Goal: Task Accomplishment & Management: Manage account settings

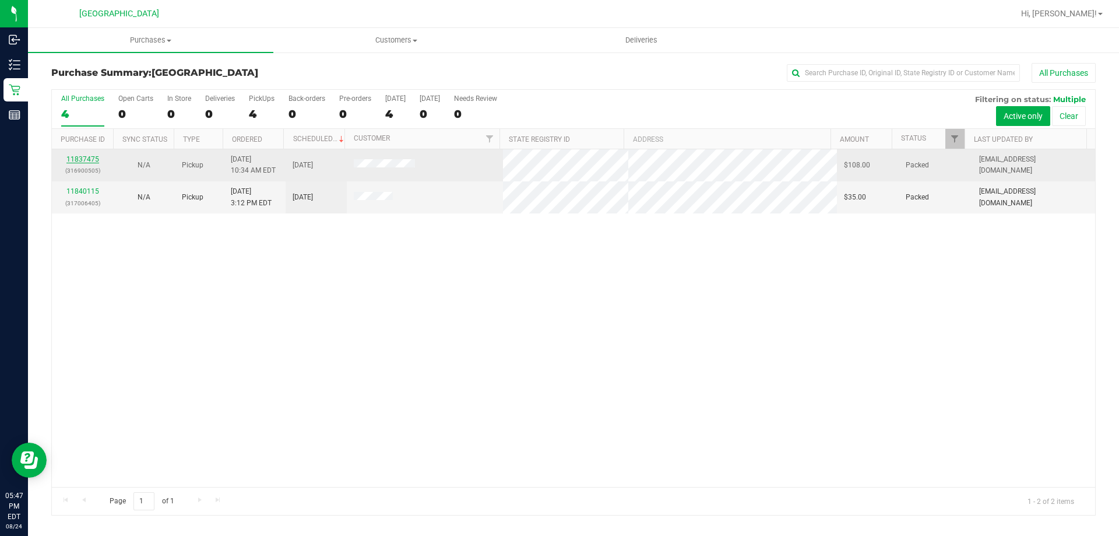
click at [86, 157] on link "11837475" at bounding box center [82, 159] width 33 height 8
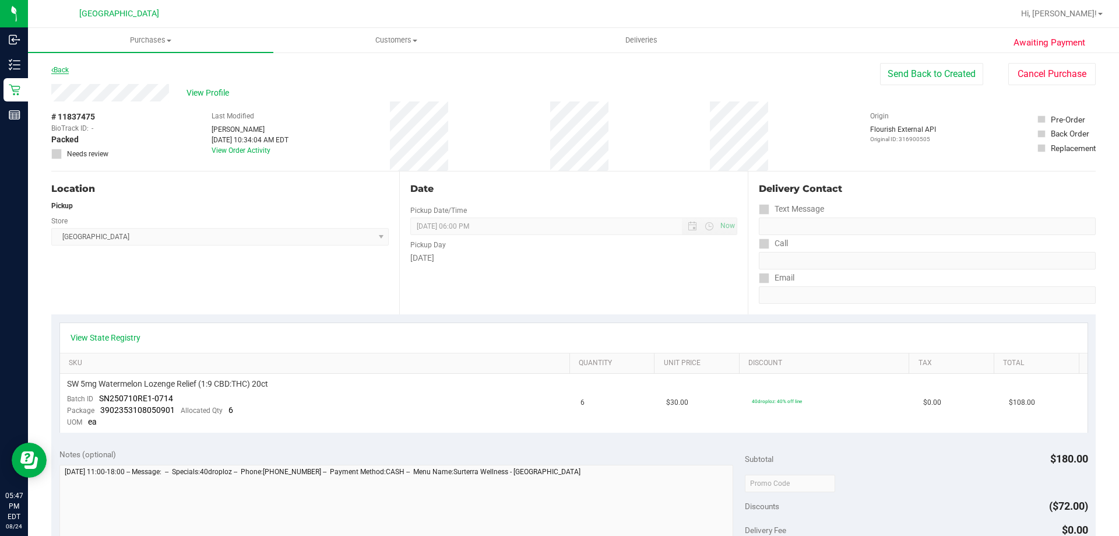
click at [57, 66] on link "Back" at bounding box center [59, 70] width 17 height 8
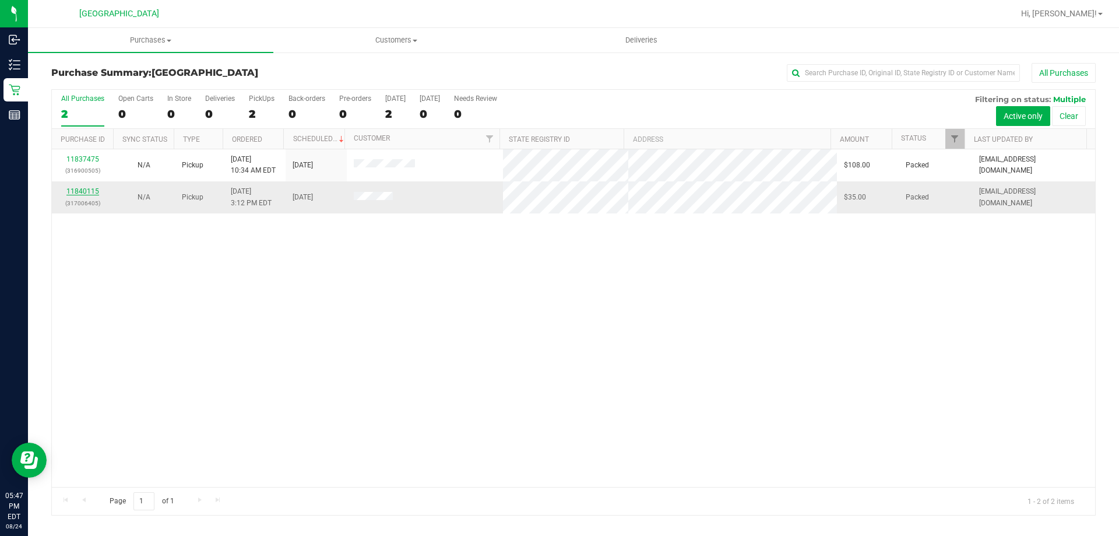
click at [85, 192] on link "11840115" at bounding box center [82, 191] width 33 height 8
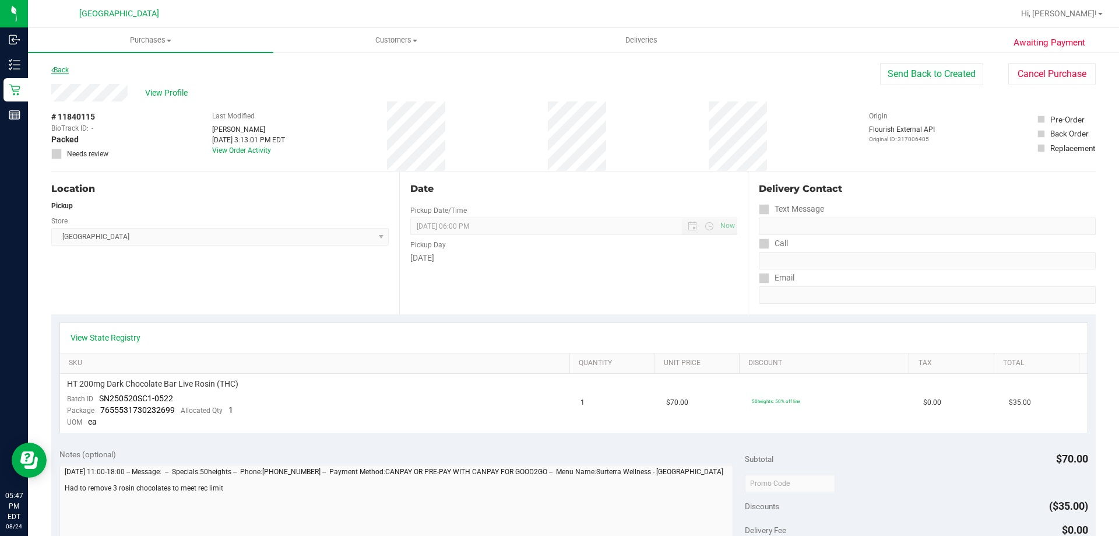
click at [69, 73] on link "Back" at bounding box center [59, 70] width 17 height 8
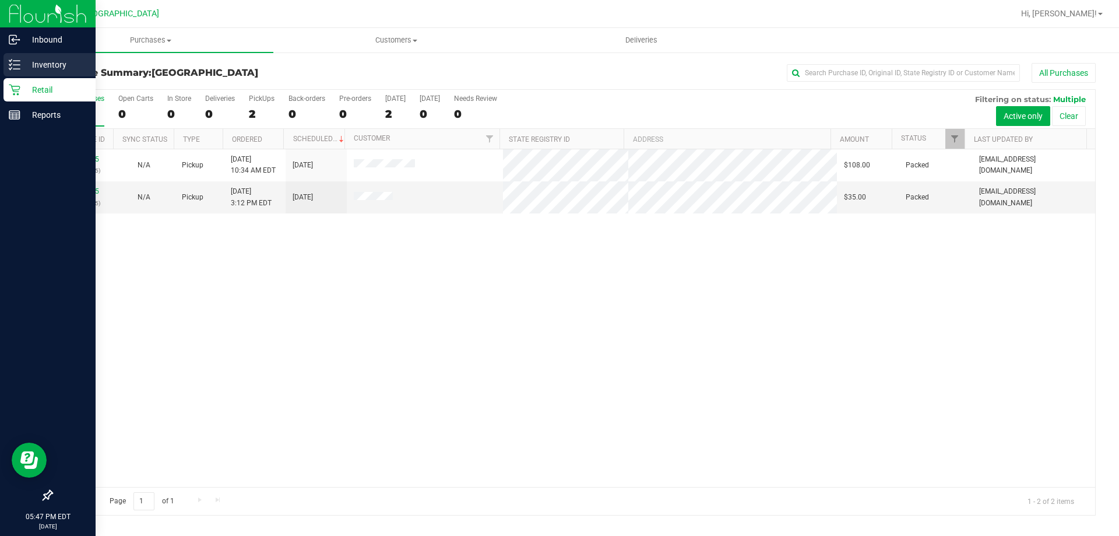
click at [38, 68] on p "Inventory" at bounding box center [55, 65] width 70 height 14
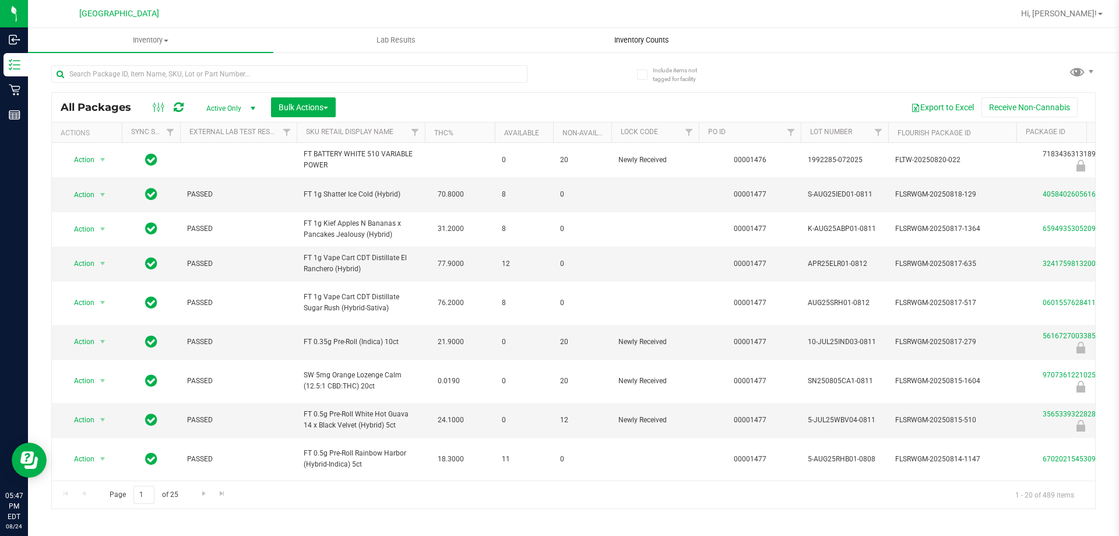
click at [630, 38] on span "Inventory Counts" at bounding box center [642, 40] width 86 height 10
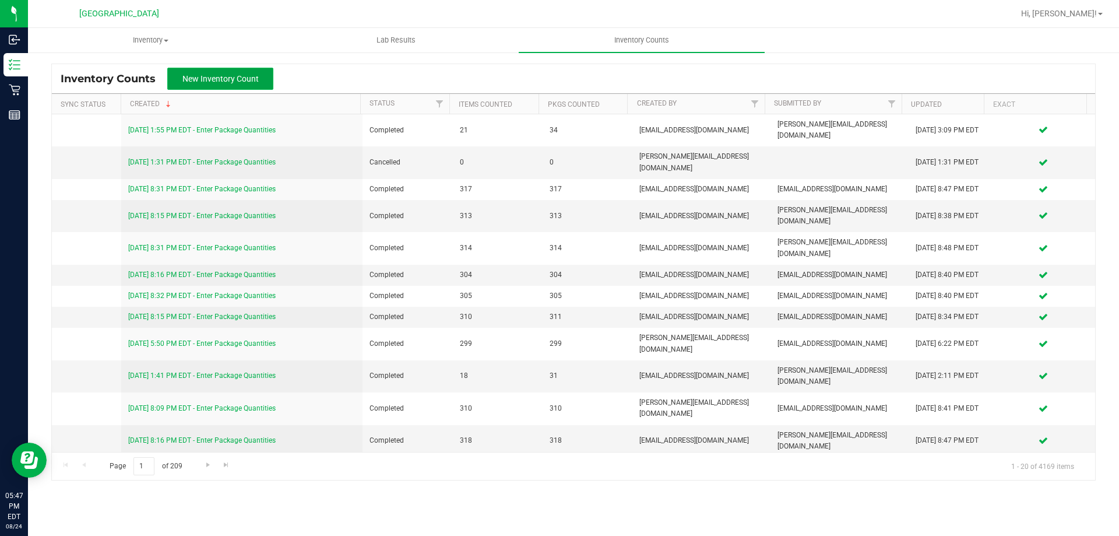
click at [199, 85] on button "New Inventory Count" at bounding box center [220, 79] width 106 height 22
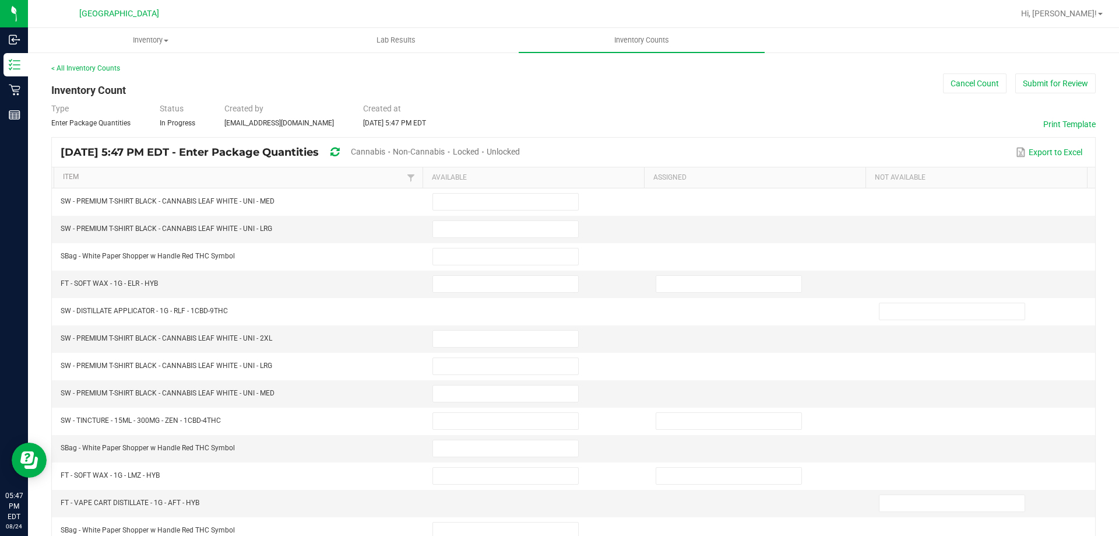
click at [385, 153] on span "Cannabis" at bounding box center [368, 151] width 34 height 9
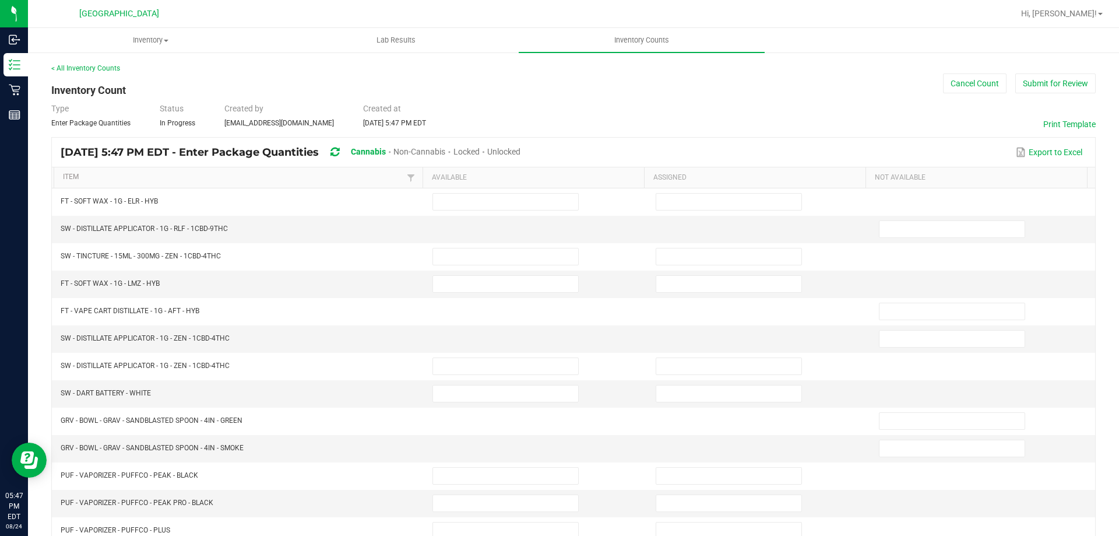
click at [520, 147] on span "Unlocked" at bounding box center [503, 151] width 33 height 9
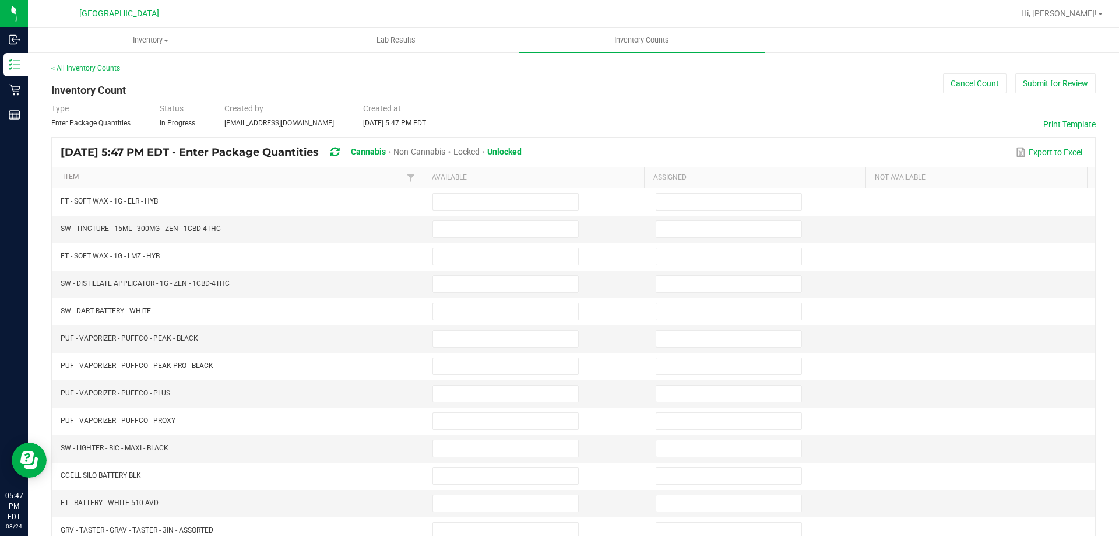
click at [726, 122] on div "Type Enter Package Quantities Status In Progress Created by [EMAIL_ADDRESS][DOM…" at bounding box center [573, 116] width 1044 height 26
click at [294, 180] on link "Item" at bounding box center [233, 177] width 341 height 9
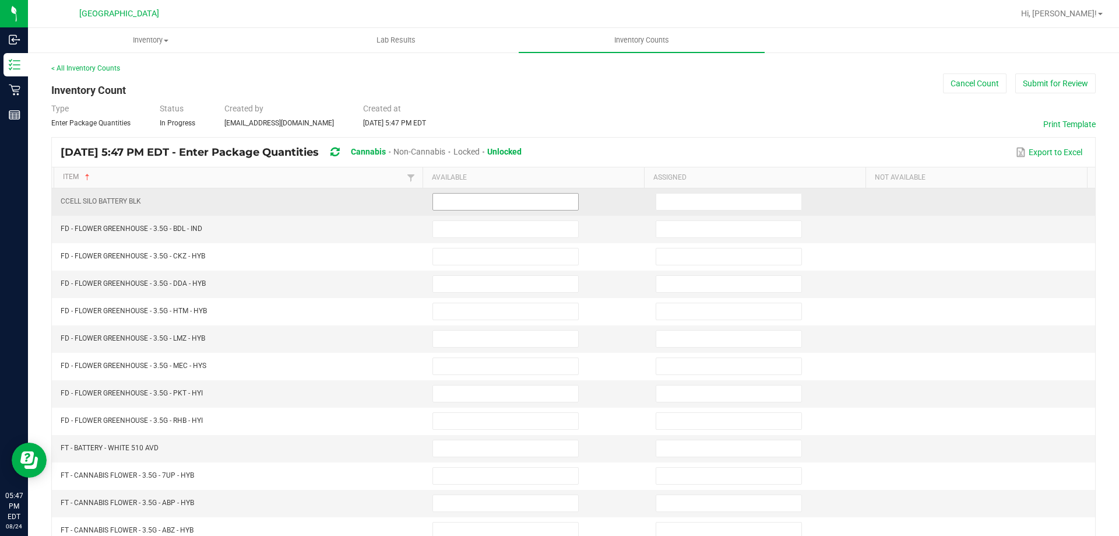
click at [488, 207] on input at bounding box center [505, 201] width 145 height 16
type input "0"
click at [463, 203] on input "0" at bounding box center [505, 201] width 145 height 16
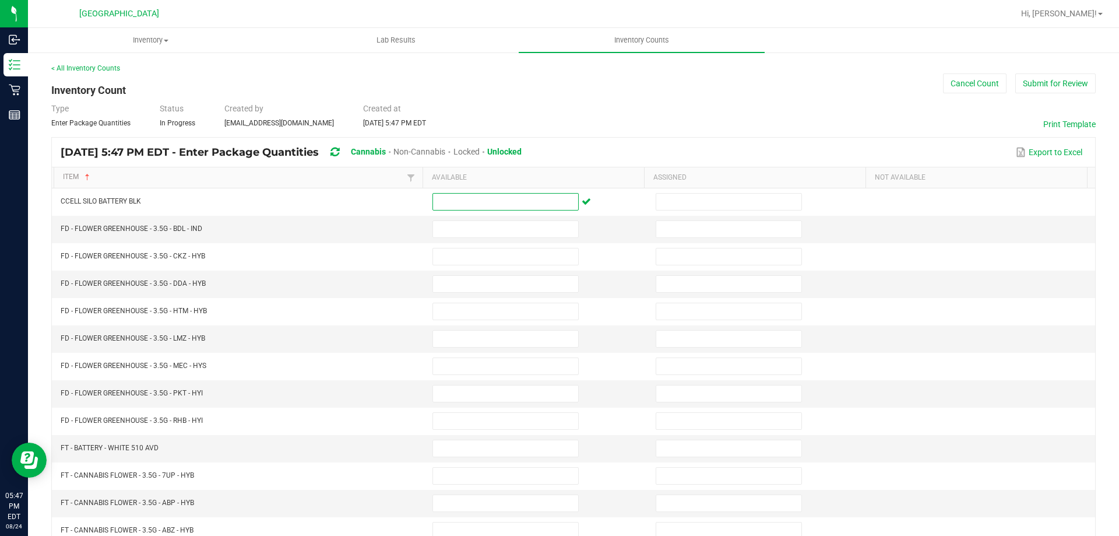
click at [489, 173] on th "Available" at bounding box center [533, 177] width 221 height 21
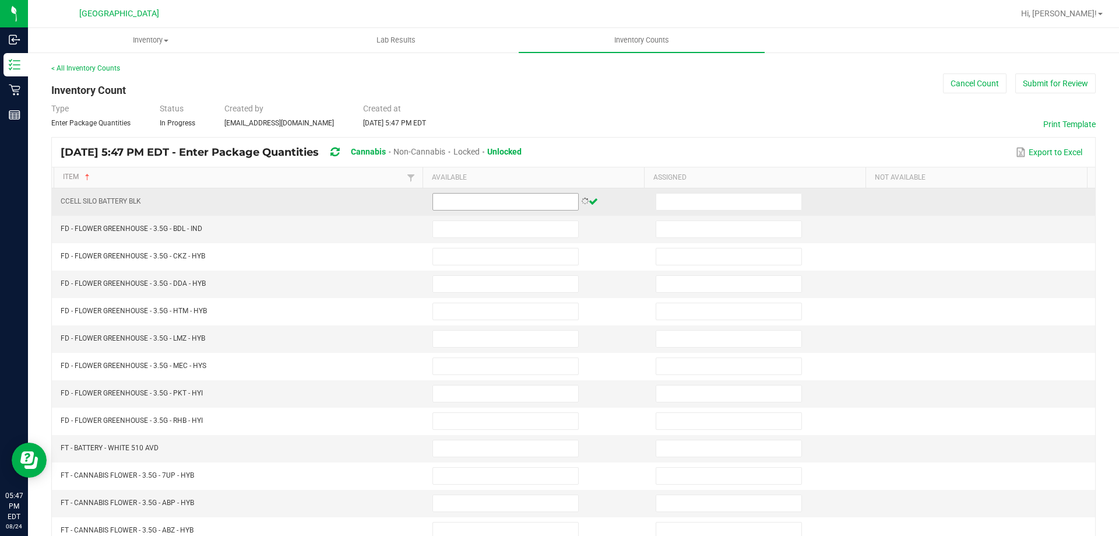
click at [515, 200] on input at bounding box center [505, 201] width 145 height 16
click at [516, 201] on input at bounding box center [505, 201] width 145 height 16
click at [620, 207] on td at bounding box center [536, 201] width 223 height 27
click at [555, 203] on input at bounding box center [505, 201] width 145 height 16
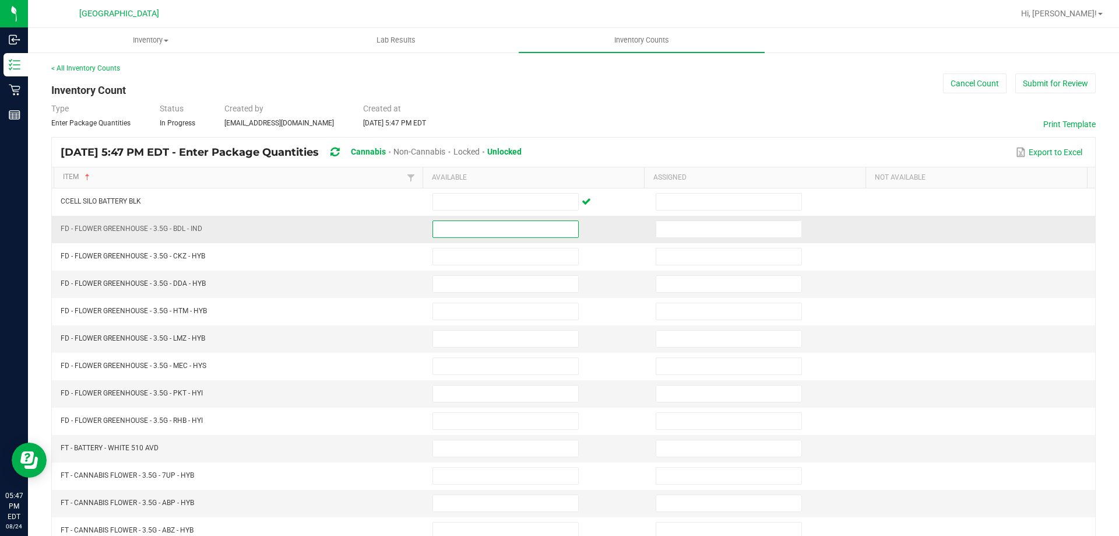
click at [515, 235] on input at bounding box center [505, 229] width 145 height 16
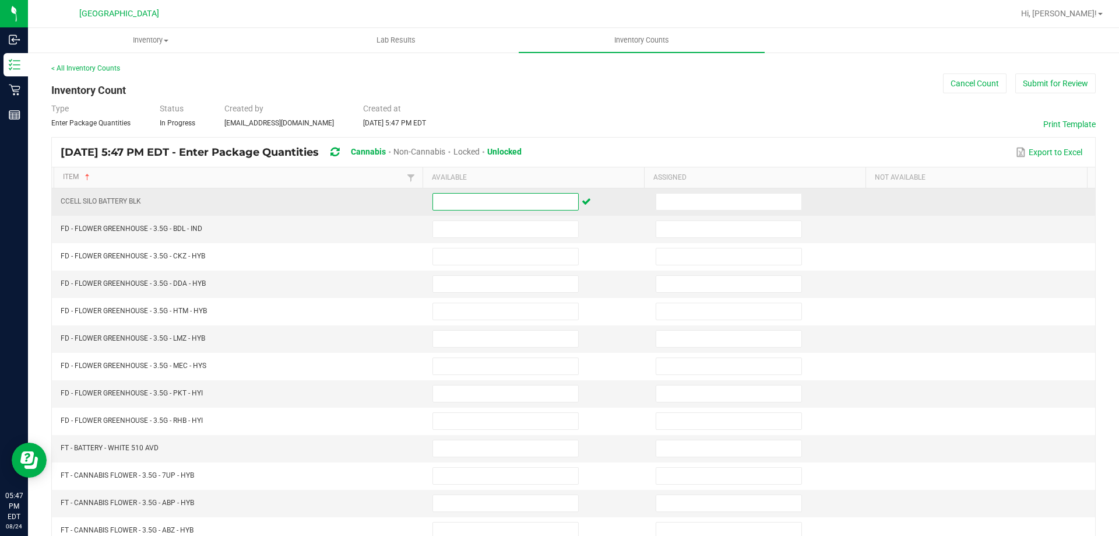
click at [554, 207] on input at bounding box center [505, 201] width 145 height 16
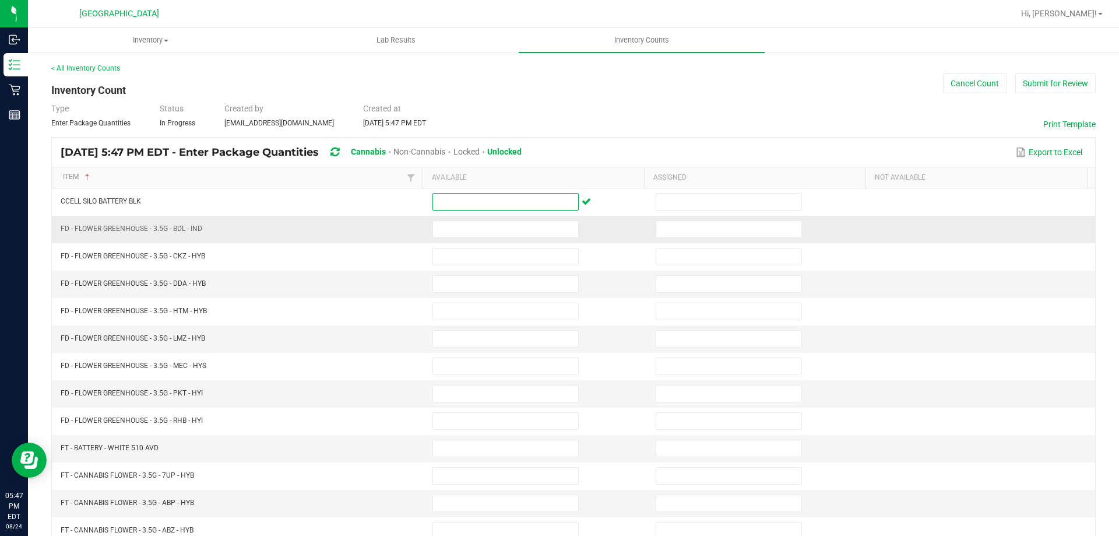
click at [546, 218] on td at bounding box center [536, 229] width 223 height 27
click at [546, 223] on input at bounding box center [505, 229] width 145 height 16
click at [469, 224] on input at bounding box center [505, 229] width 145 height 16
type input "20"
type input "5"
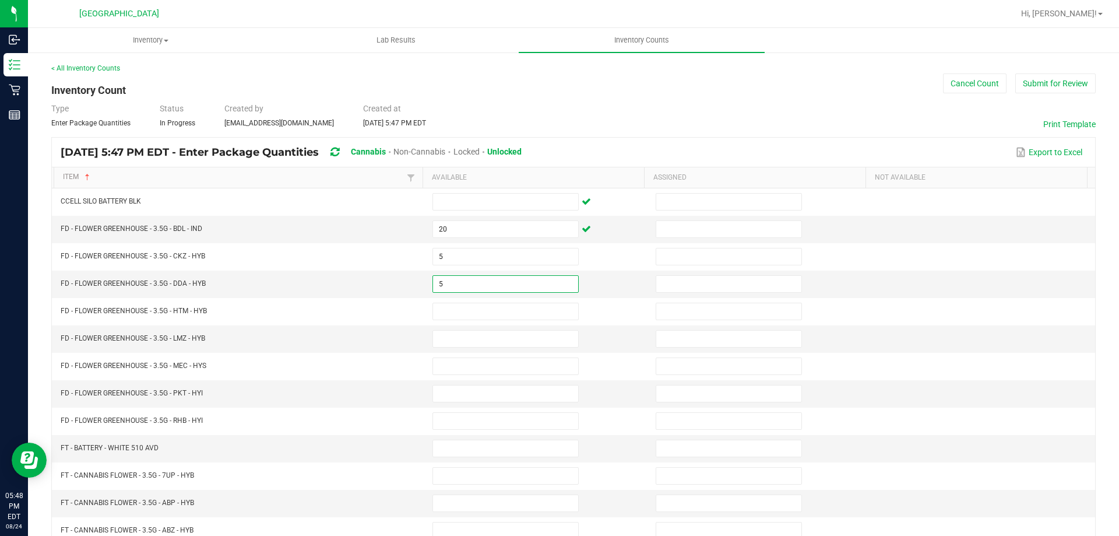
type input "5"
type input "10"
type input "3"
type input "1"
type input "17"
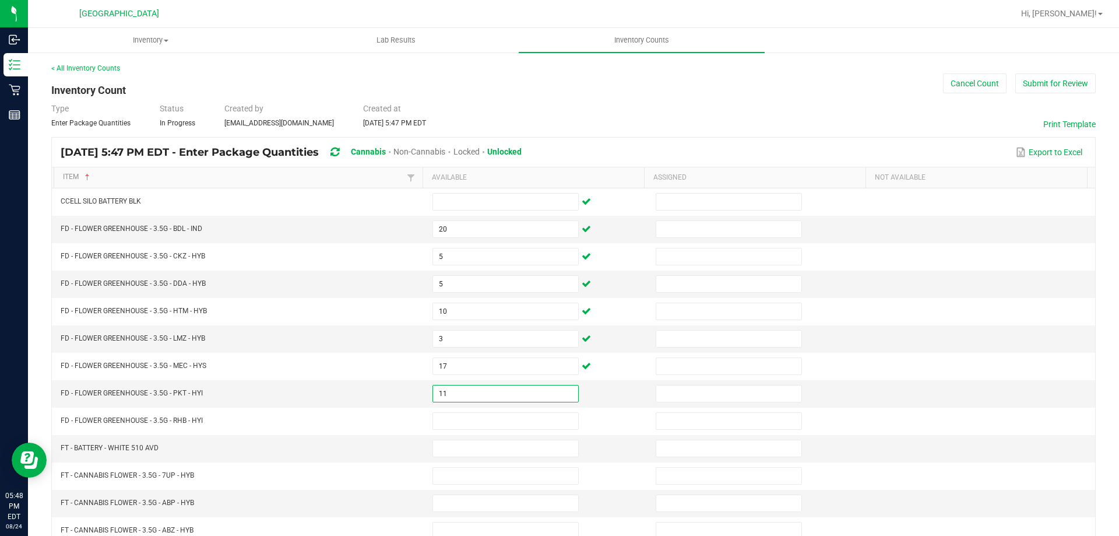
type input "11"
type input "10"
click at [451, 325] on td "3" at bounding box center [536, 338] width 223 height 27
click at [457, 334] on input "3" at bounding box center [505, 338] width 145 height 16
type input "2"
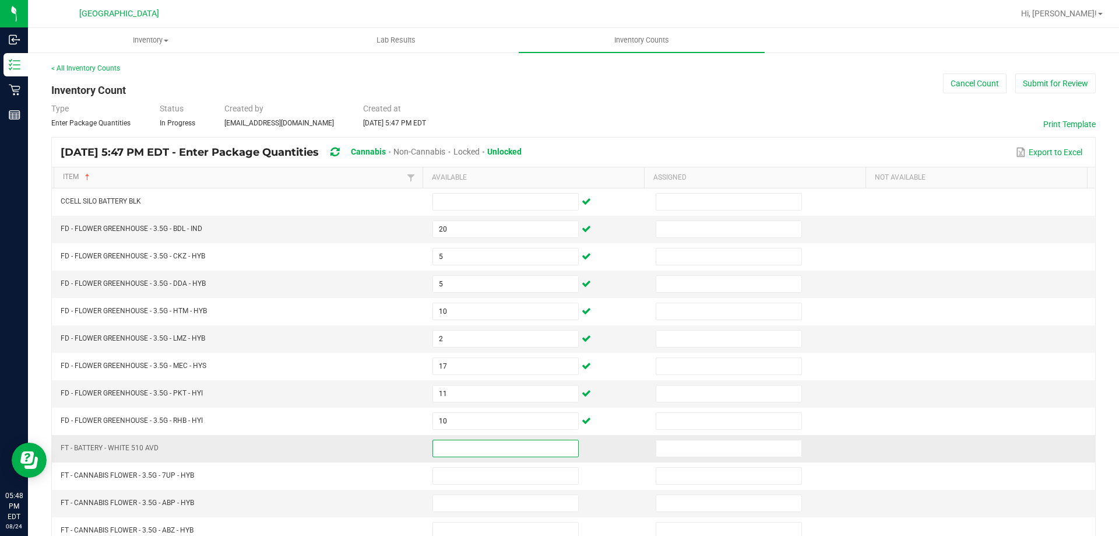
click at [490, 453] on input at bounding box center [505, 448] width 145 height 16
type input "3"
type input "6"
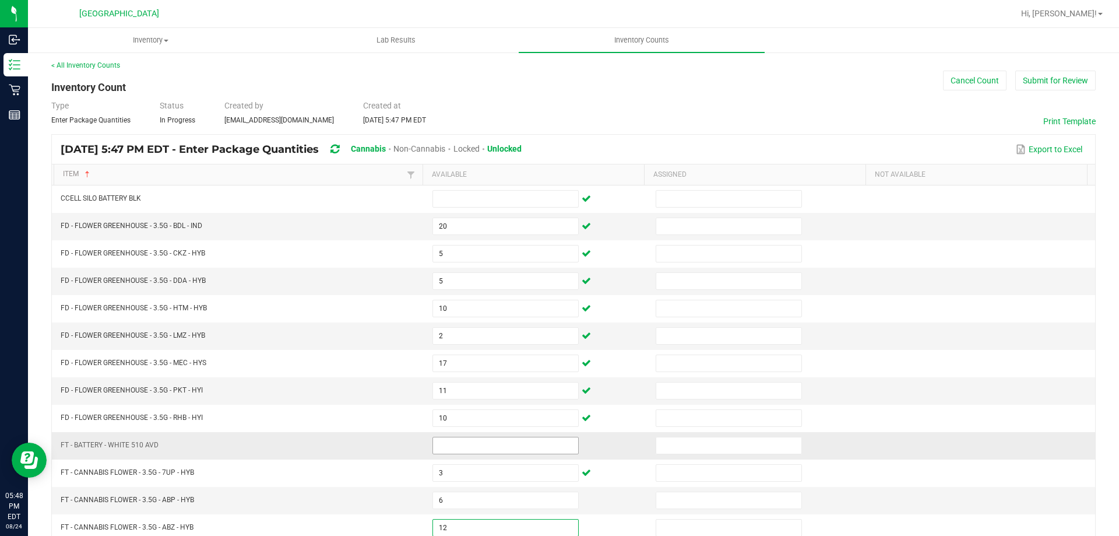
type input "12"
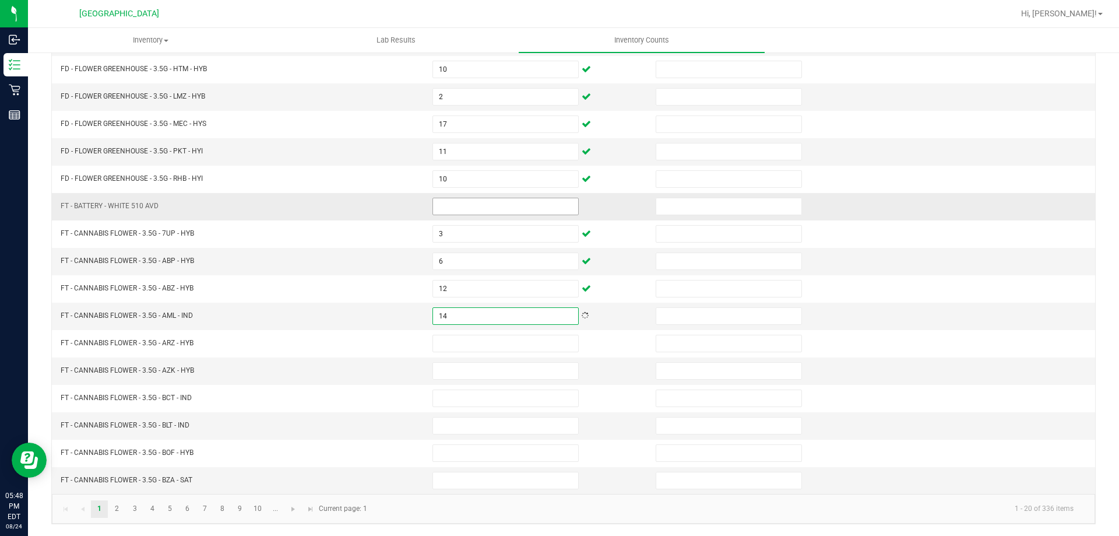
type input "14"
type input "7"
type input "9"
type input "10"
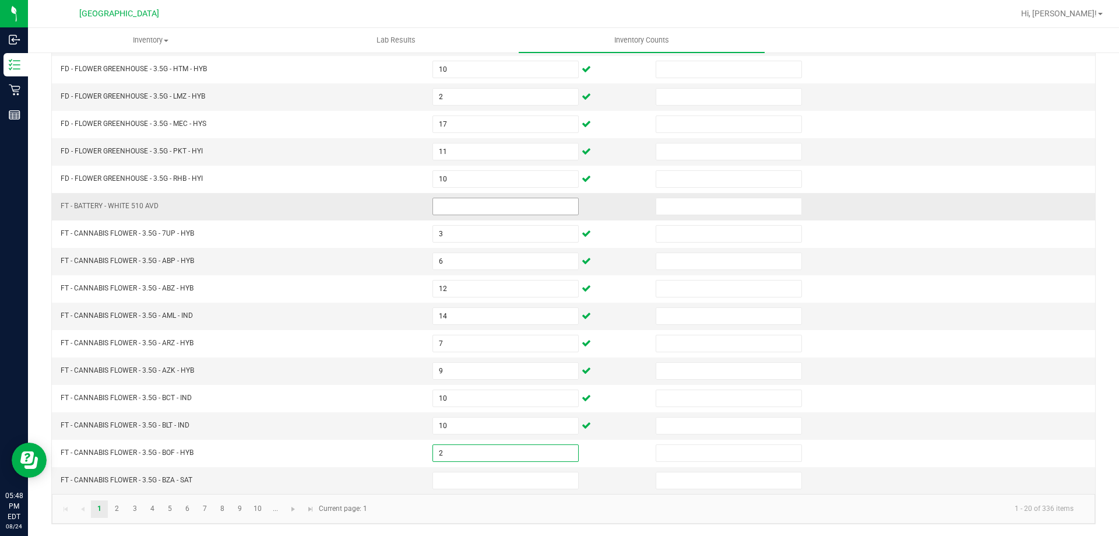
type input "2"
click at [394, 412] on td "FT - CANNABIS FLOWER - 3.5G - BLT - IND" at bounding box center [240, 425] width 372 height 27
click at [114, 508] on link "2" at bounding box center [116, 508] width 17 height 17
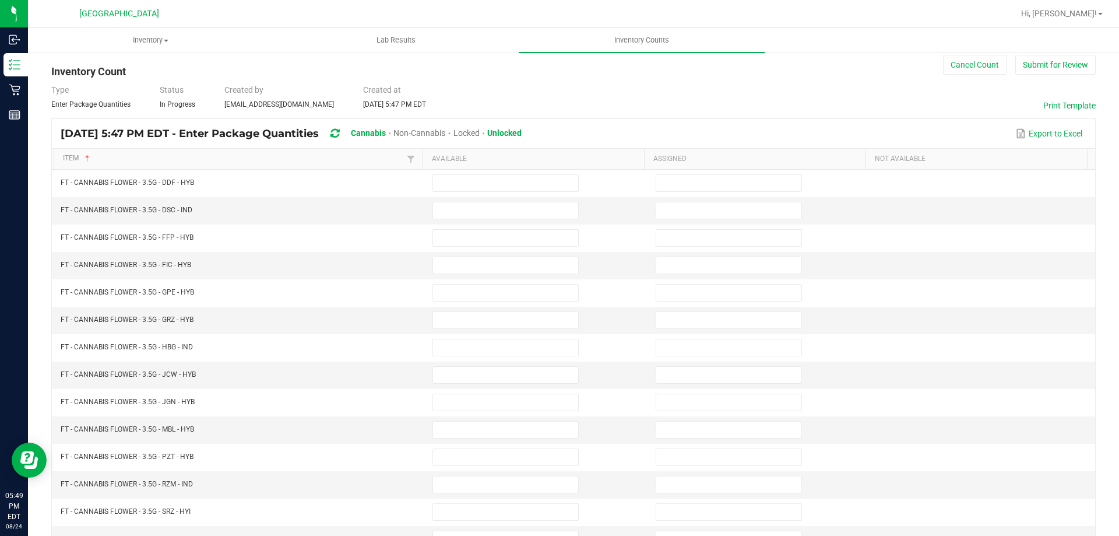
scroll to position [9, 0]
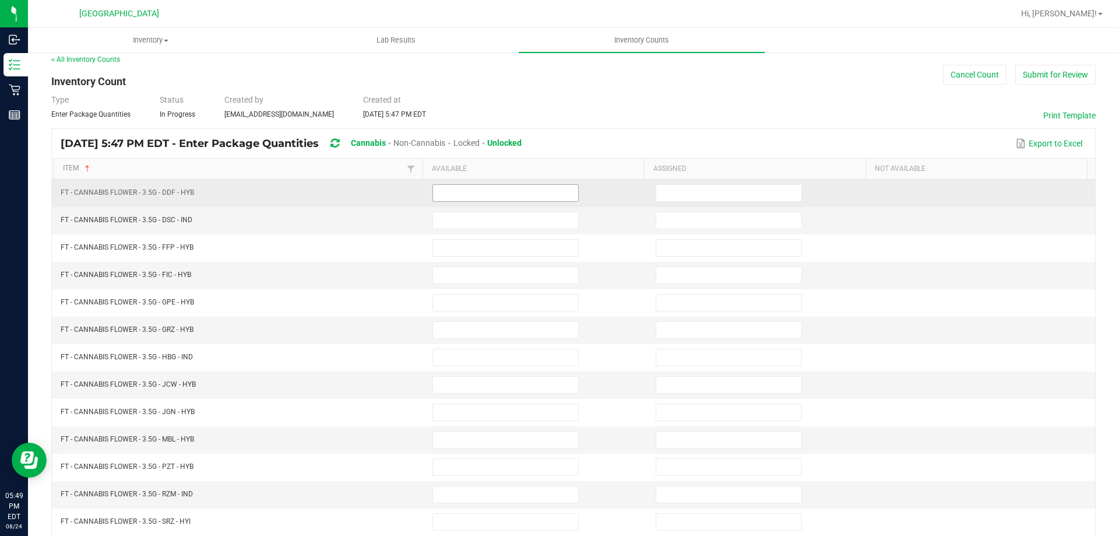
click at [476, 186] on input at bounding box center [505, 193] width 145 height 16
type input "14"
type input "2"
type input "19"
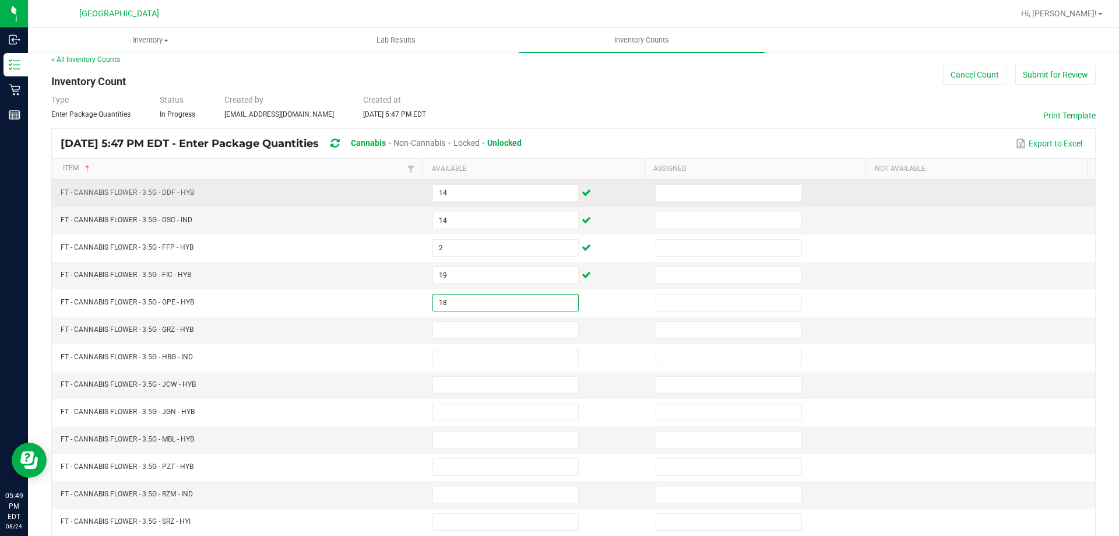
type input "18"
type input "19"
type input "9"
type input "2"
type input "6"
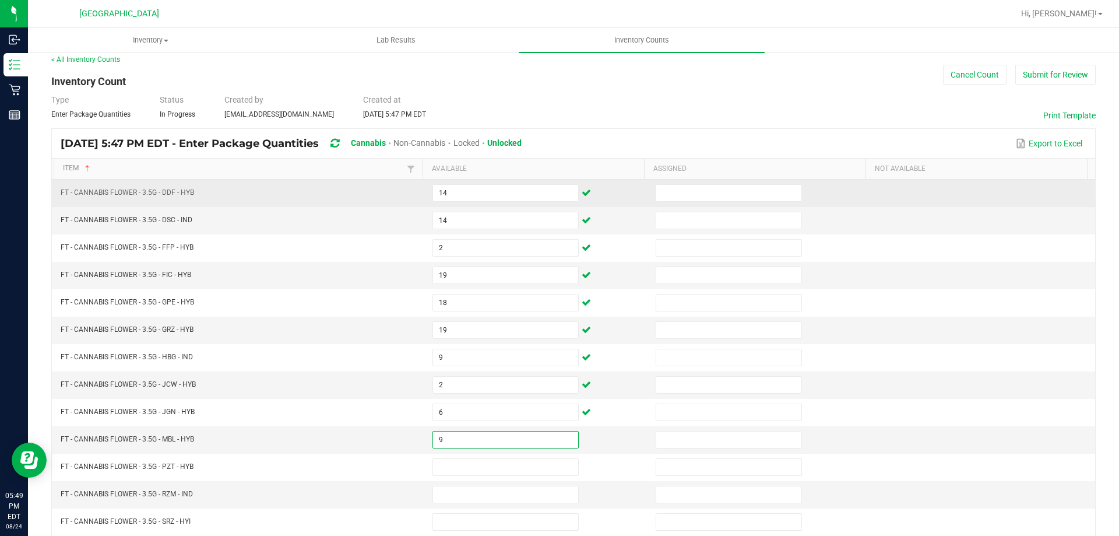
type input "9"
type input "6"
type input "16"
type input "6"
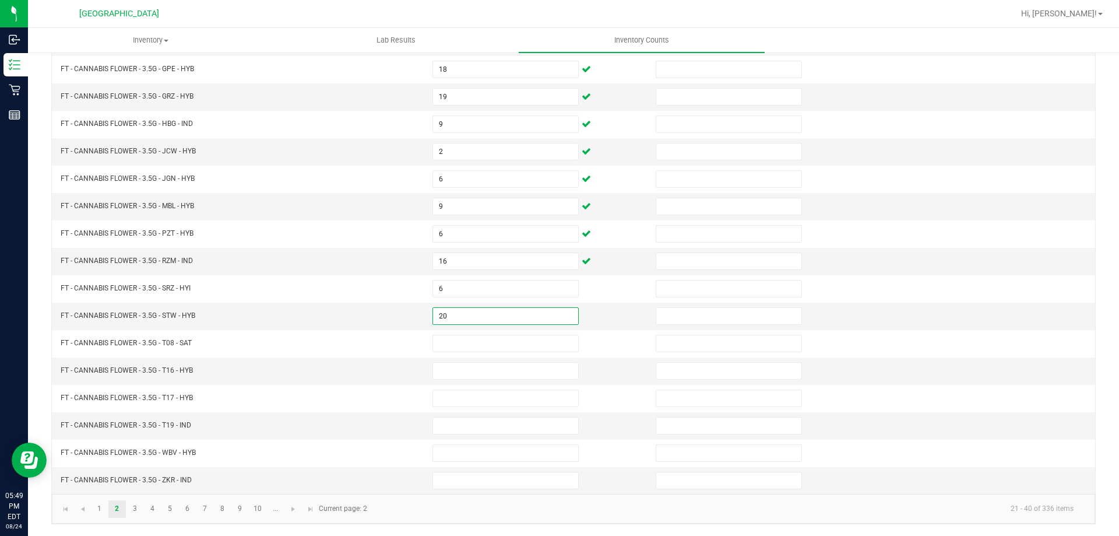
type input "20"
type input "10"
type input "5"
type input "6"
type input "20"
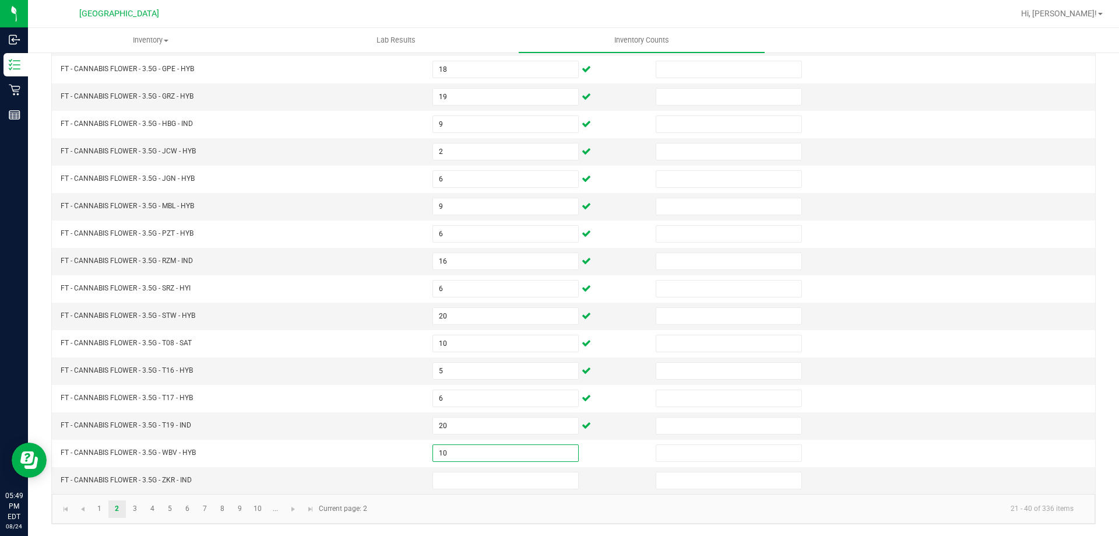
type input "10"
type input "19"
click at [131, 508] on link "3" at bounding box center [134, 508] width 17 height 17
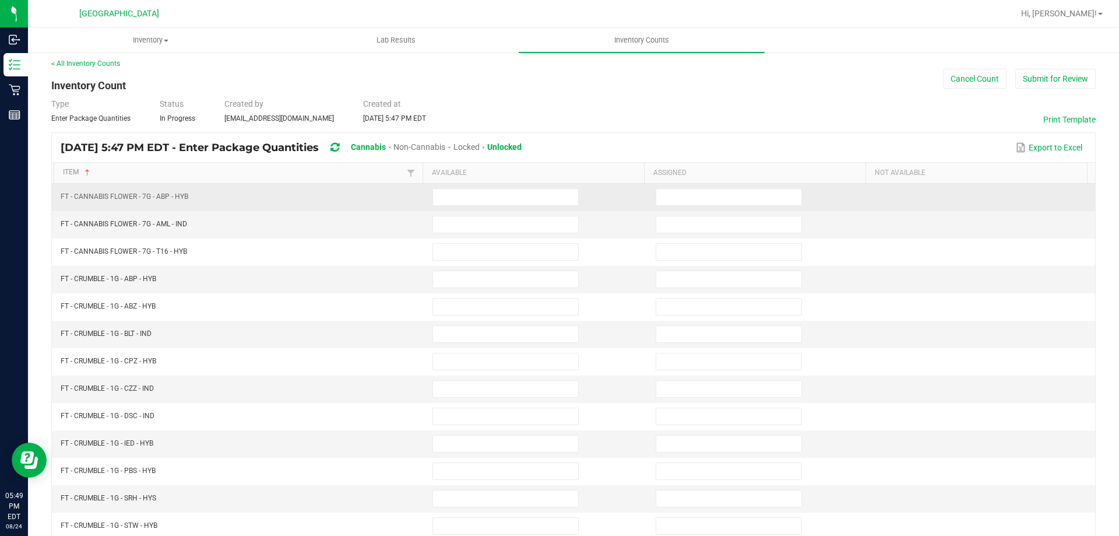
scroll to position [0, 0]
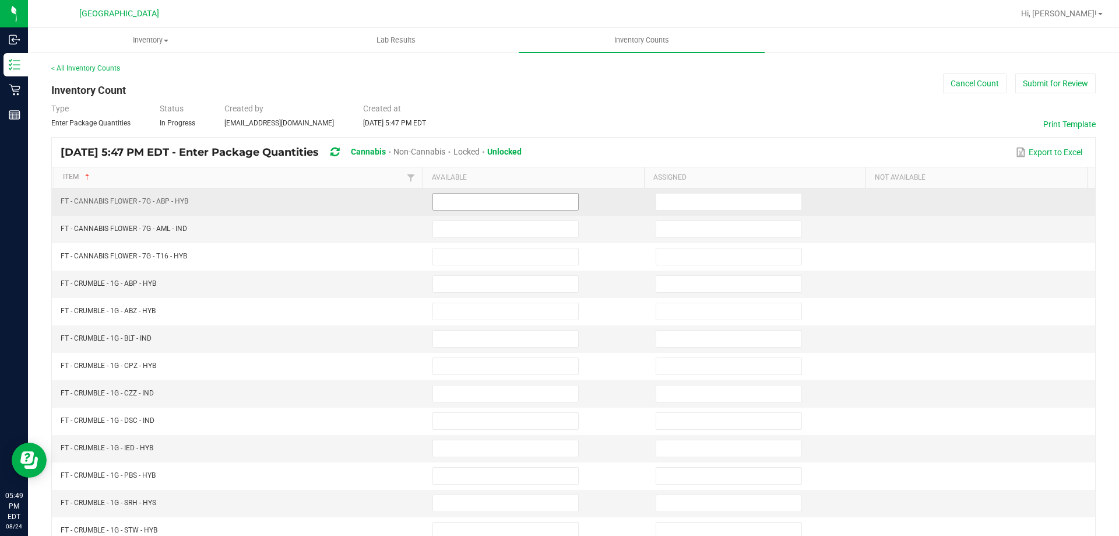
click at [451, 204] on input at bounding box center [505, 201] width 145 height 16
type input "20"
type input "1"
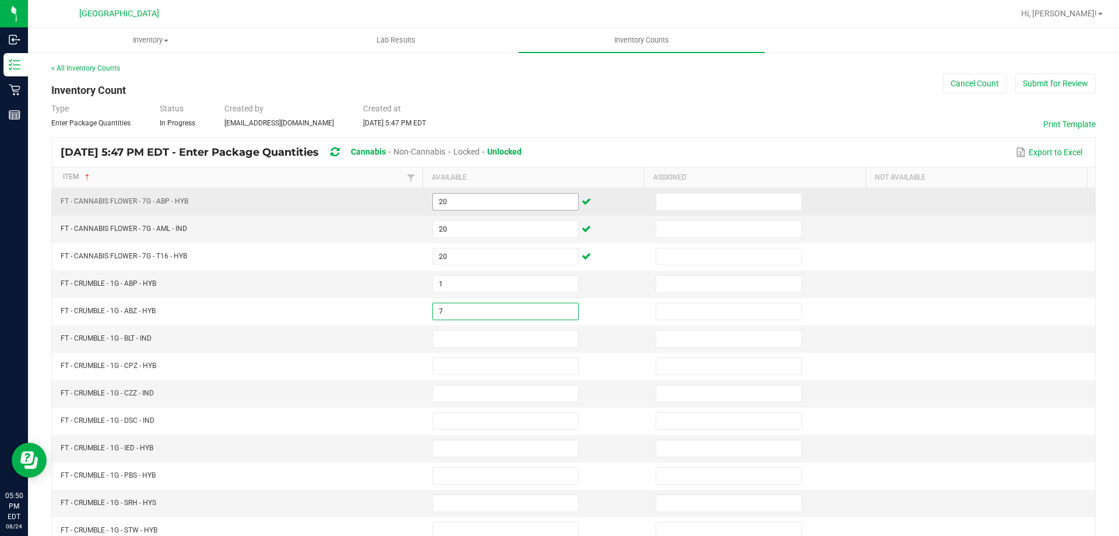
type input "7"
type input "6"
type input "8"
type input "6"
type input "2"
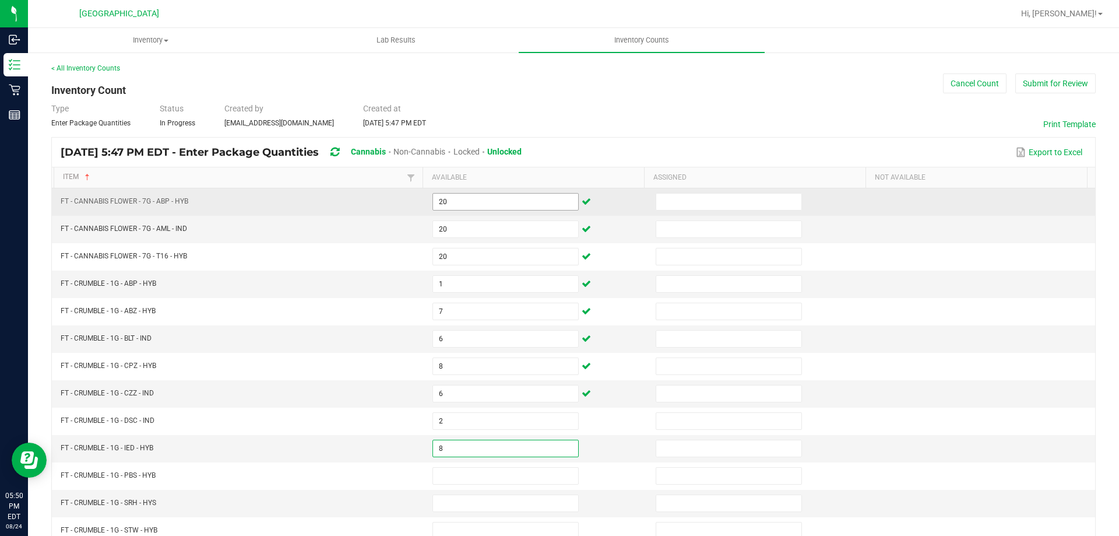
type input "8"
type input "7"
type input "3"
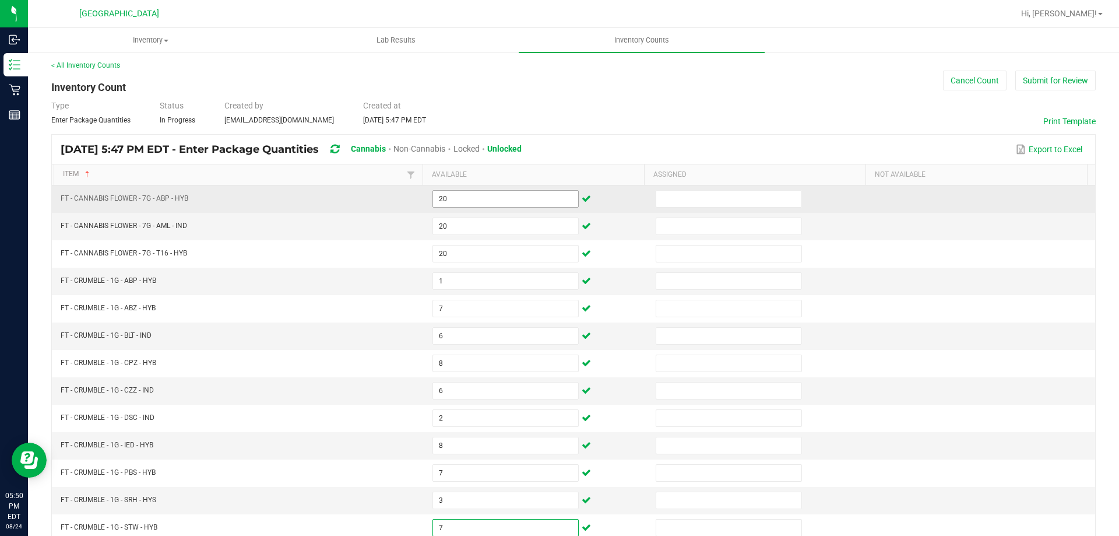
type input "7"
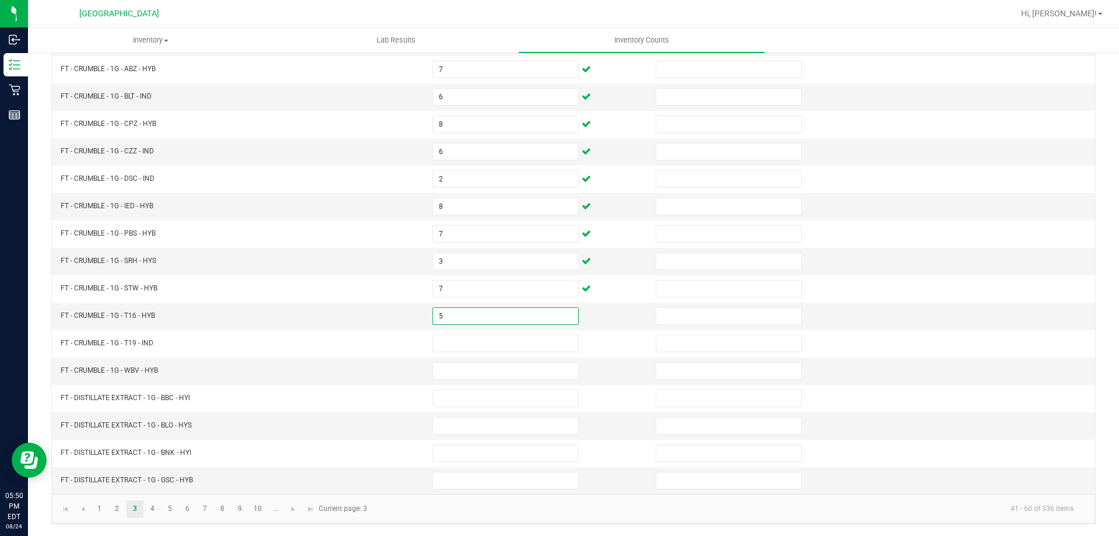
type input "5"
type input "8"
type input "3"
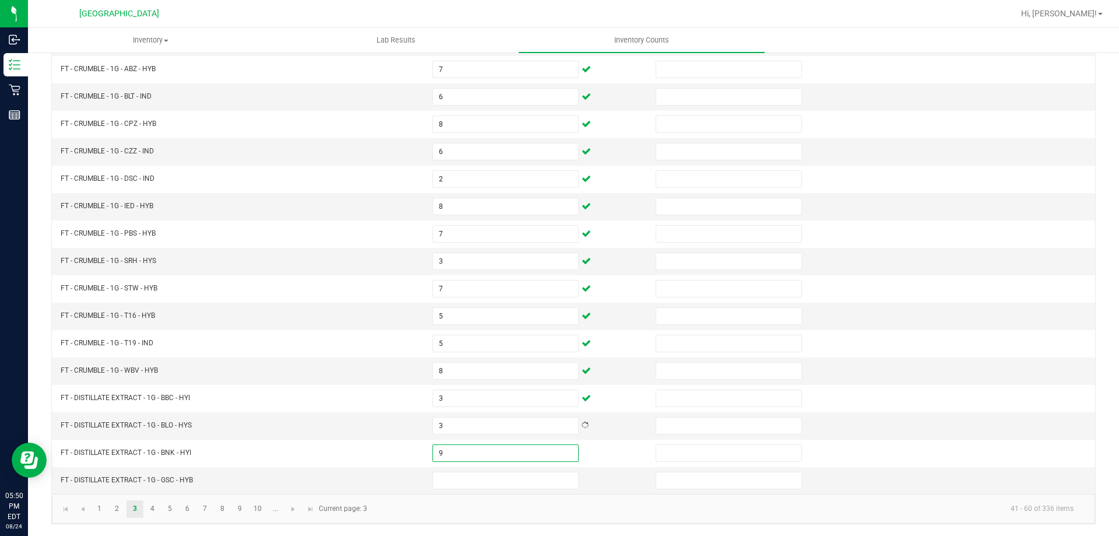
type input "9"
type input "6"
click at [156, 513] on link "4" at bounding box center [152, 508] width 17 height 17
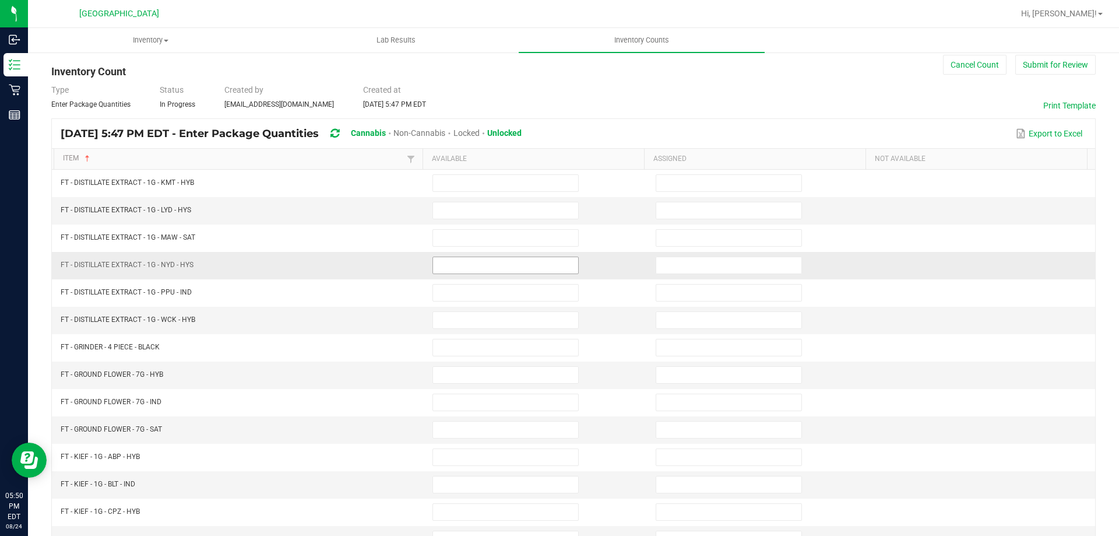
scroll to position [0, 0]
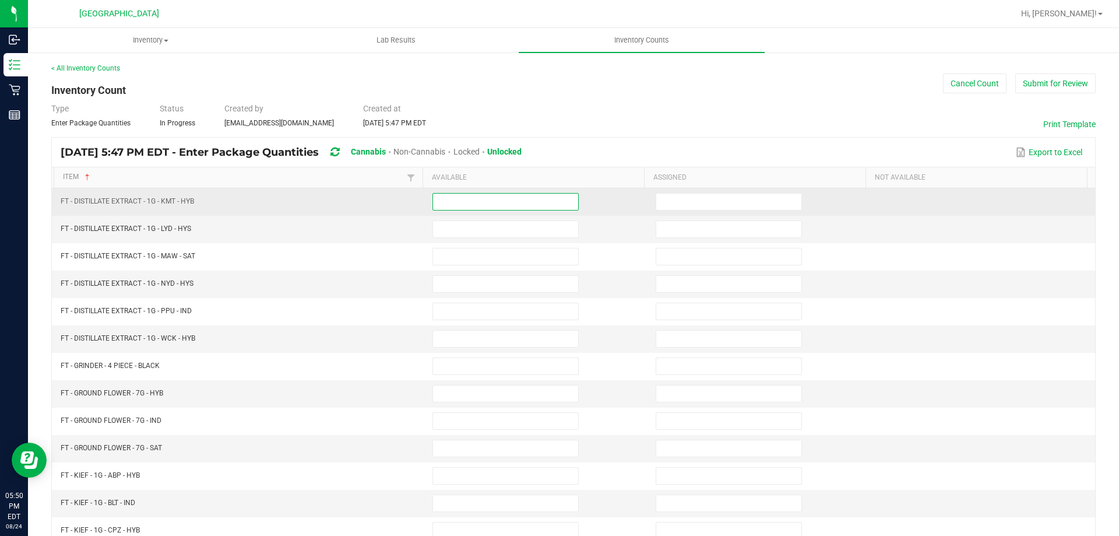
click at [469, 202] on input at bounding box center [505, 201] width 145 height 16
type input "10"
type input "3"
type input "2"
type input "8"
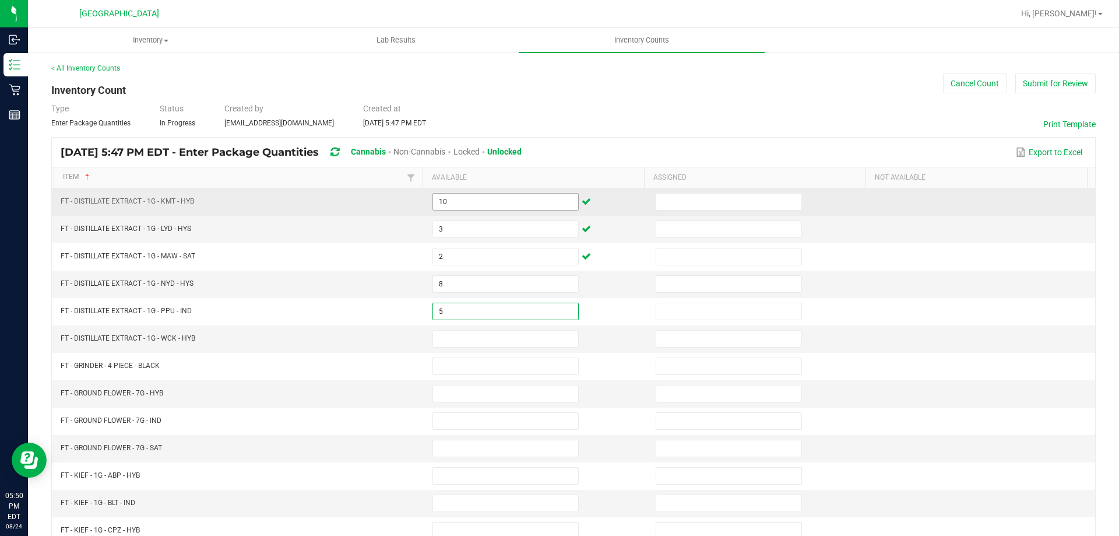
type input "5"
type input "18"
type input "6"
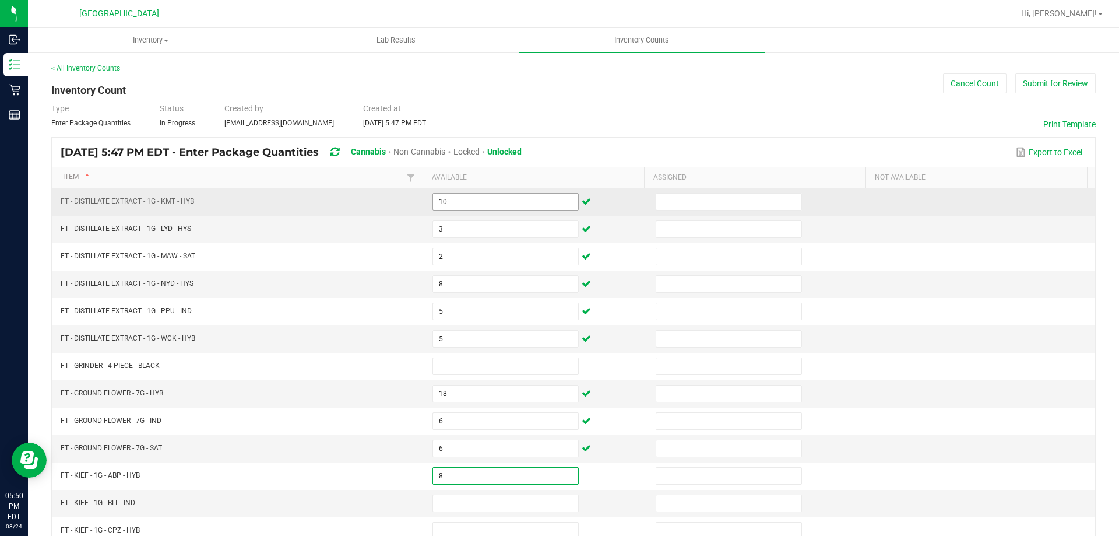
type input "8"
type input "3"
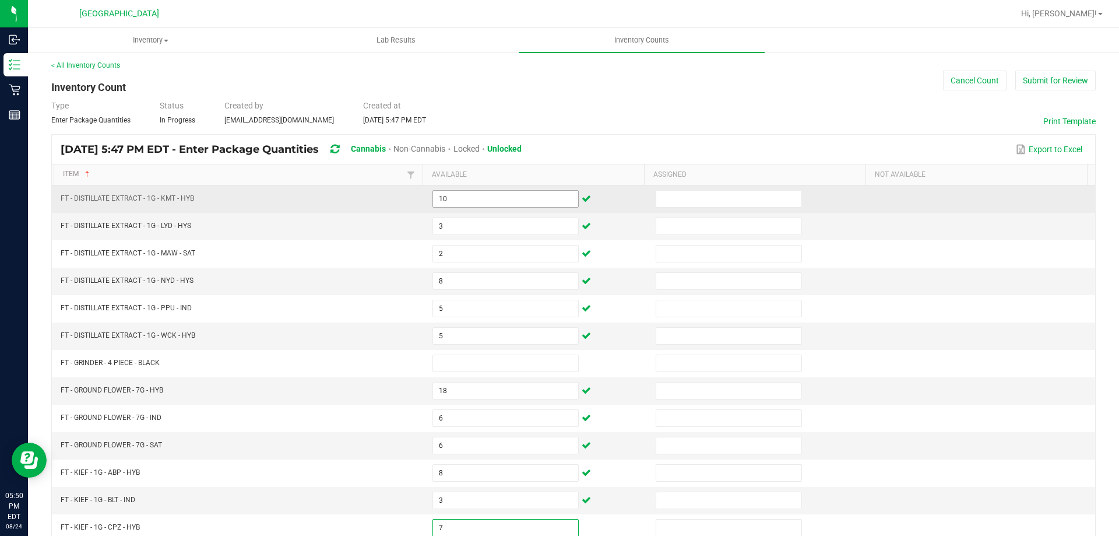
type input "7"
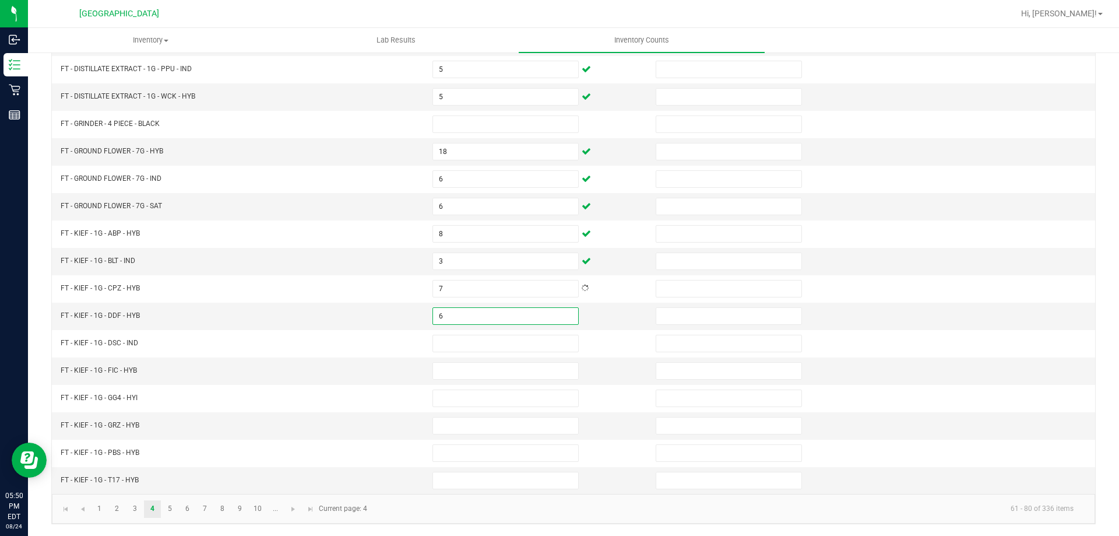
type input "6"
type input "8"
type input "6"
type input "2"
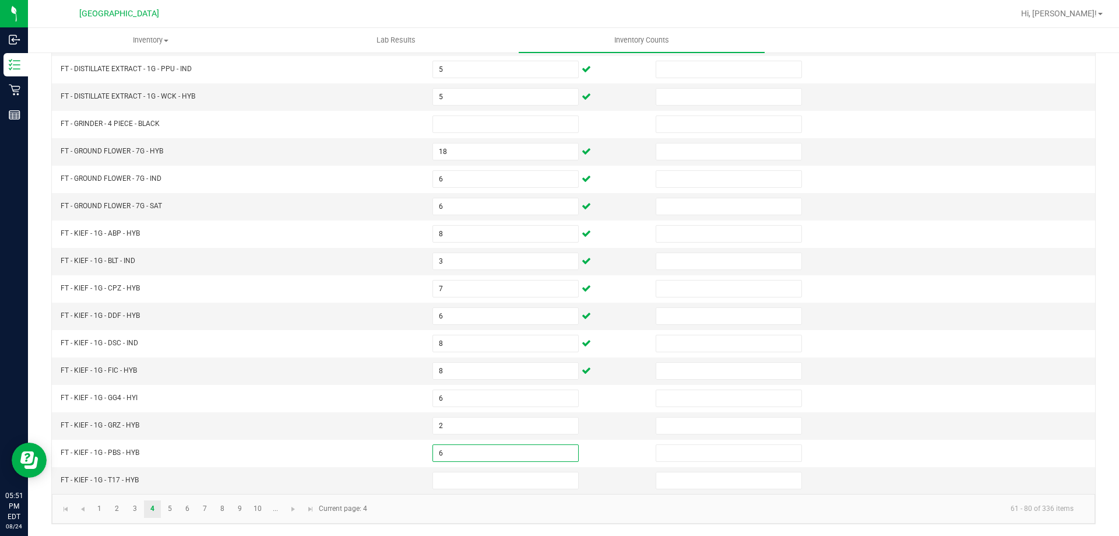
type input "6"
type input "2"
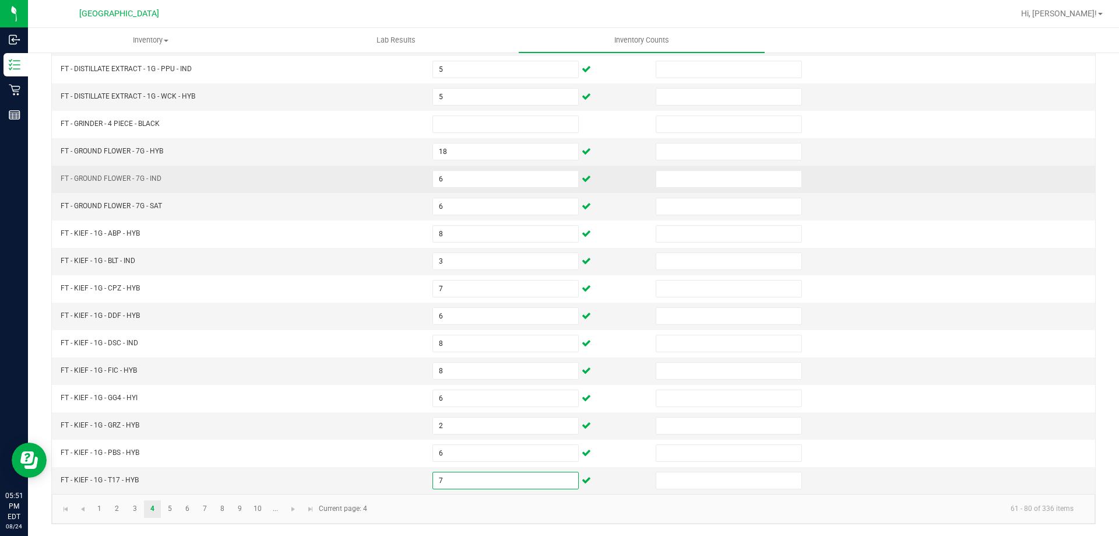
type input "7"
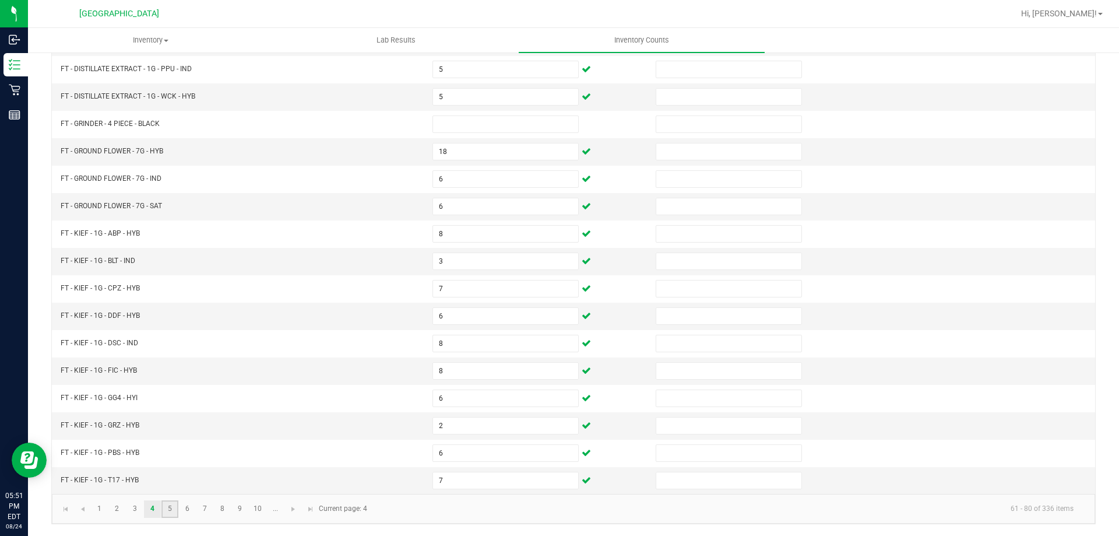
click at [164, 509] on link "5" at bounding box center [169, 508] width 17 height 17
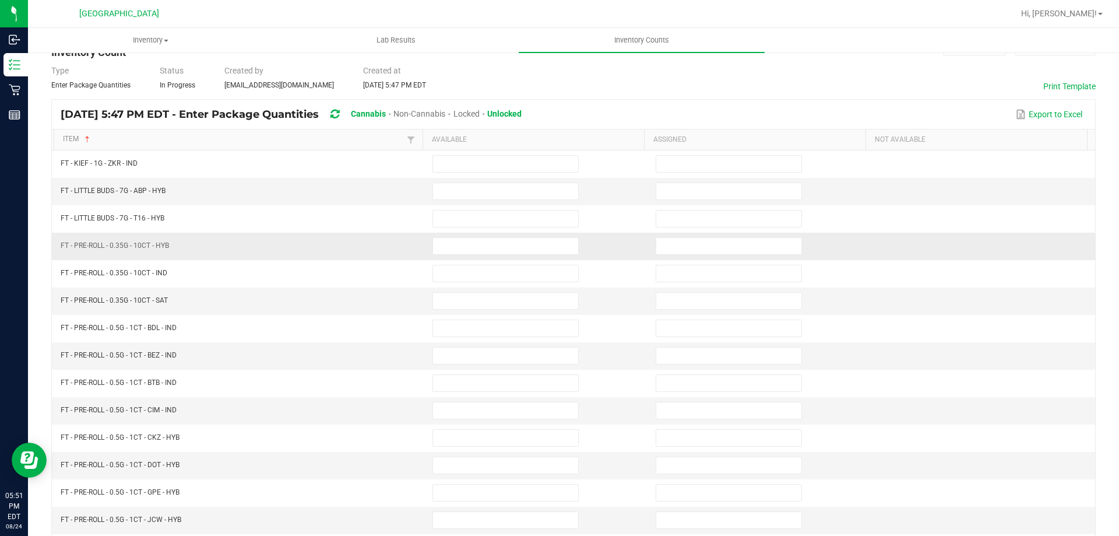
scroll to position [9, 0]
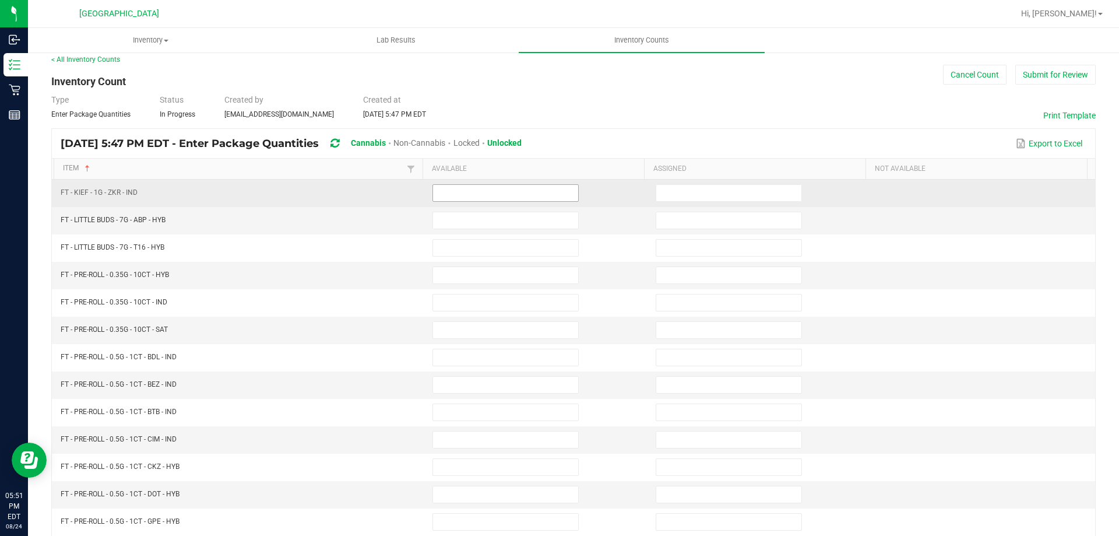
click at [467, 198] on input at bounding box center [505, 193] width 145 height 16
type input "2"
type input "11"
type input "3"
type input "1"
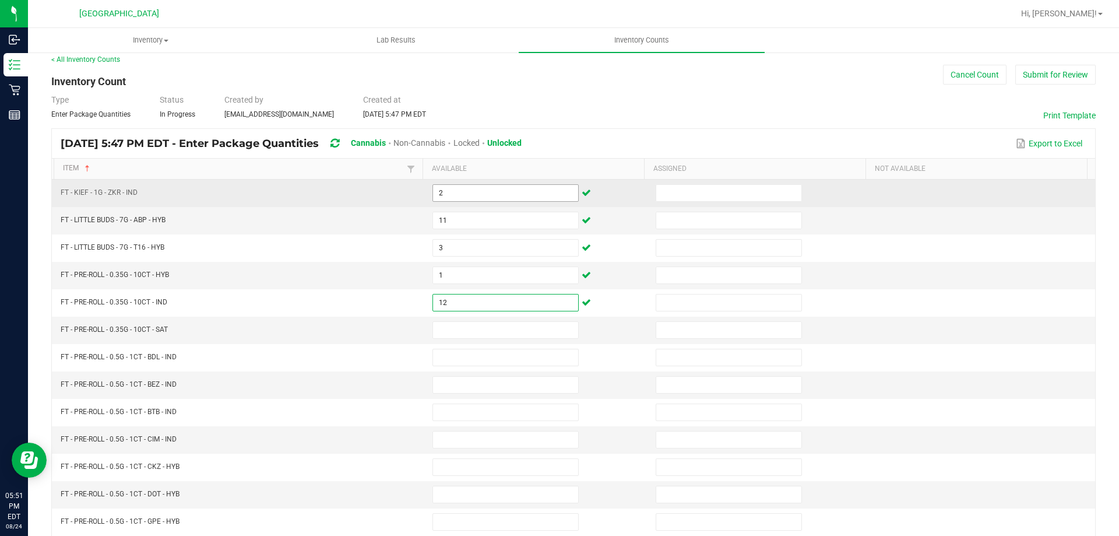
type input "12"
type input "10"
type input "14"
type input "11"
type input "4"
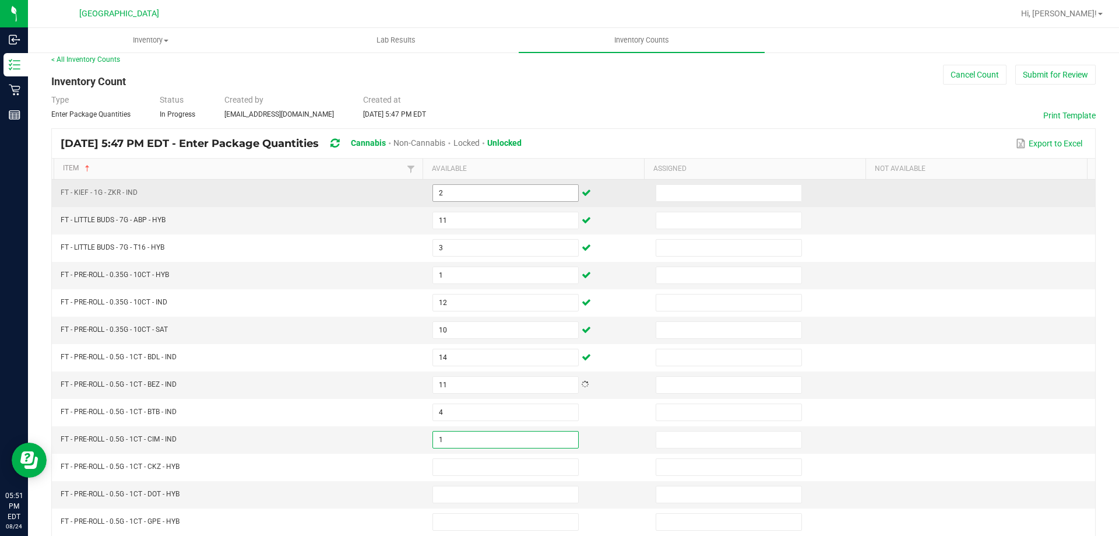
type input "1"
type input "10"
type input "8"
type input "17"
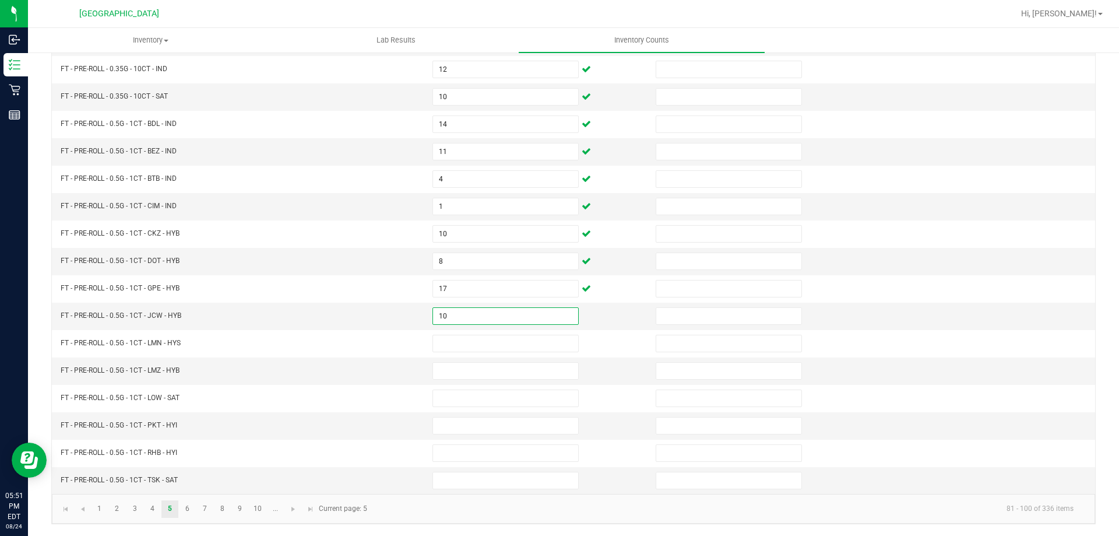
type input "10"
type input "11"
type input "9"
type input "21"
type input "23"
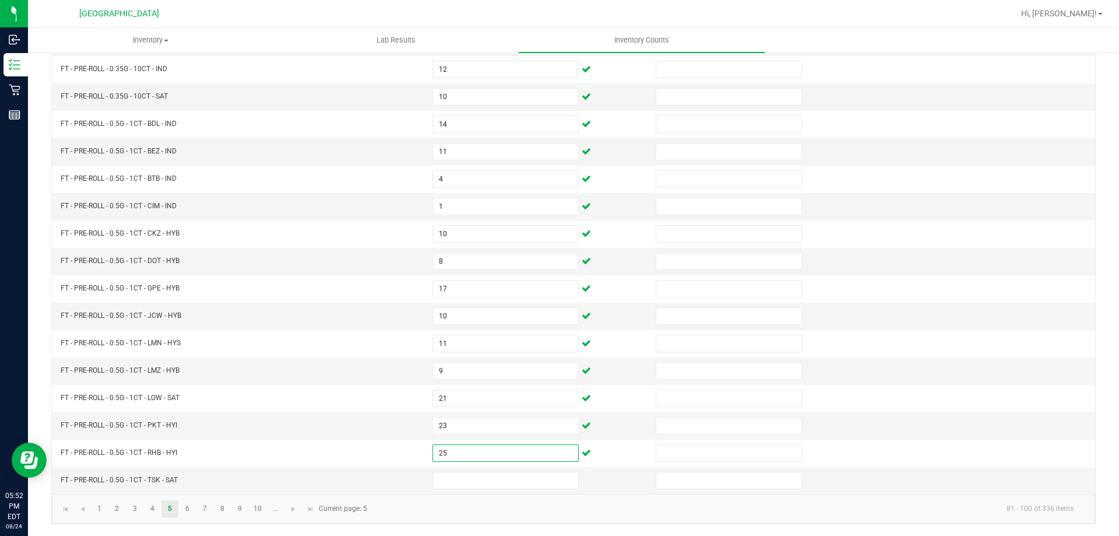
type input "25"
type input "17"
click at [191, 509] on link "6" at bounding box center [187, 508] width 17 height 17
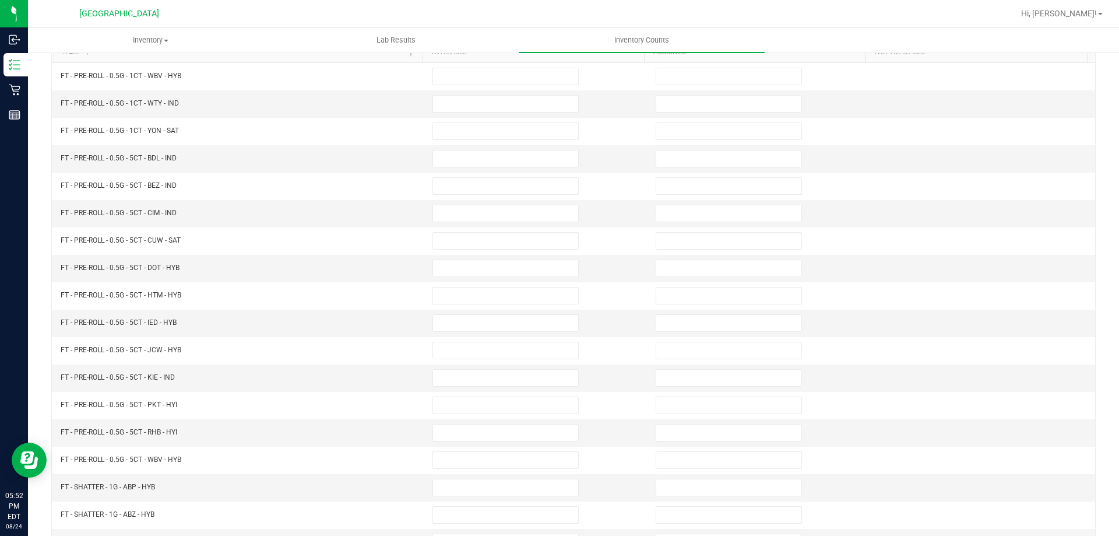
scroll to position [67, 0]
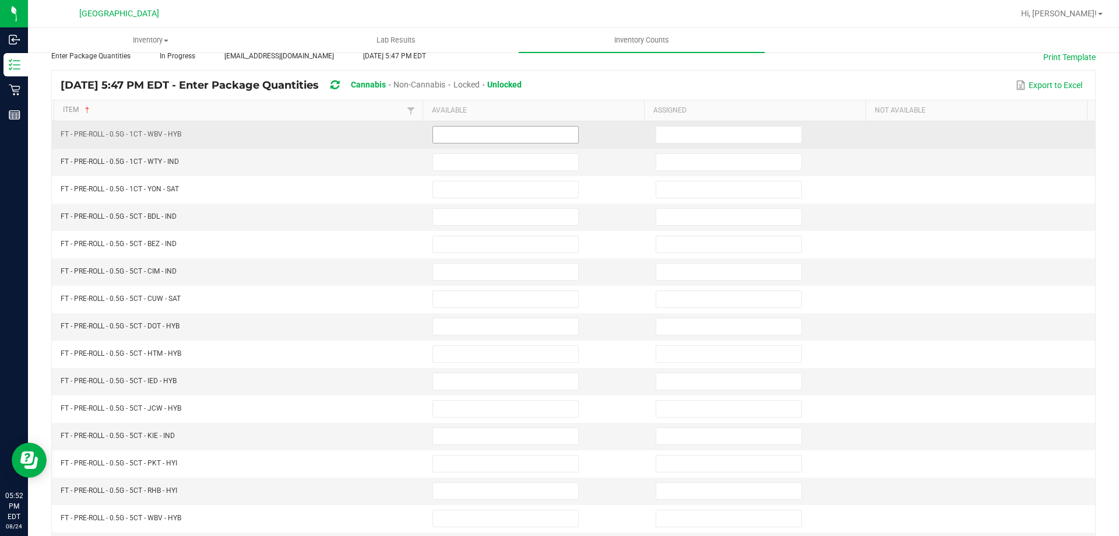
click at [452, 142] on input at bounding box center [505, 134] width 145 height 16
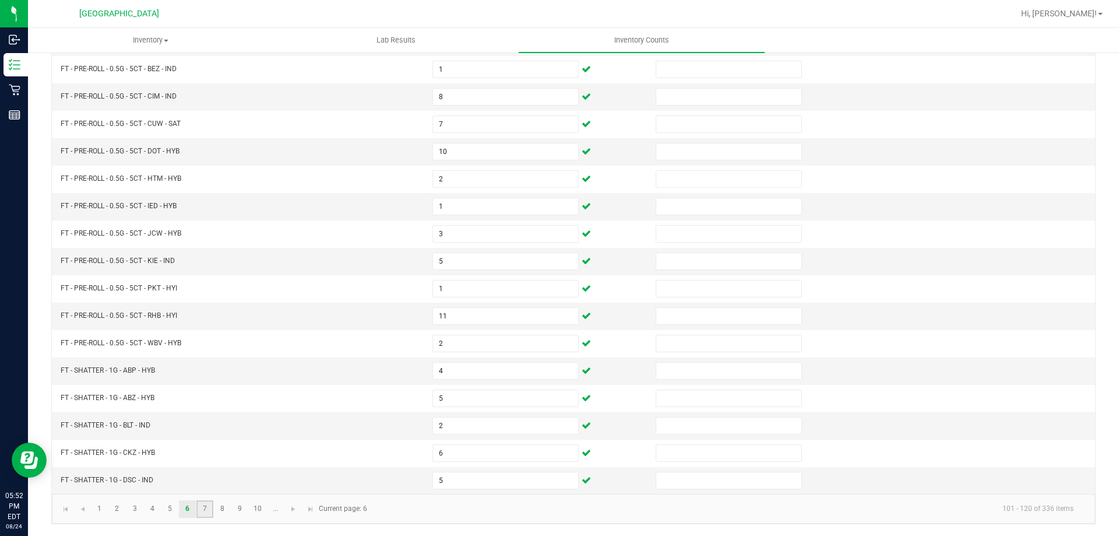
click at [205, 508] on link "7" at bounding box center [204, 508] width 17 height 17
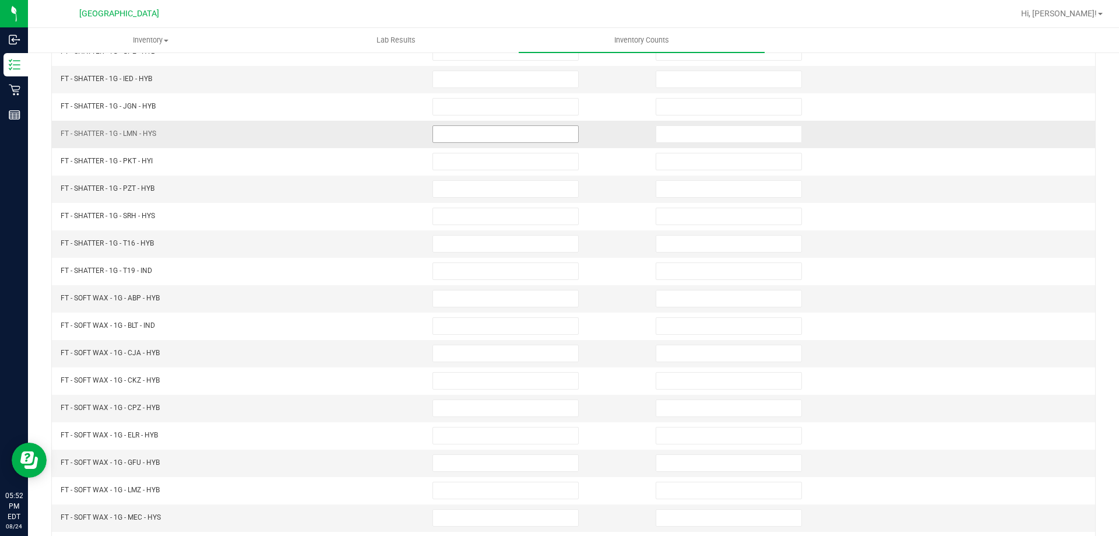
scroll to position [9, 0]
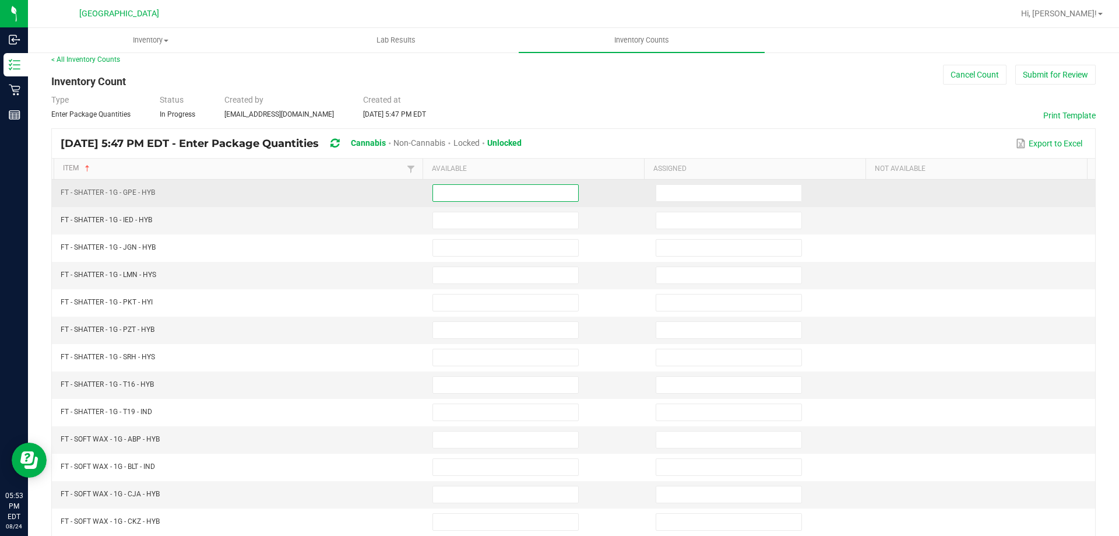
click at [533, 186] on input at bounding box center [505, 193] width 145 height 16
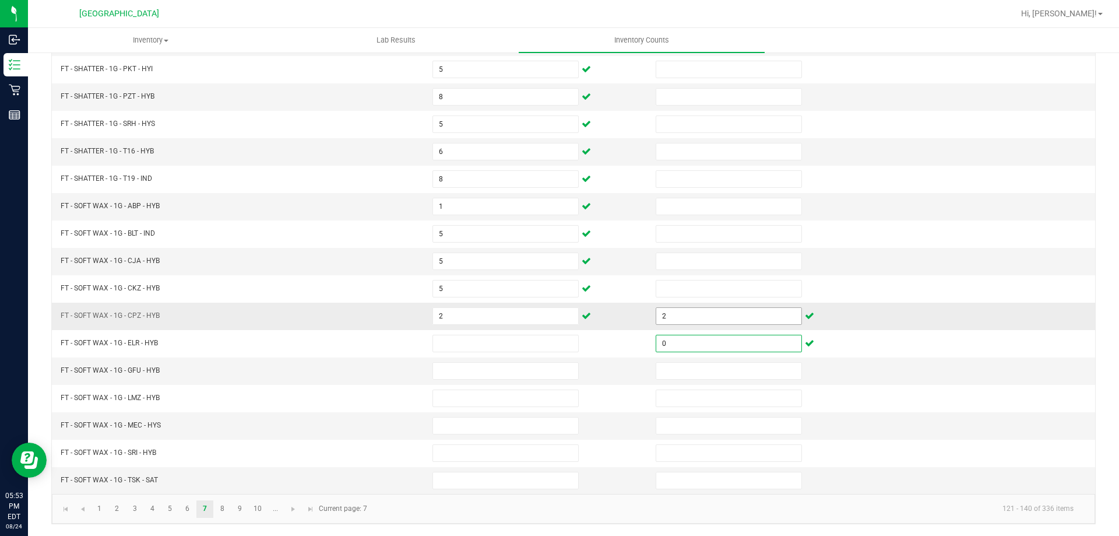
click at [664, 312] on input "2" at bounding box center [728, 316] width 145 height 16
click at [406, 502] on kendo-pager-info "121 - 140 of 336 items" at bounding box center [728, 508] width 709 height 19
click at [223, 502] on link "8" at bounding box center [222, 508] width 17 height 17
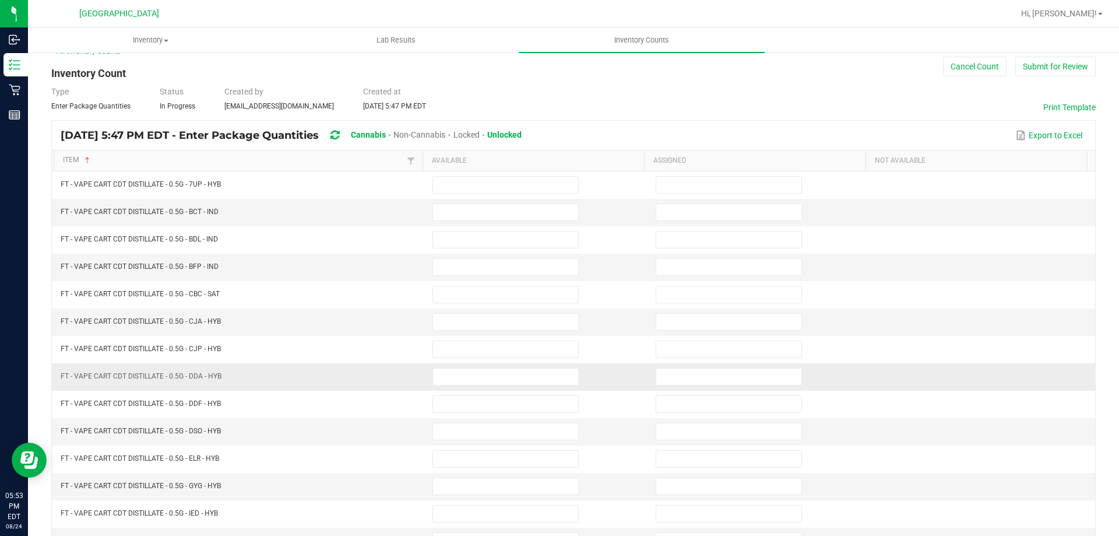
scroll to position [9, 0]
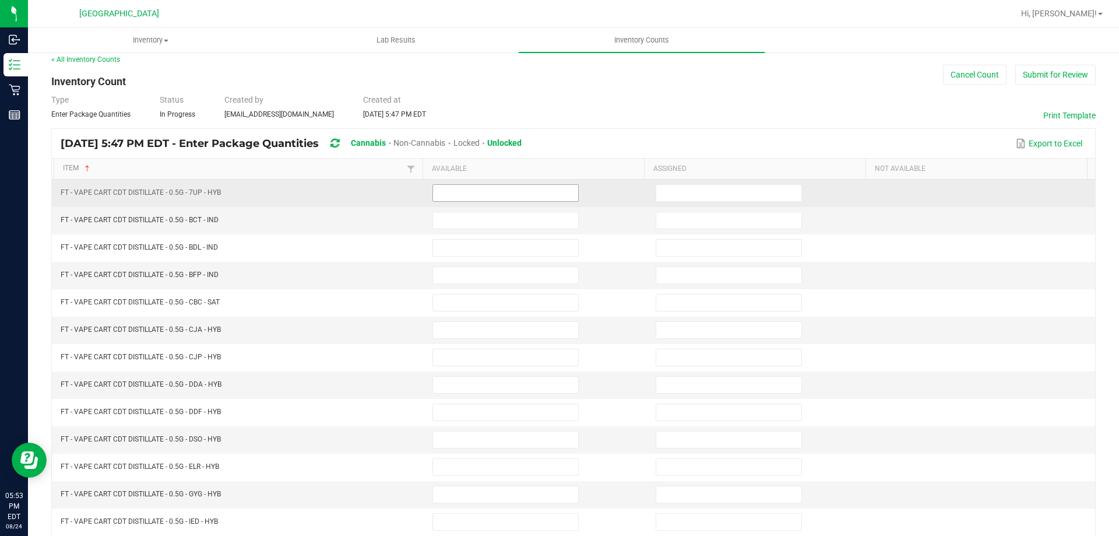
click at [435, 191] on input at bounding box center [505, 193] width 145 height 16
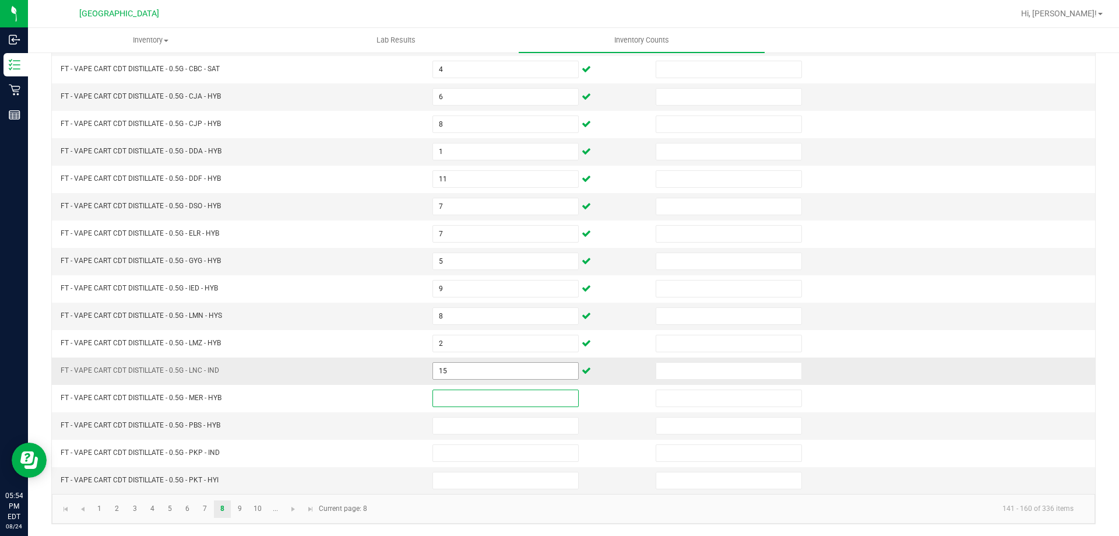
click at [438, 370] on input "15" at bounding box center [505, 371] width 145 height 16
click at [244, 507] on link "9" at bounding box center [239, 508] width 17 height 17
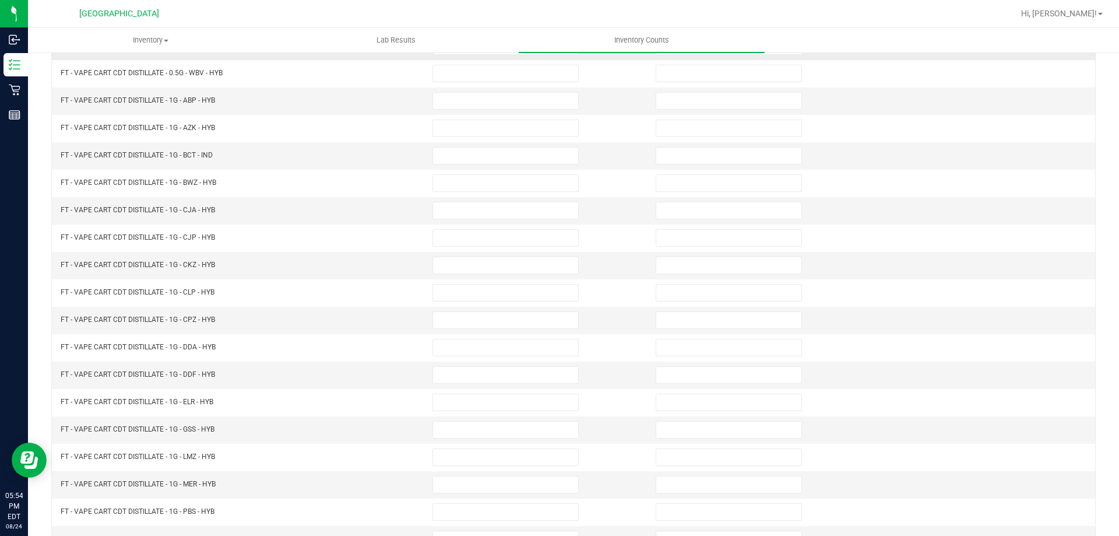
scroll to position [67, 0]
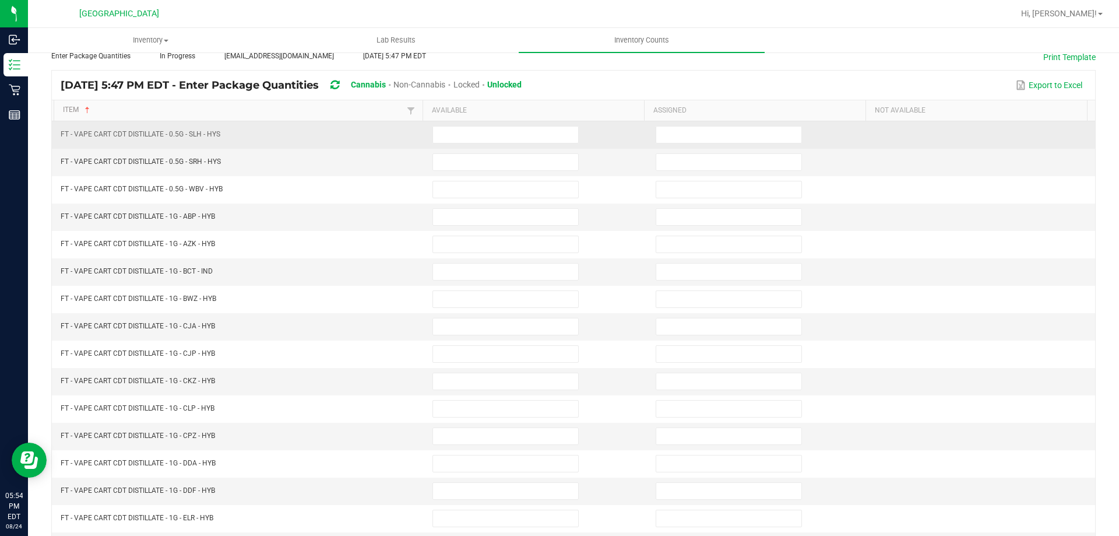
click at [443, 145] on td at bounding box center [536, 134] width 223 height 27
click at [448, 138] on input at bounding box center [505, 134] width 145 height 16
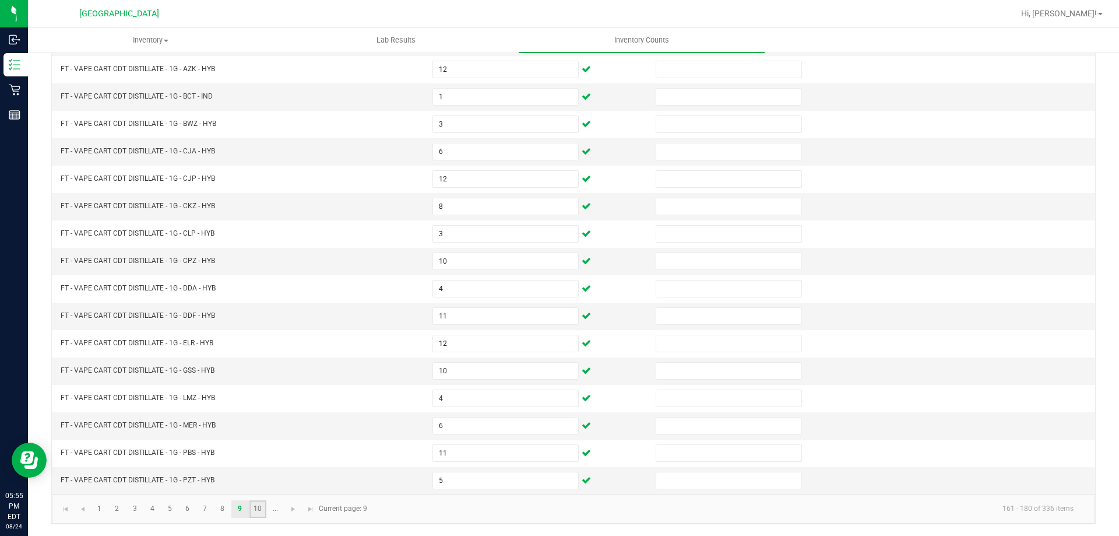
click at [252, 504] on link "10" at bounding box center [257, 508] width 17 height 17
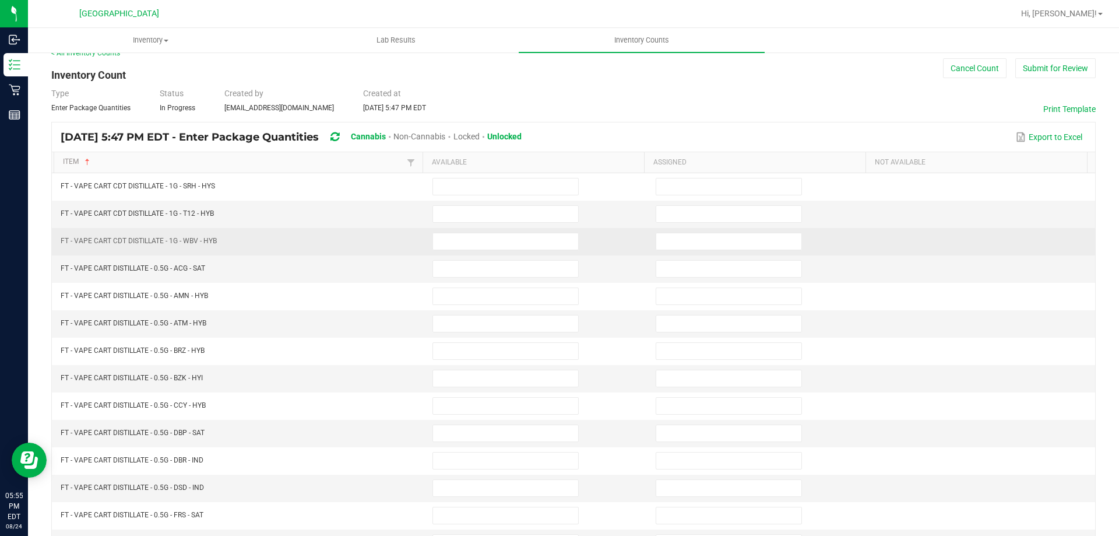
scroll to position [9, 0]
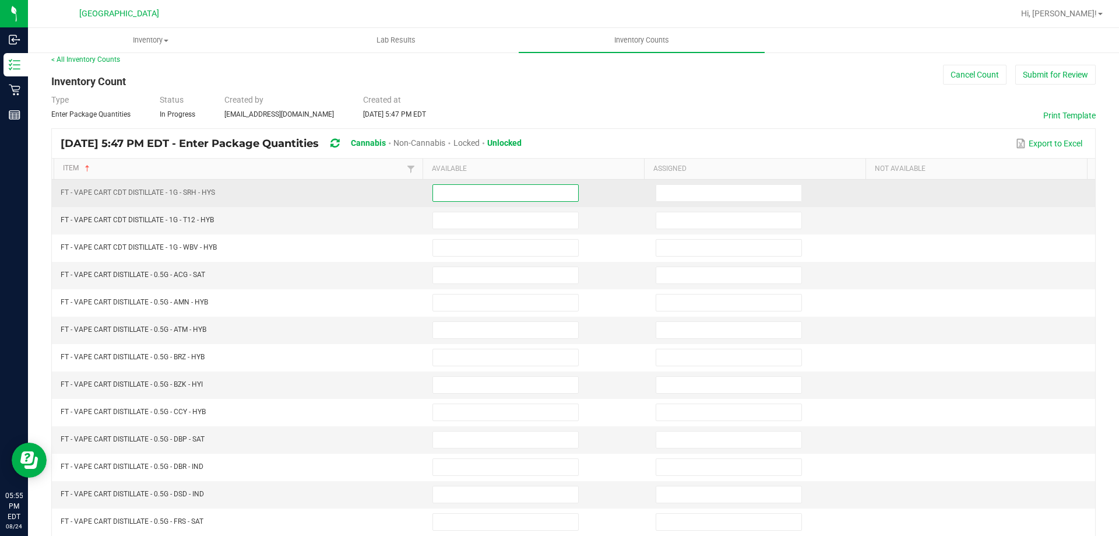
click at [460, 192] on input at bounding box center [505, 193] width 145 height 16
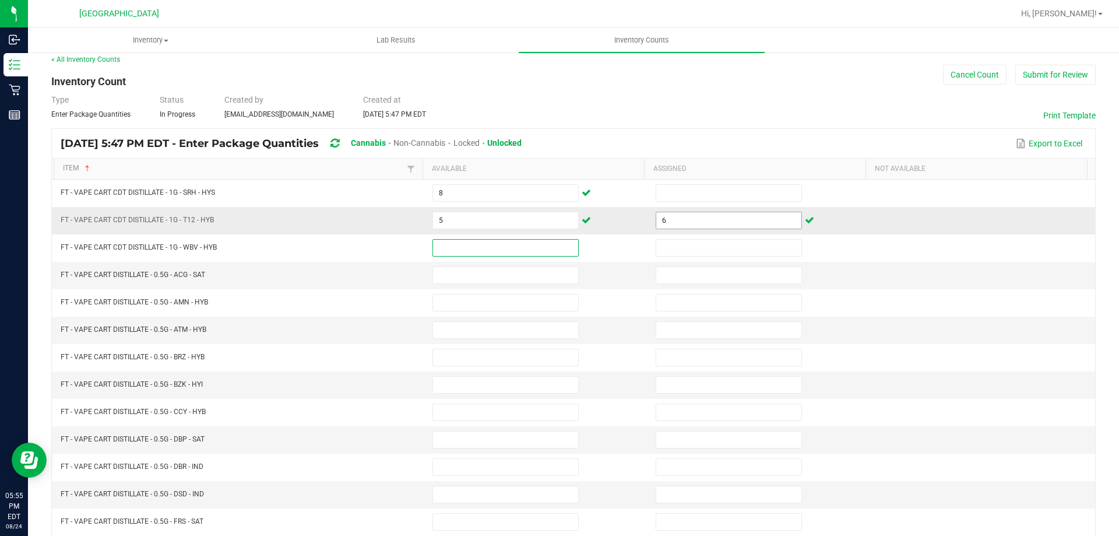
click at [687, 213] on input "6" at bounding box center [728, 220] width 145 height 16
click at [539, 225] on input "5" at bounding box center [505, 220] width 145 height 16
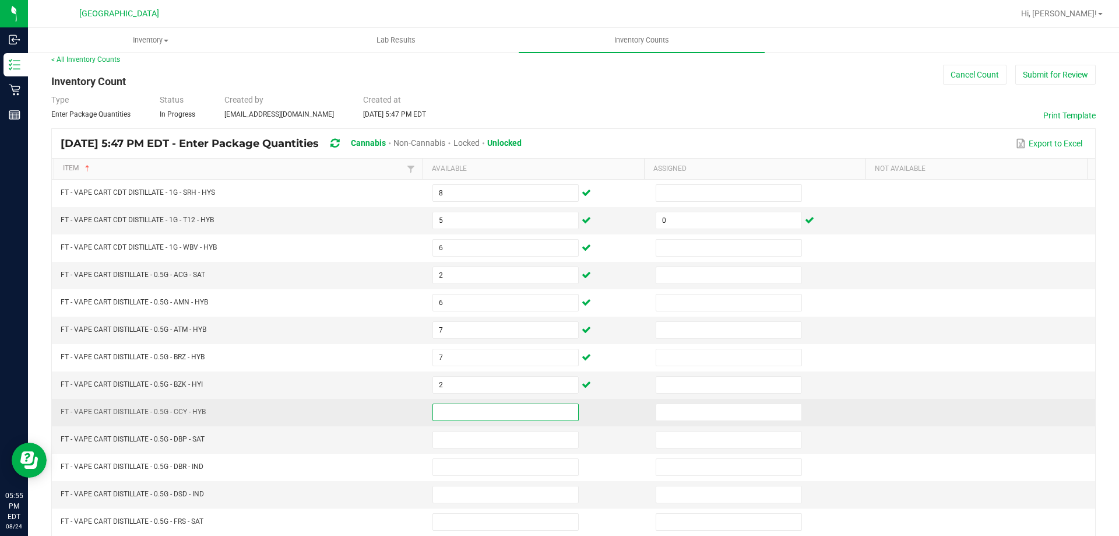
click at [508, 417] on input at bounding box center [505, 412] width 145 height 16
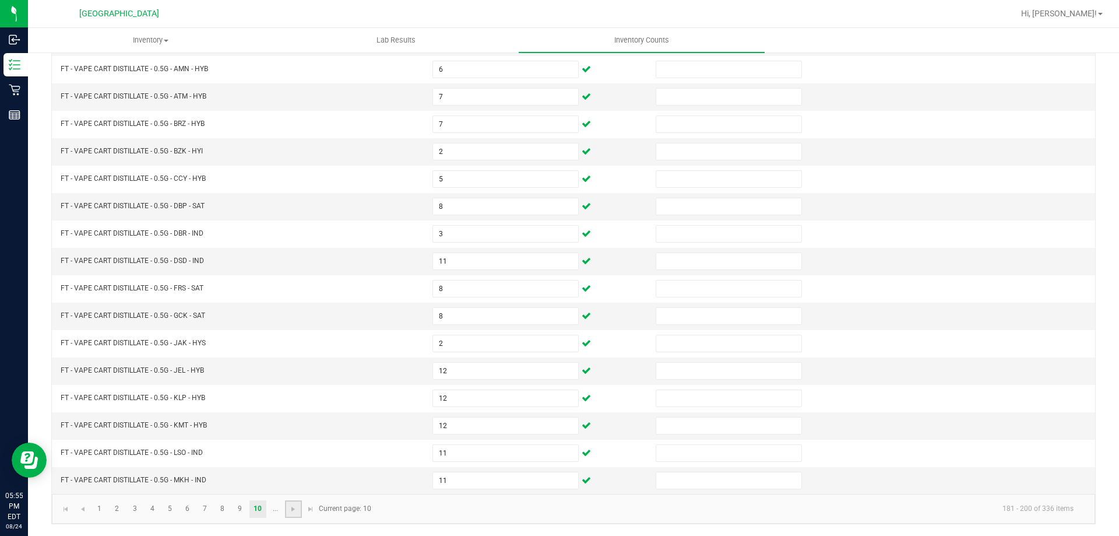
click at [295, 516] on link at bounding box center [293, 508] width 17 height 17
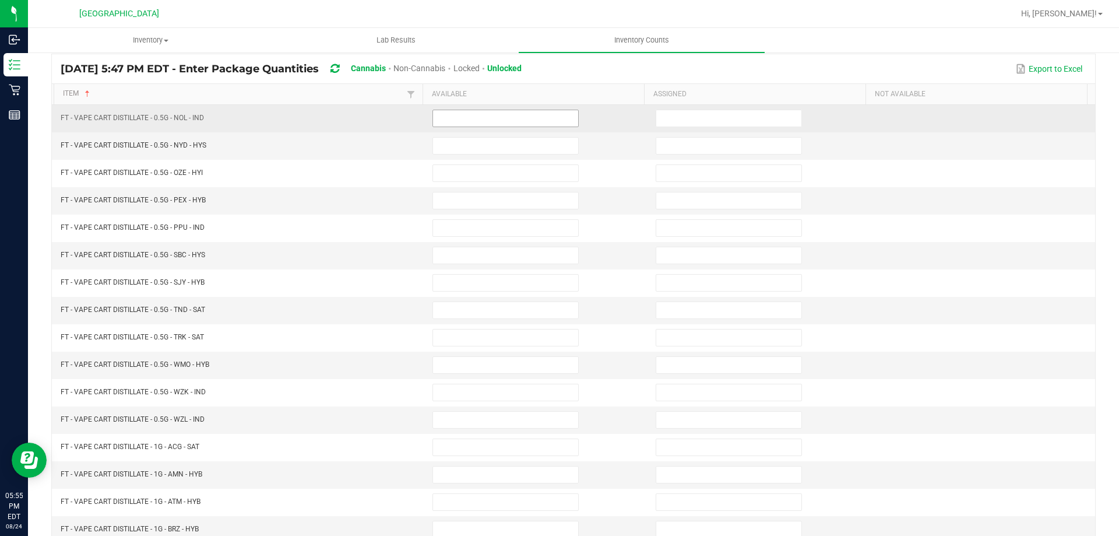
scroll to position [67, 0]
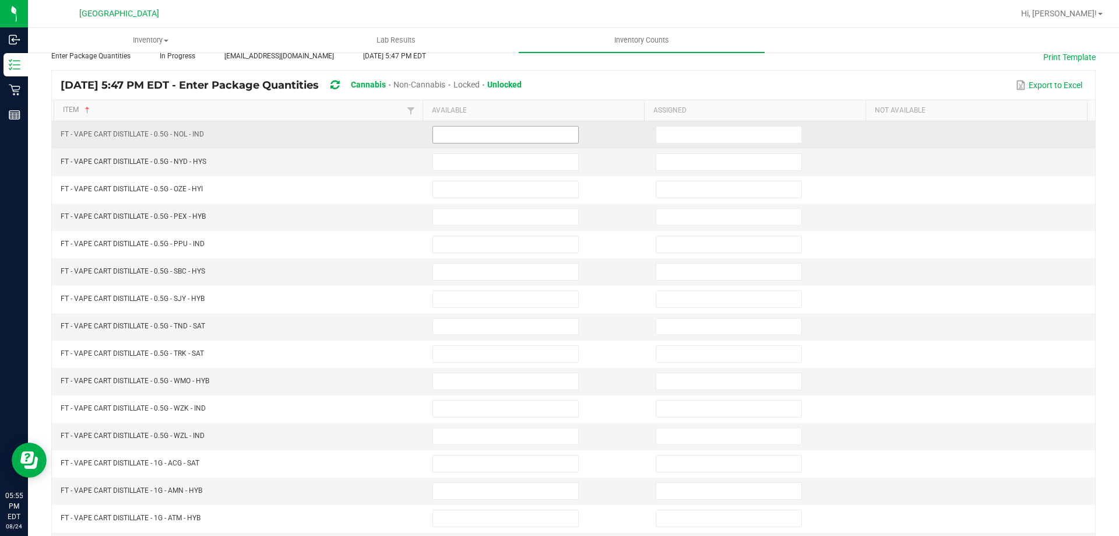
click at [464, 128] on input at bounding box center [505, 134] width 145 height 16
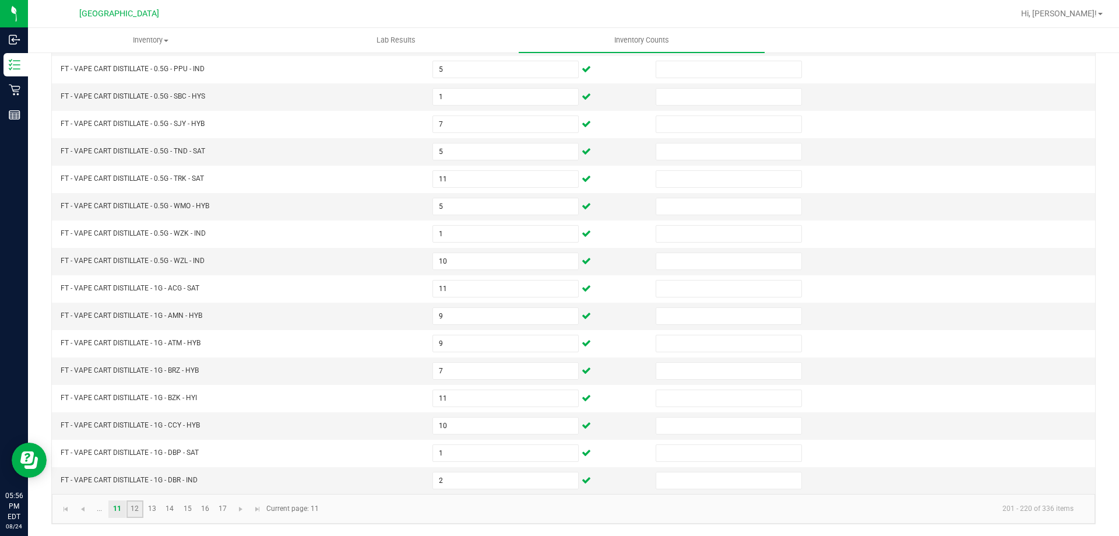
click at [132, 502] on link "12" at bounding box center [134, 508] width 17 height 17
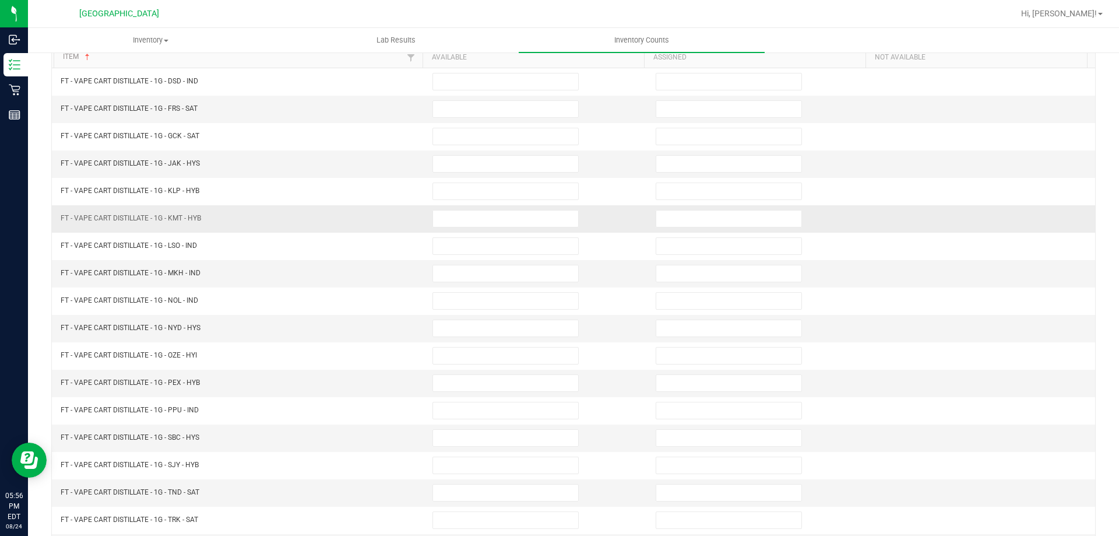
scroll to position [0, 0]
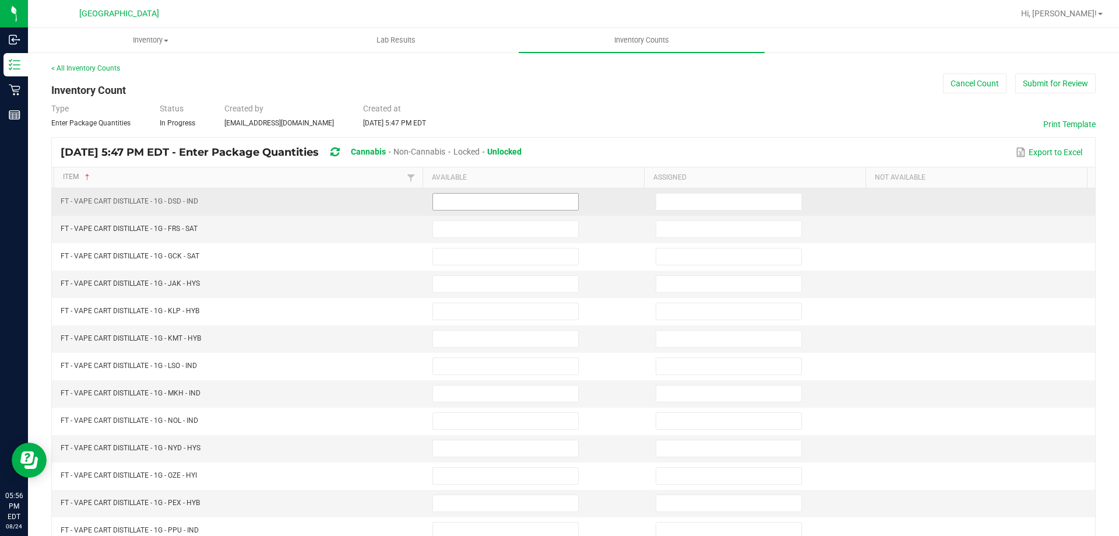
click at [463, 199] on input at bounding box center [505, 201] width 145 height 16
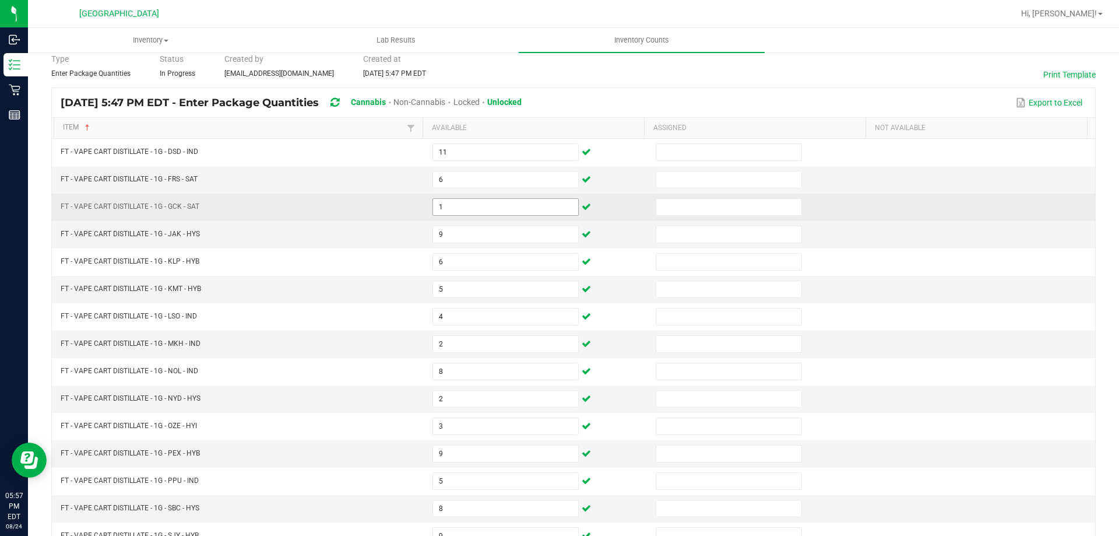
scroll to position [9, 0]
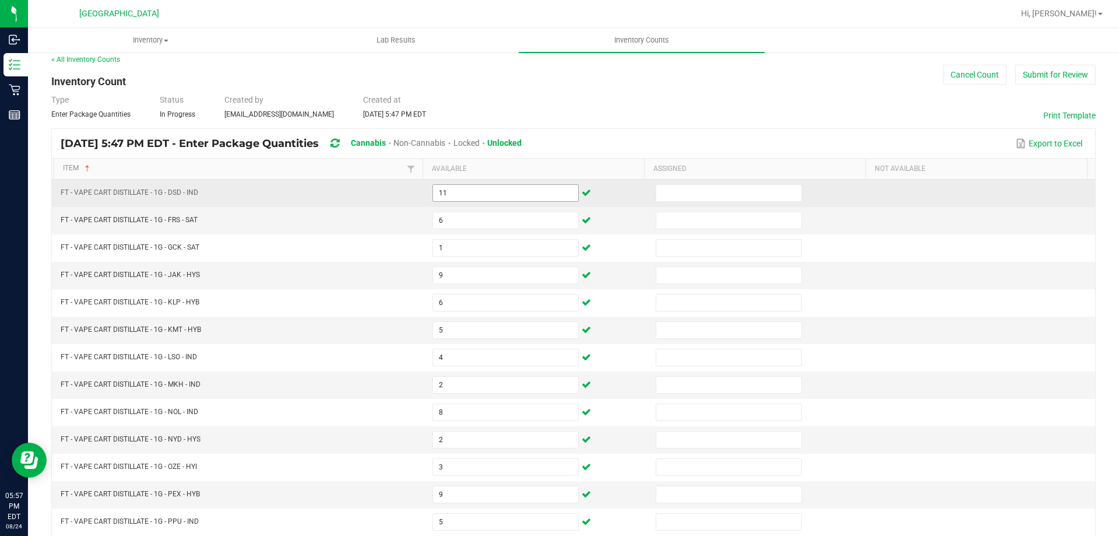
click at [464, 198] on input "11" at bounding box center [505, 193] width 145 height 16
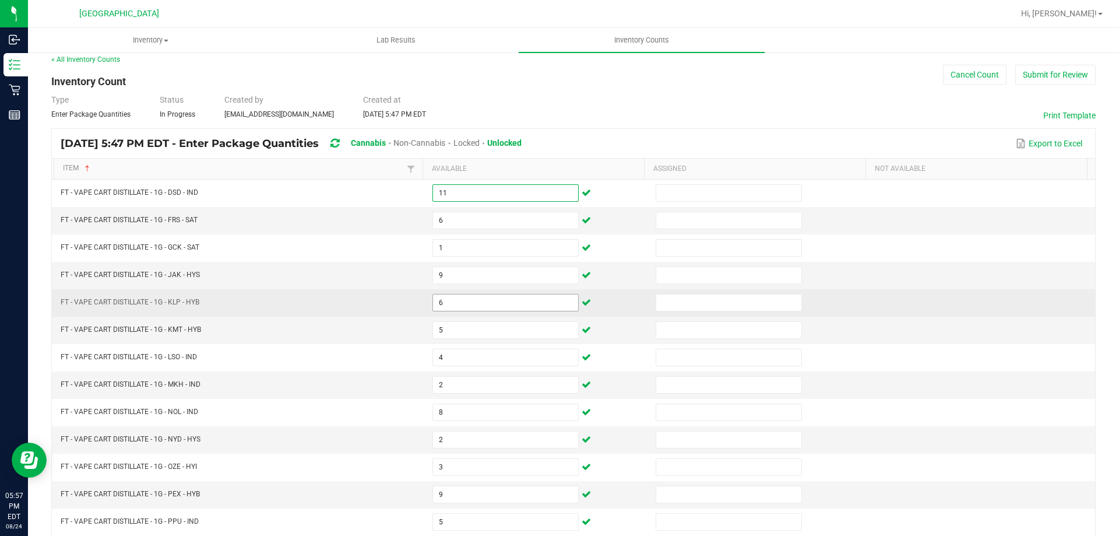
click at [460, 295] on input "6" at bounding box center [505, 302] width 145 height 16
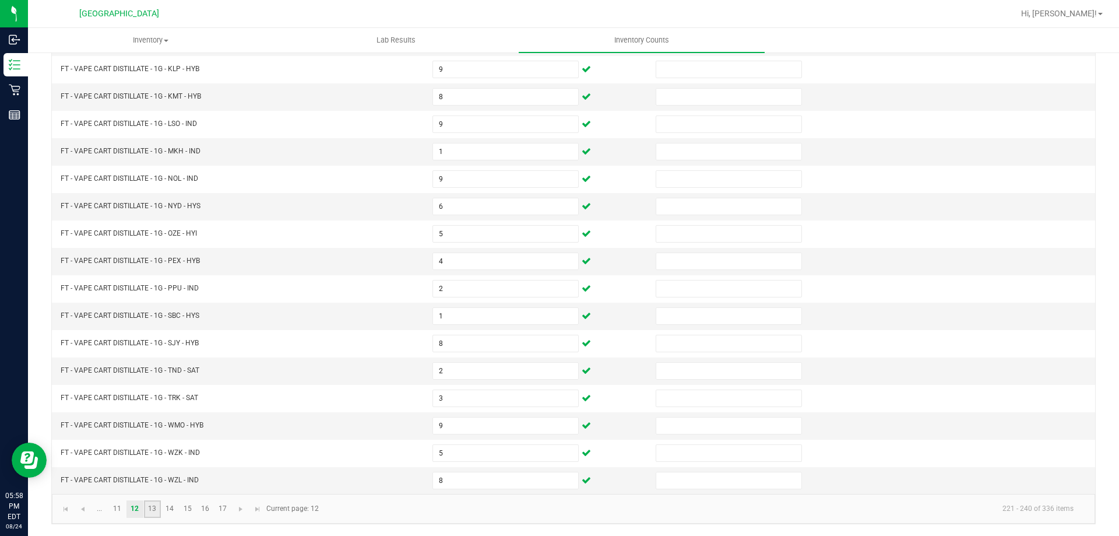
click at [157, 511] on link "13" at bounding box center [152, 508] width 17 height 17
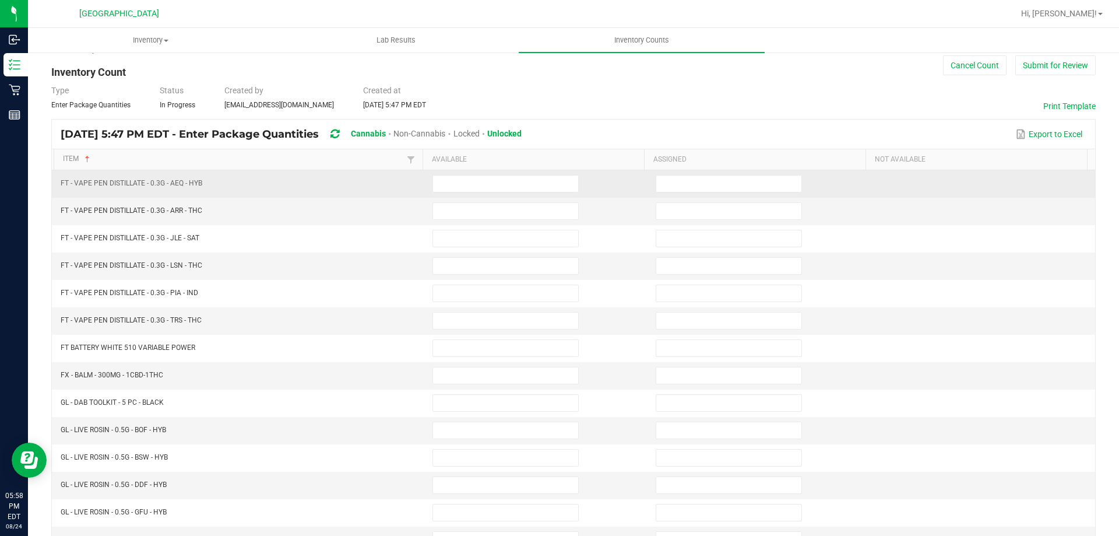
scroll to position [9, 0]
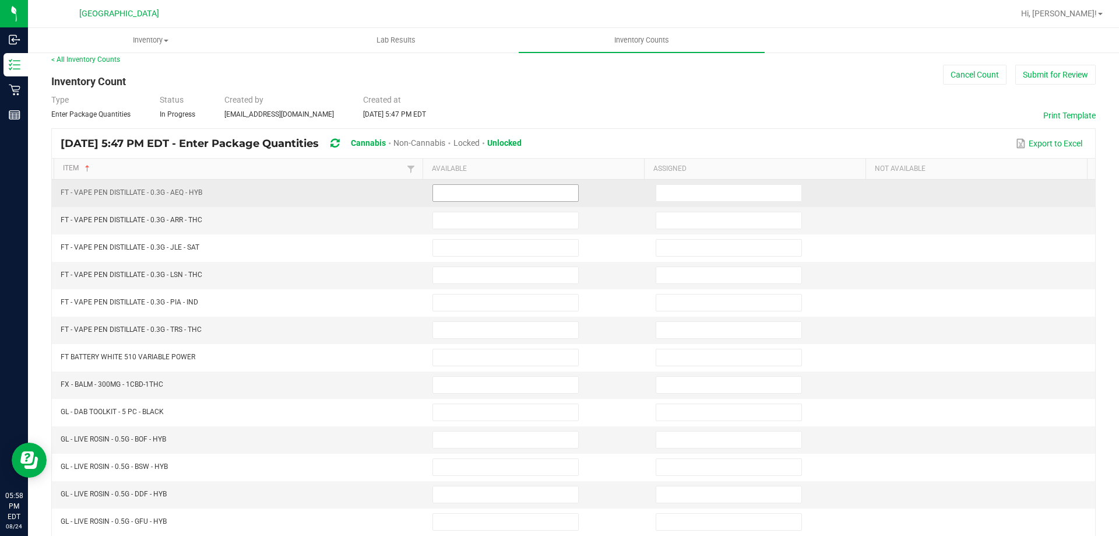
click at [453, 193] on input at bounding box center [505, 193] width 145 height 16
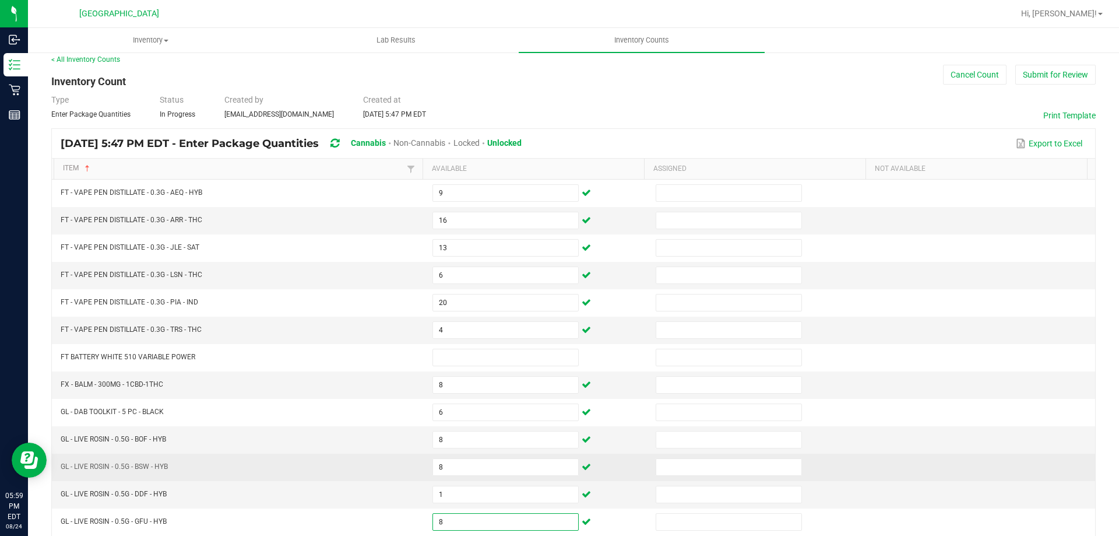
scroll to position [67, 0]
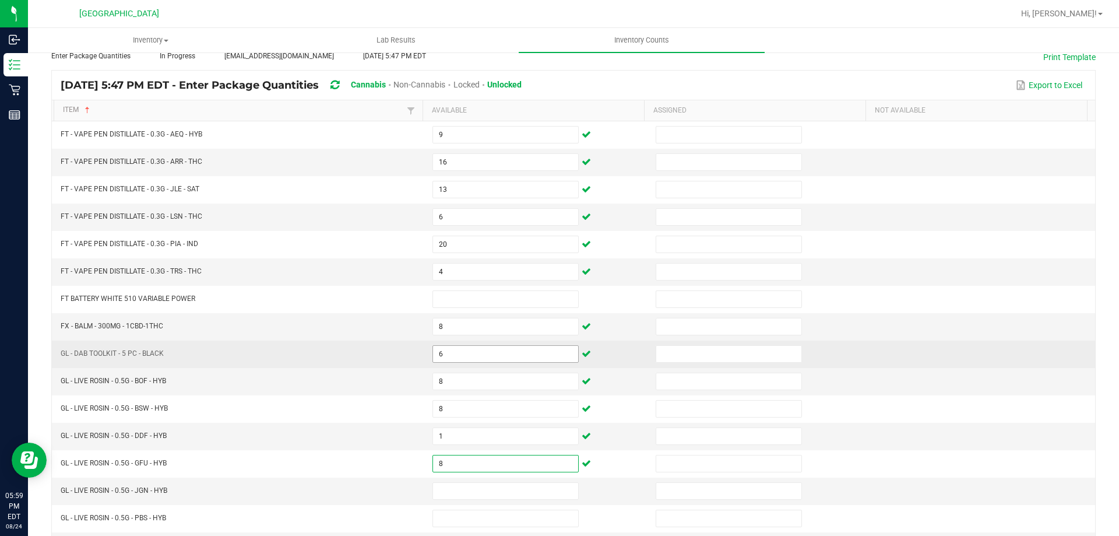
click at [455, 357] on input "6" at bounding box center [505, 354] width 145 height 16
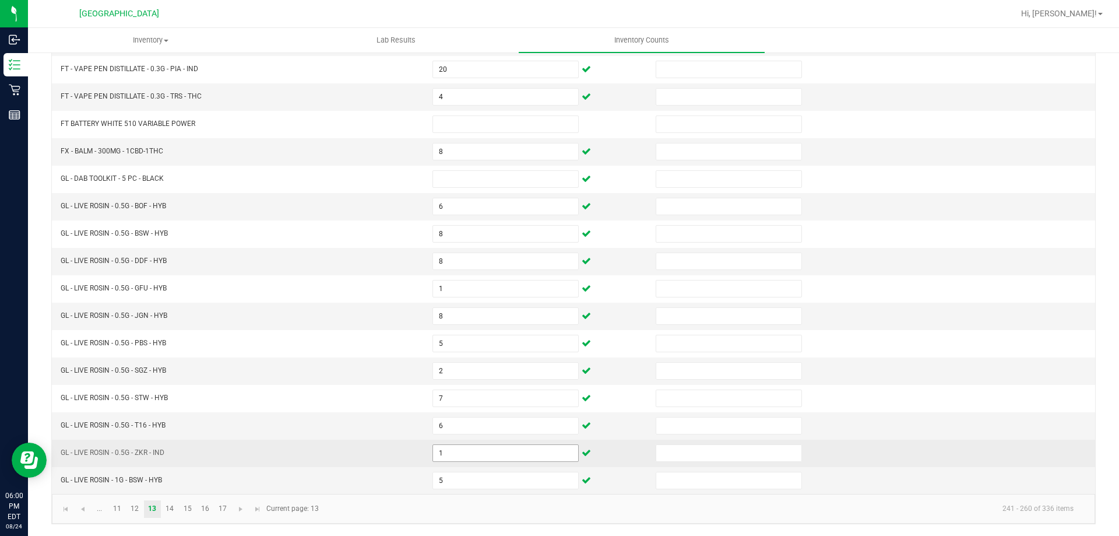
click at [470, 452] on input "1" at bounding box center [505, 453] width 145 height 16
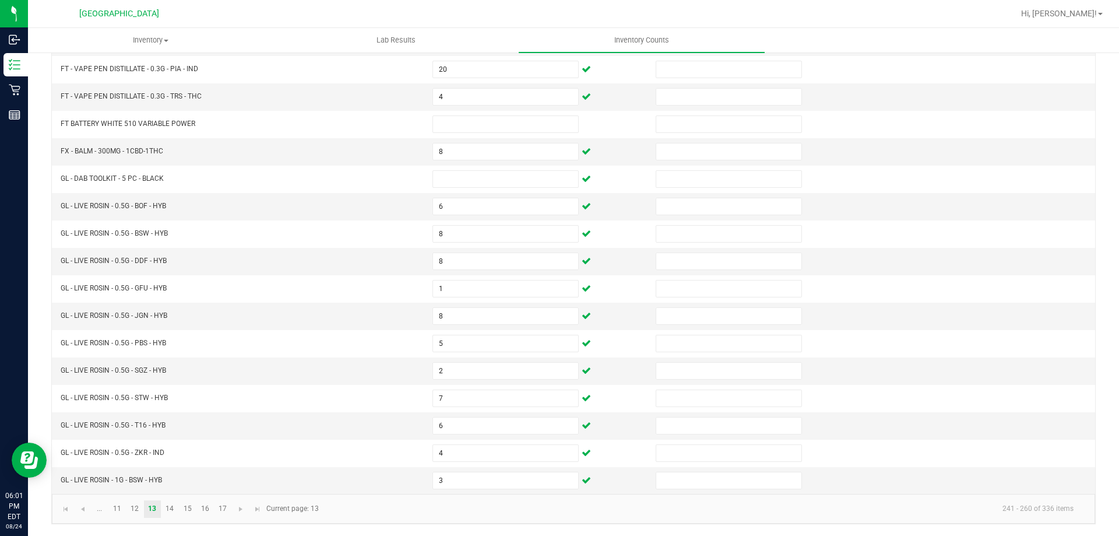
click at [424, 519] on kendo-pager "... 11 12 13 14 15 16 17 241 - 260 of 336 items Current page: 13" at bounding box center [573, 509] width 1043 height 30
click at [168, 504] on link "14" at bounding box center [169, 508] width 17 height 17
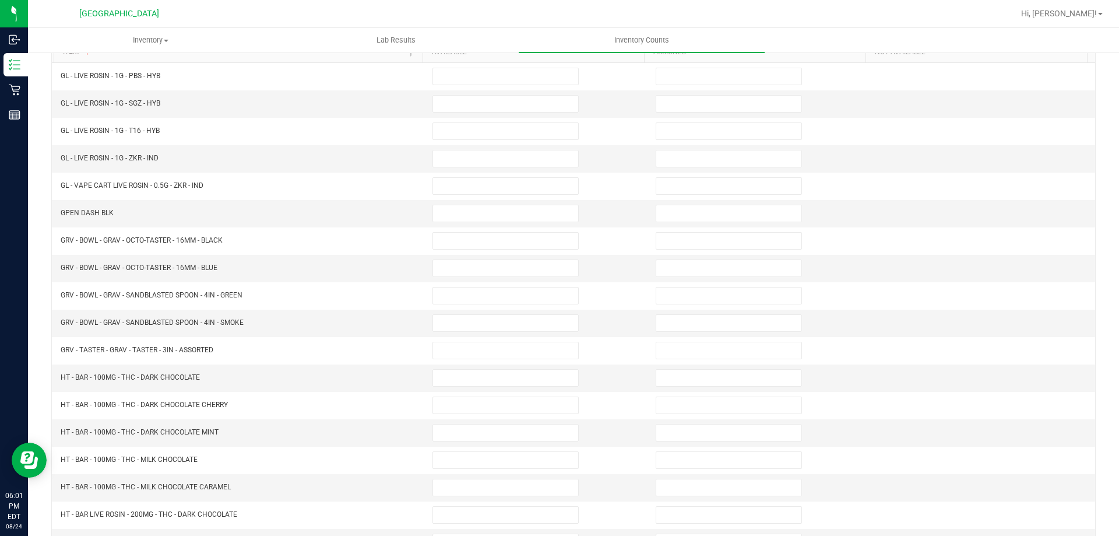
scroll to position [9, 0]
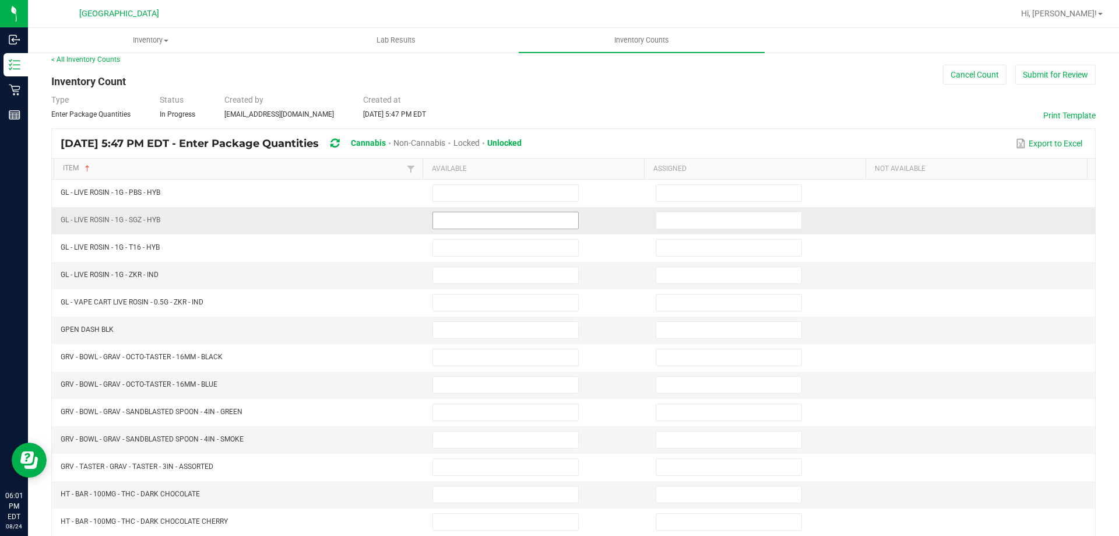
click at [477, 213] on input at bounding box center [505, 220] width 145 height 16
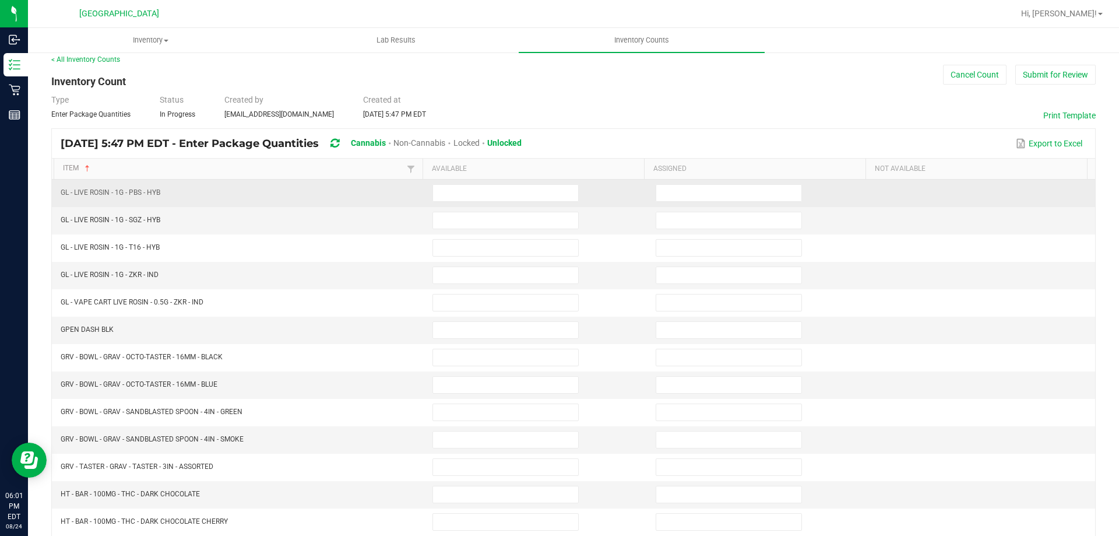
click at [476, 203] on td at bounding box center [536, 193] width 223 height 27
click at [476, 197] on input at bounding box center [505, 193] width 145 height 16
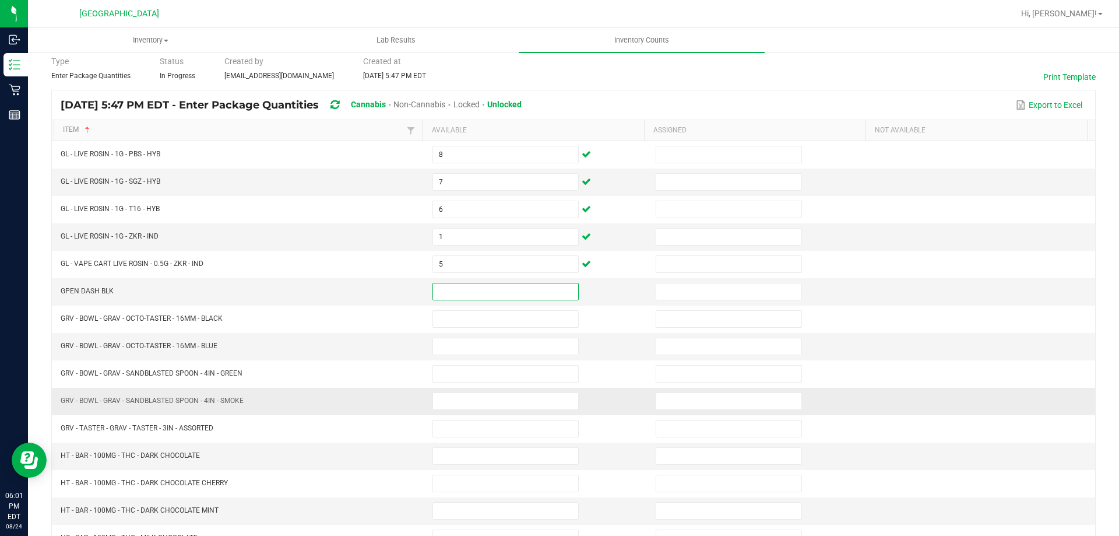
scroll to position [67, 0]
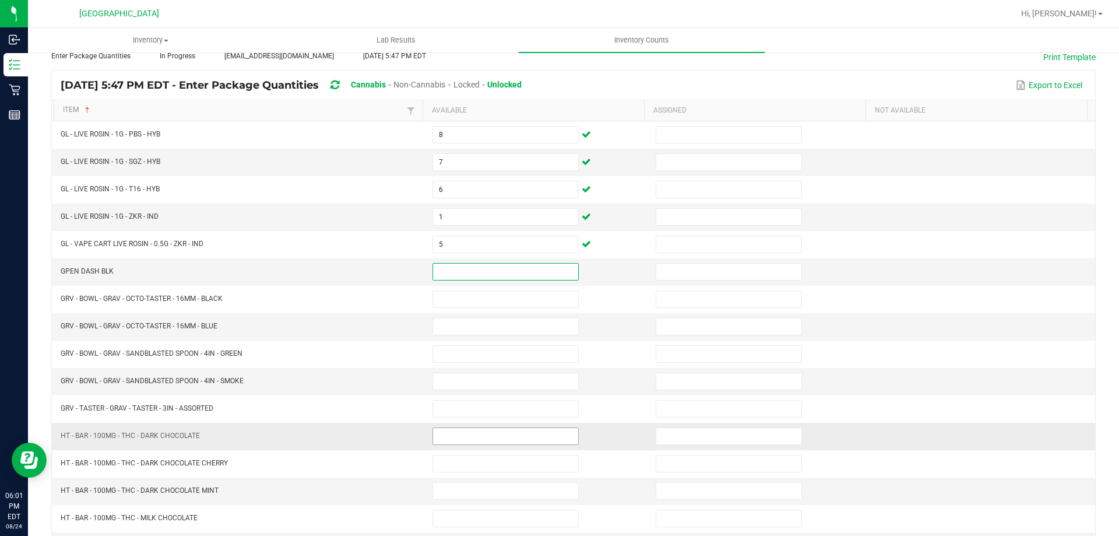
click at [444, 435] on input at bounding box center [505, 436] width 145 height 16
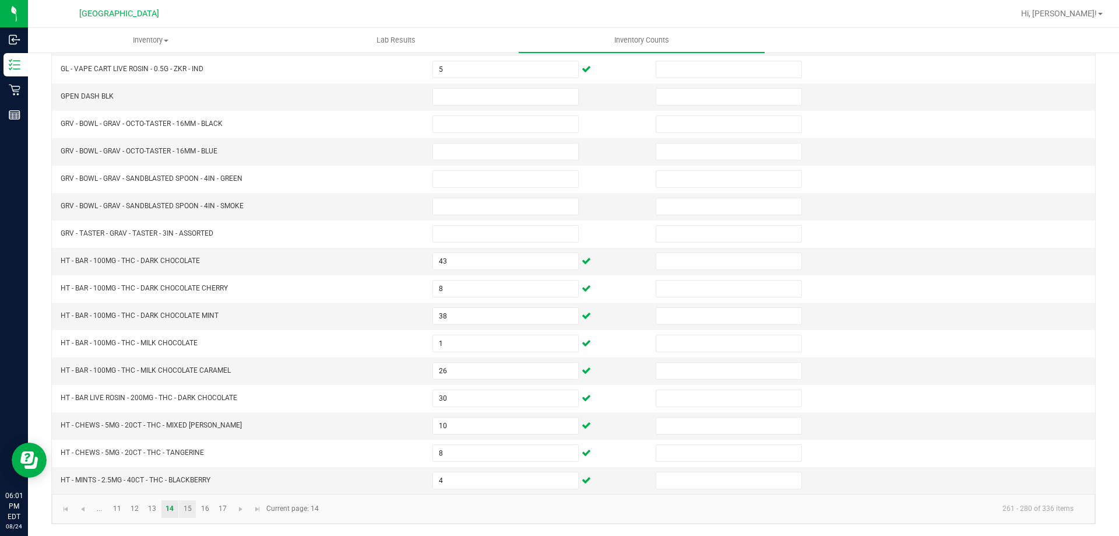
click at [192, 512] on link "15" at bounding box center [187, 508] width 17 height 17
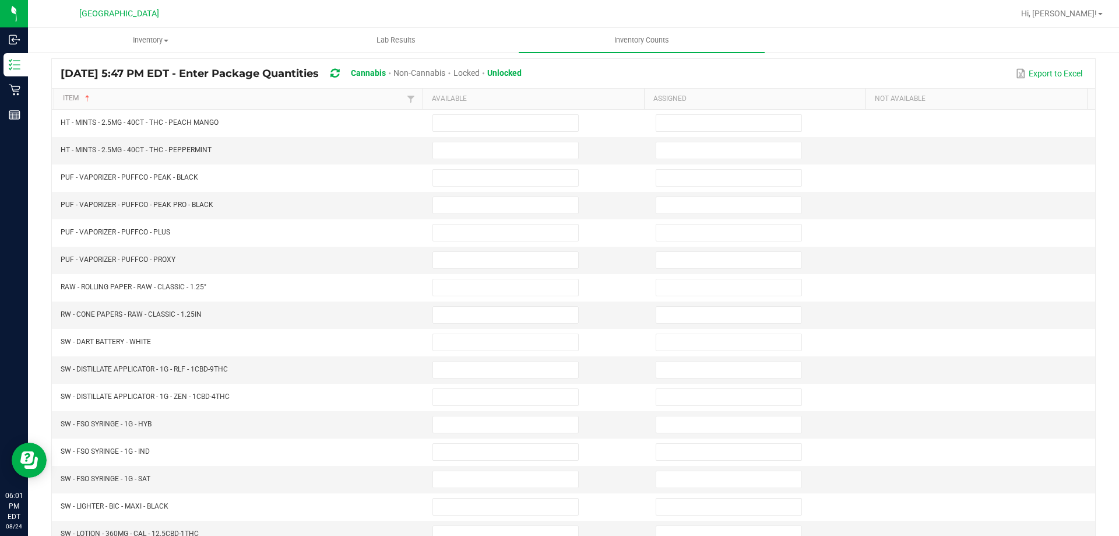
scroll to position [9, 0]
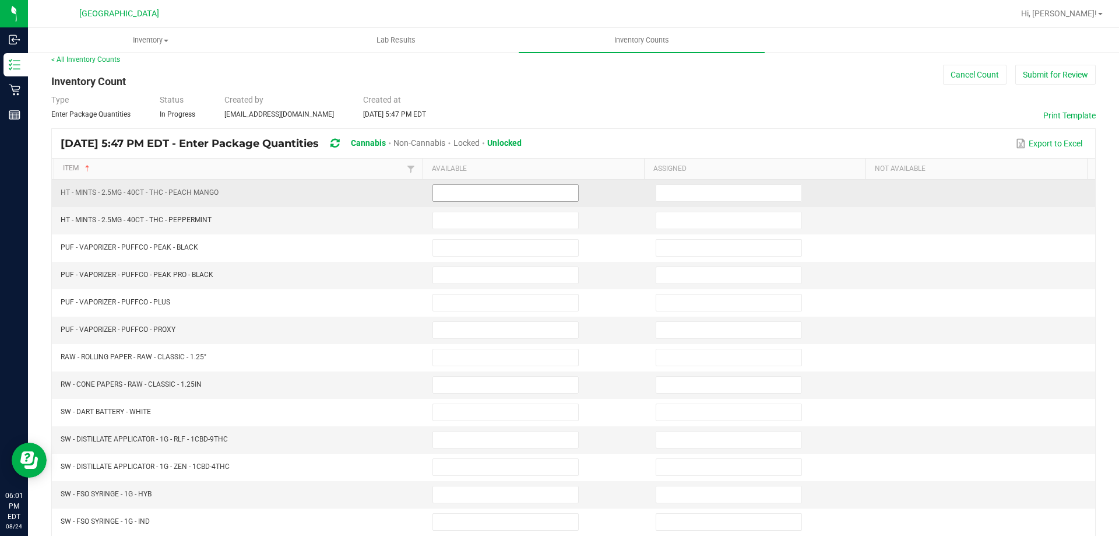
click at [467, 193] on input at bounding box center [505, 193] width 145 height 16
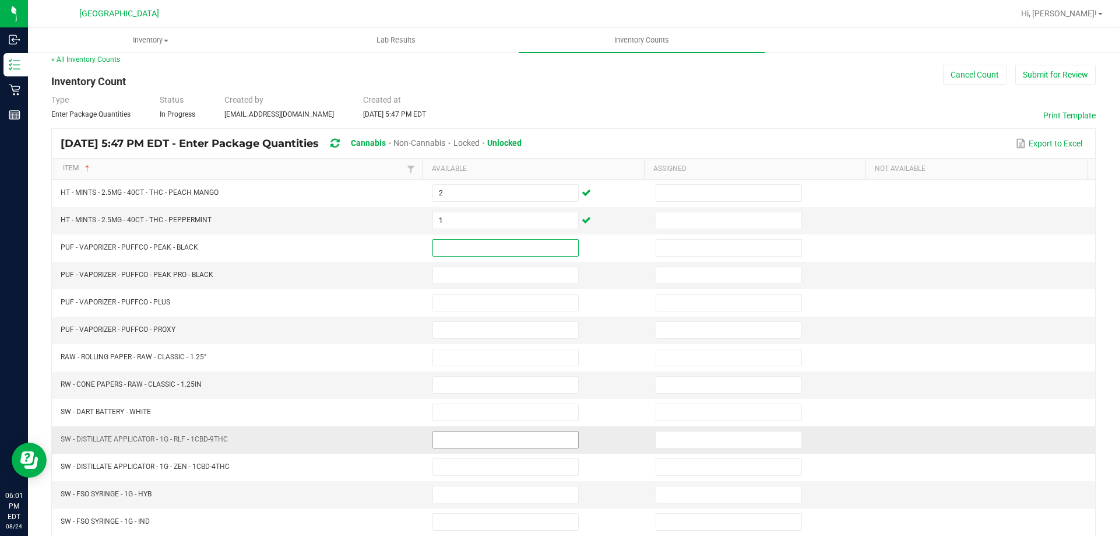
click at [449, 434] on input at bounding box center [505, 439] width 145 height 16
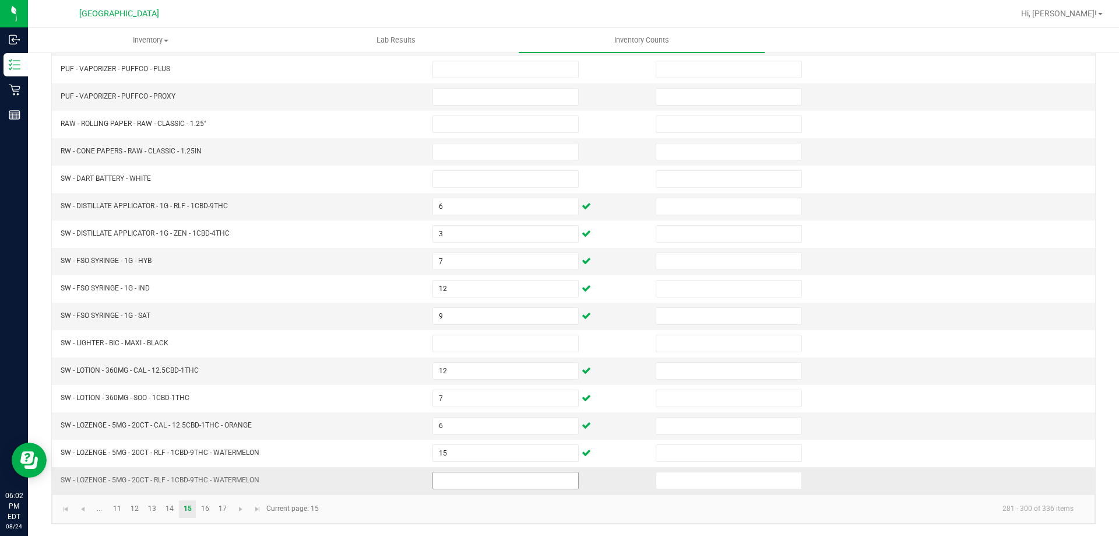
click at [494, 485] on input at bounding box center [505, 480] width 145 height 16
click at [499, 504] on kendo-pager-info "281 - 300 of 336 items" at bounding box center [704, 508] width 757 height 19
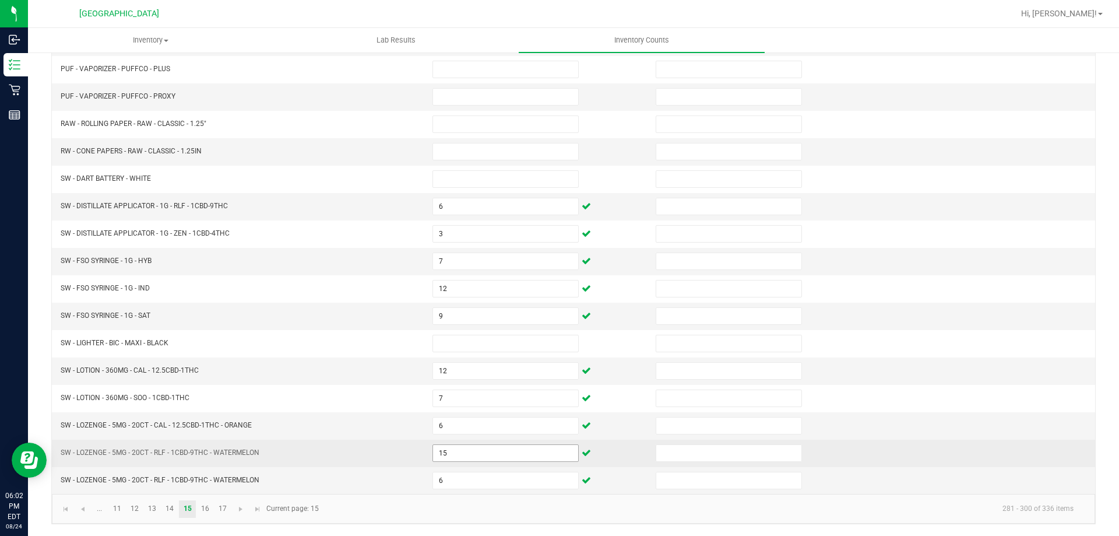
click at [473, 453] on input "15" at bounding box center [505, 453] width 145 height 16
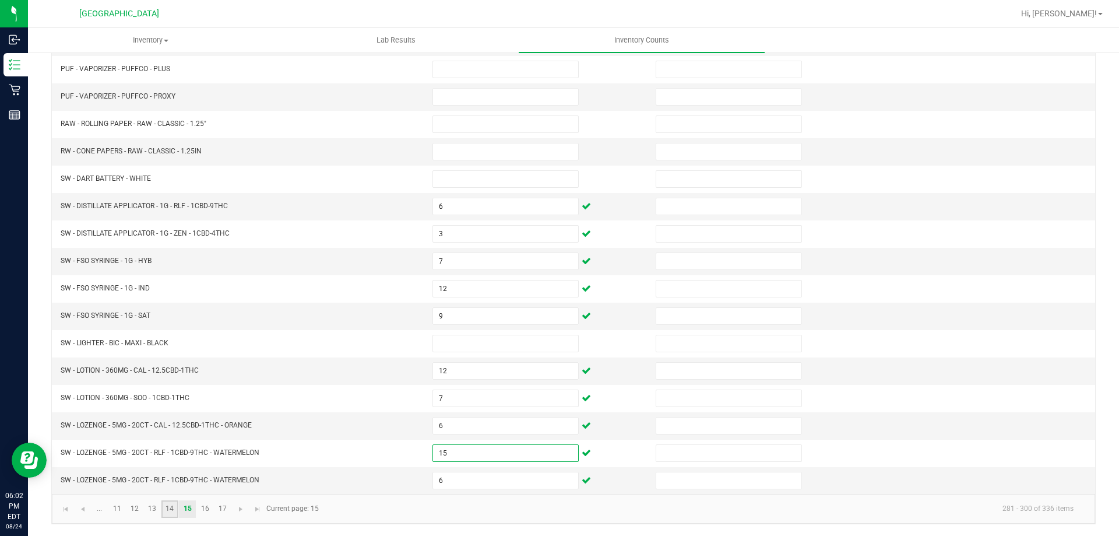
click at [174, 515] on link "14" at bounding box center [169, 508] width 17 height 17
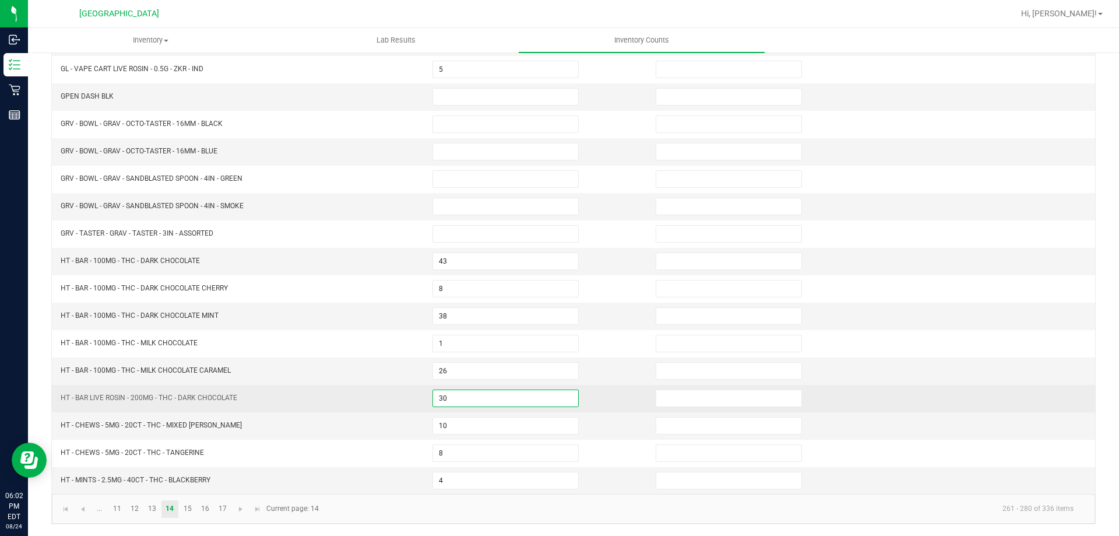
click at [465, 392] on input "30" at bounding box center [505, 398] width 145 height 16
click at [416, 387] on td "HT - BAR LIVE ROSIN - 200MG - THC - DARK CHOCOLATE" at bounding box center [240, 398] width 372 height 27
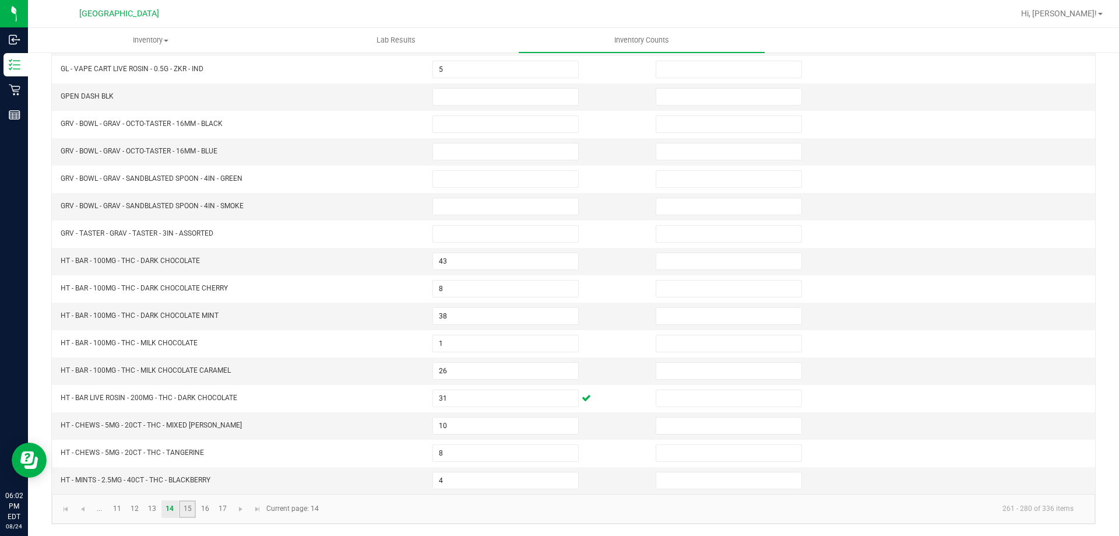
click at [184, 515] on link "15" at bounding box center [187, 508] width 17 height 17
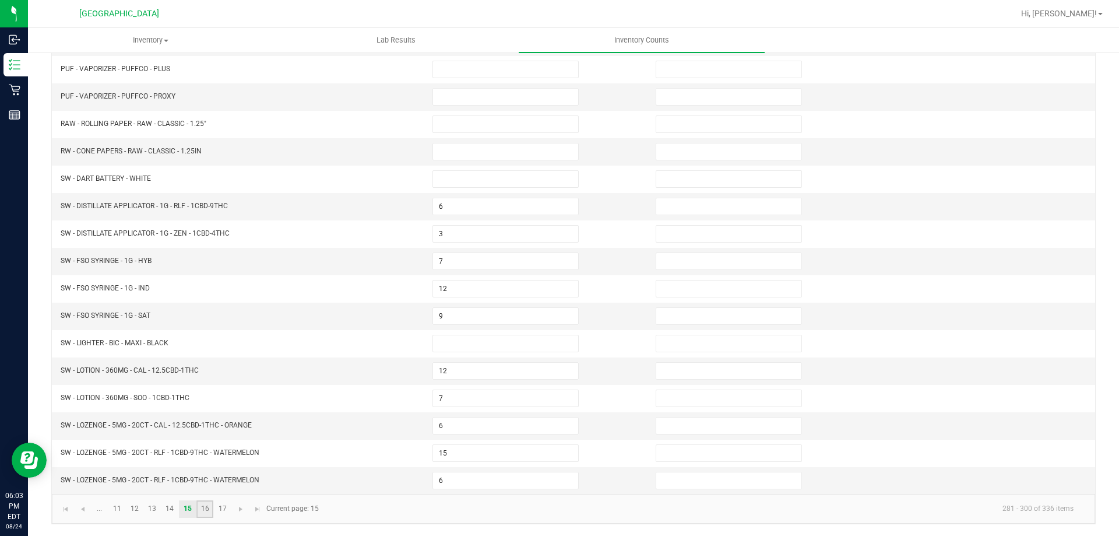
click at [205, 512] on link "16" at bounding box center [204, 508] width 17 height 17
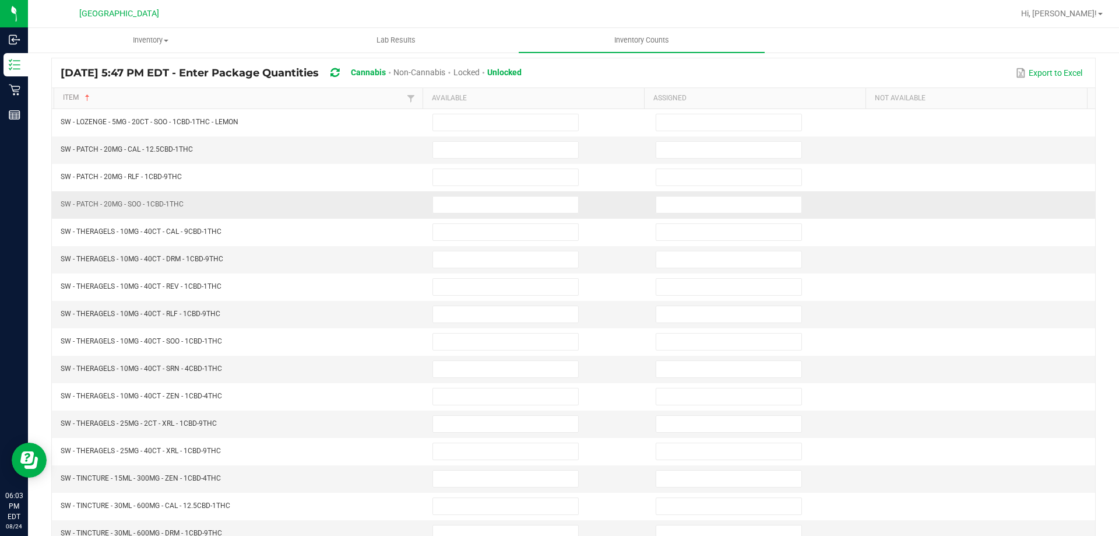
scroll to position [67, 0]
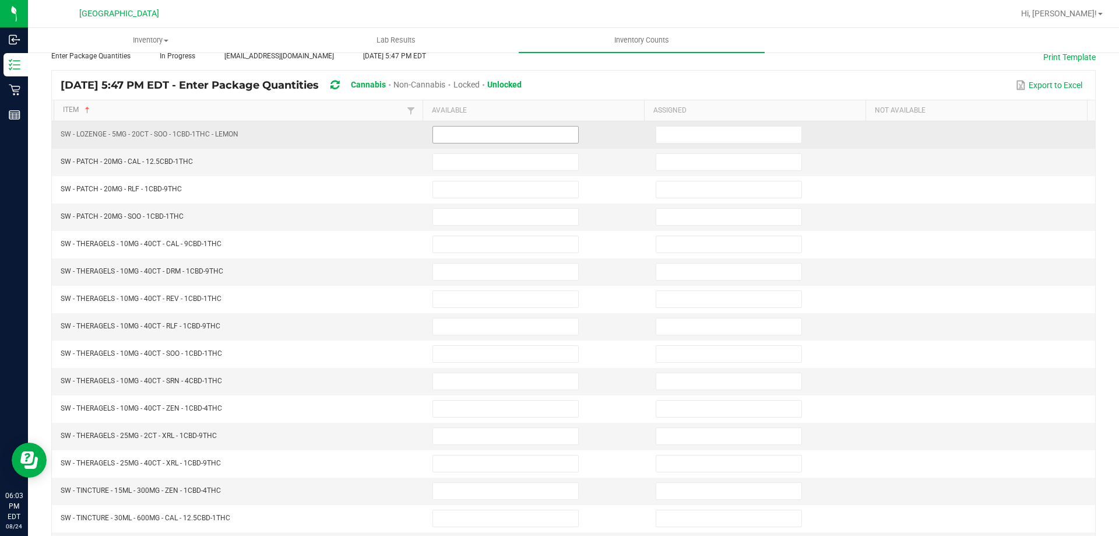
click at [466, 130] on input at bounding box center [505, 134] width 145 height 16
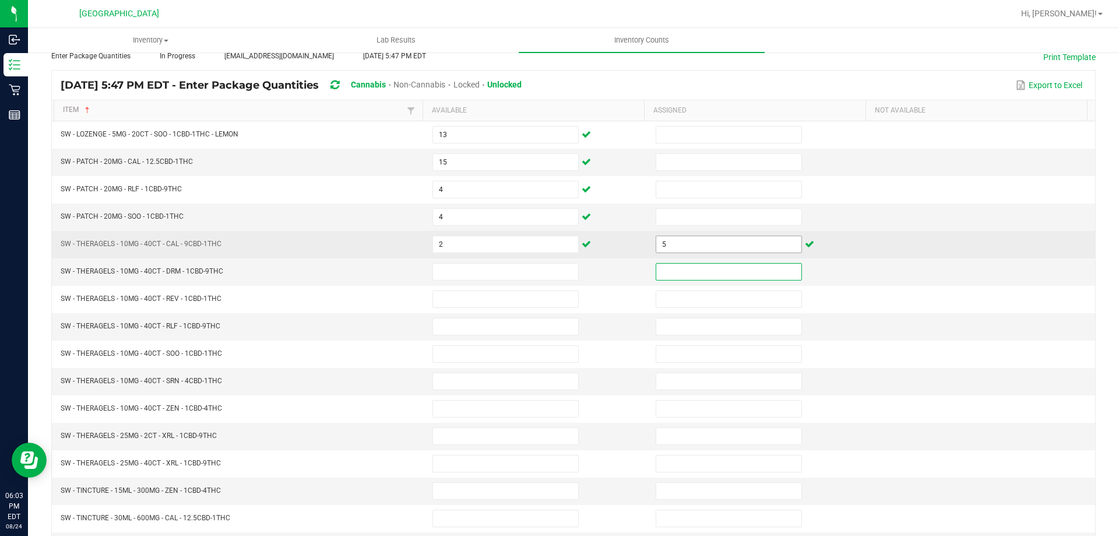
click at [734, 245] on input "5" at bounding box center [728, 244] width 145 height 16
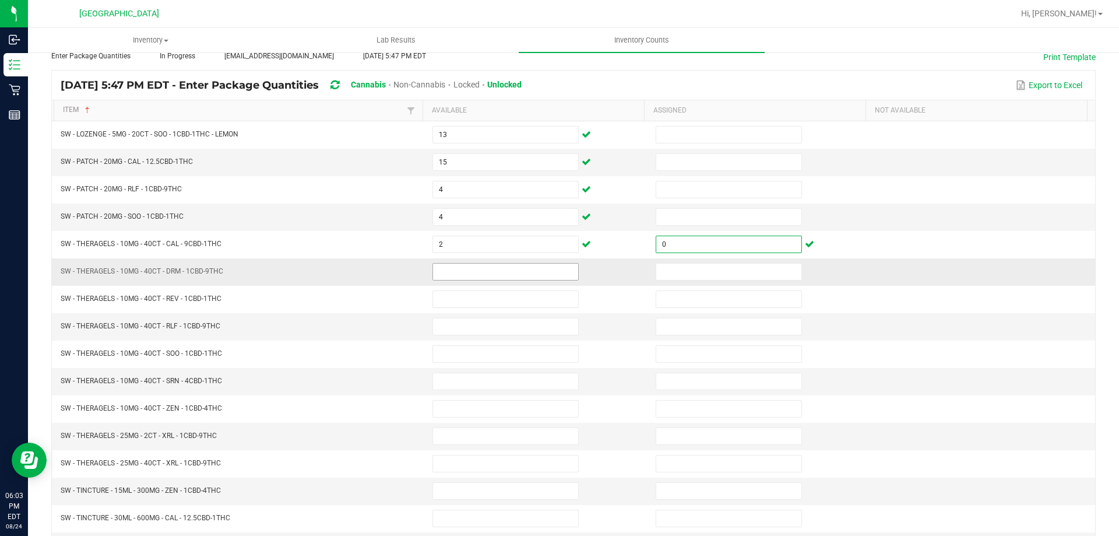
click at [509, 267] on input at bounding box center [505, 271] width 145 height 16
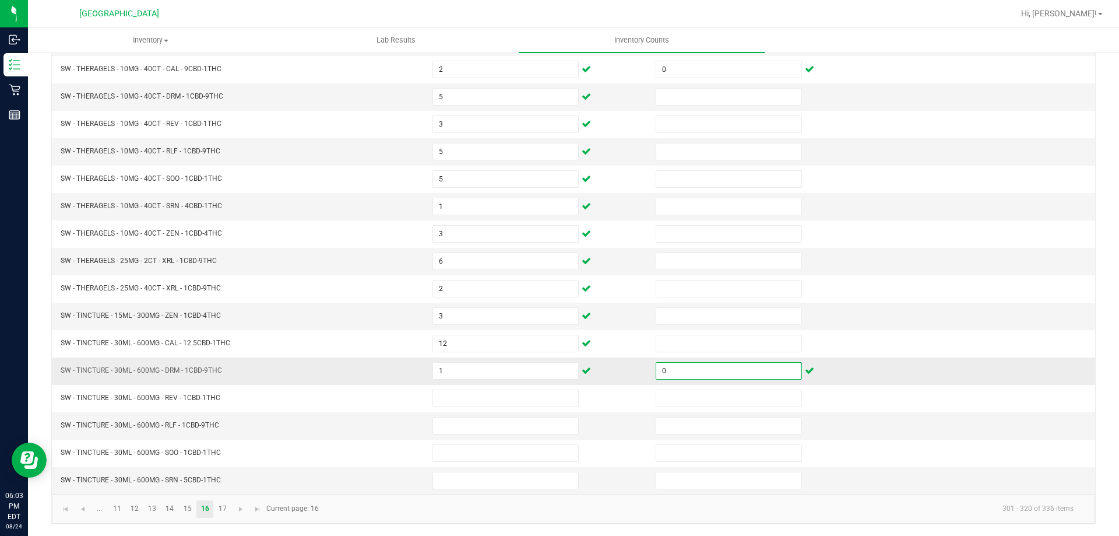
click at [485, 381] on td "1" at bounding box center [536, 370] width 223 height 27
click at [485, 368] on input "1" at bounding box center [505, 371] width 145 height 16
click at [242, 513] on link at bounding box center [240, 508] width 17 height 17
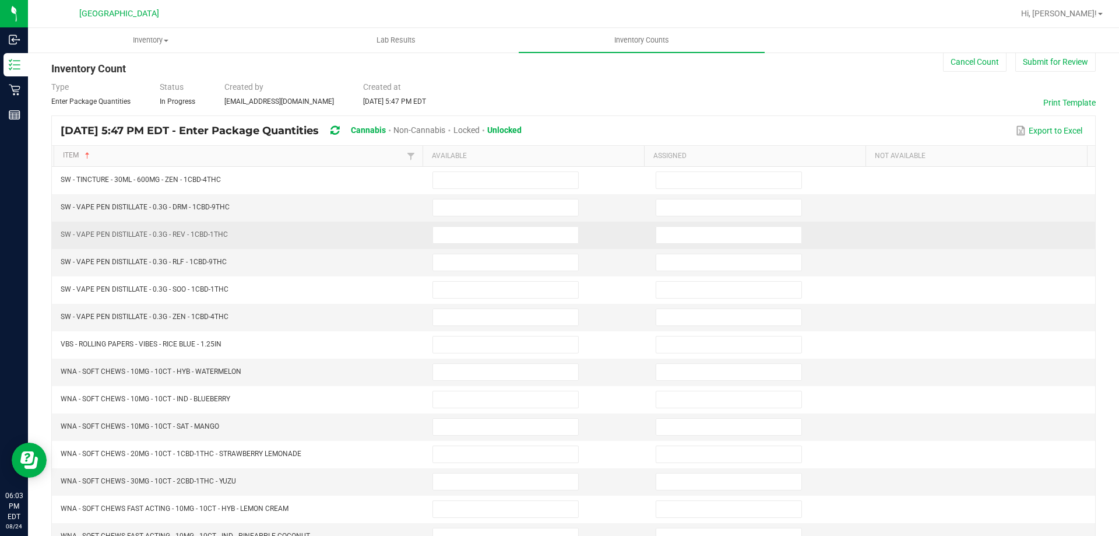
scroll to position [0, 0]
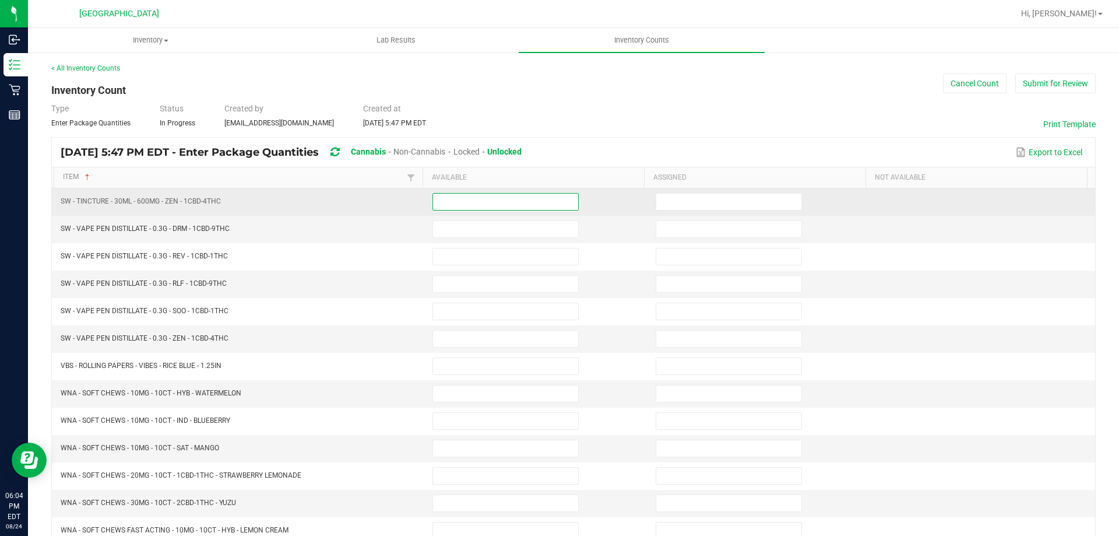
click at [451, 209] on input at bounding box center [505, 201] width 145 height 16
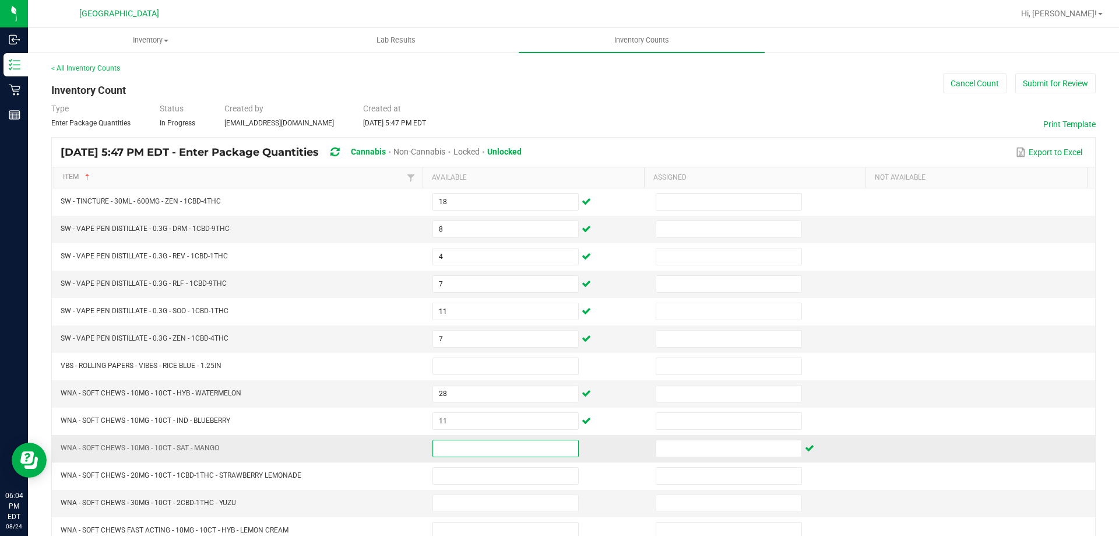
click at [488, 442] on input at bounding box center [505, 448] width 145 height 16
click at [1025, 83] on button "Submit for Review" at bounding box center [1055, 83] width 80 height 20
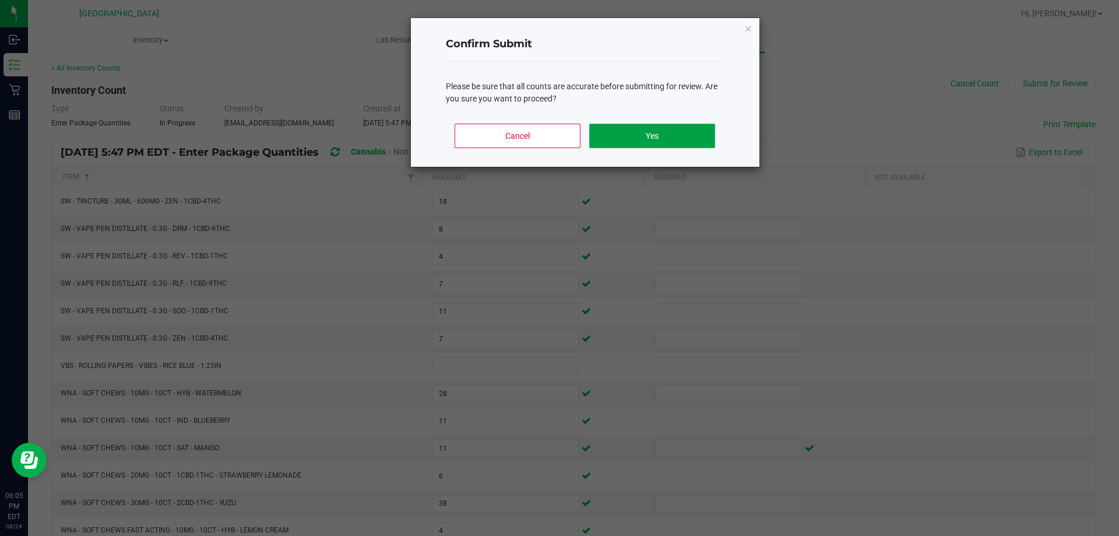
click at [643, 141] on button "Yes" at bounding box center [651, 136] width 125 height 24
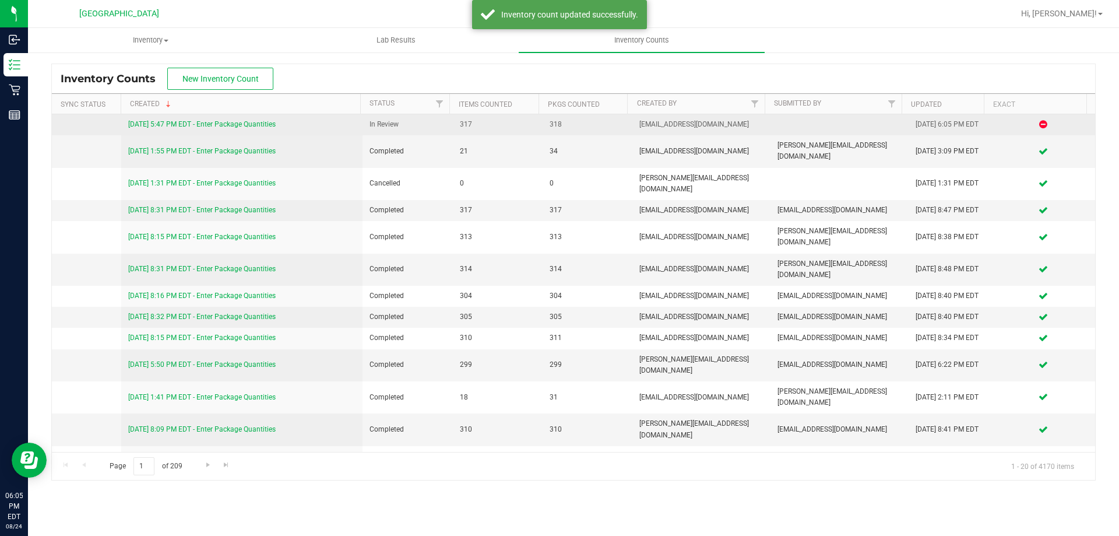
click at [200, 121] on link "[DATE] 5:47 PM EDT - Enter Package Quantities" at bounding box center [201, 124] width 147 height 8
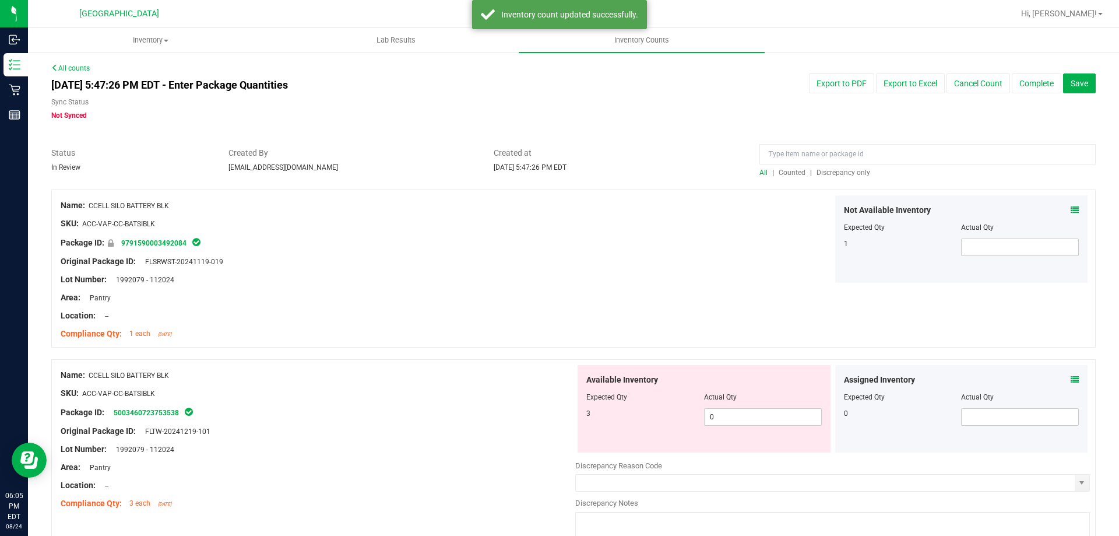
click at [835, 173] on span "Discrepancy only" at bounding box center [844, 172] width 54 height 8
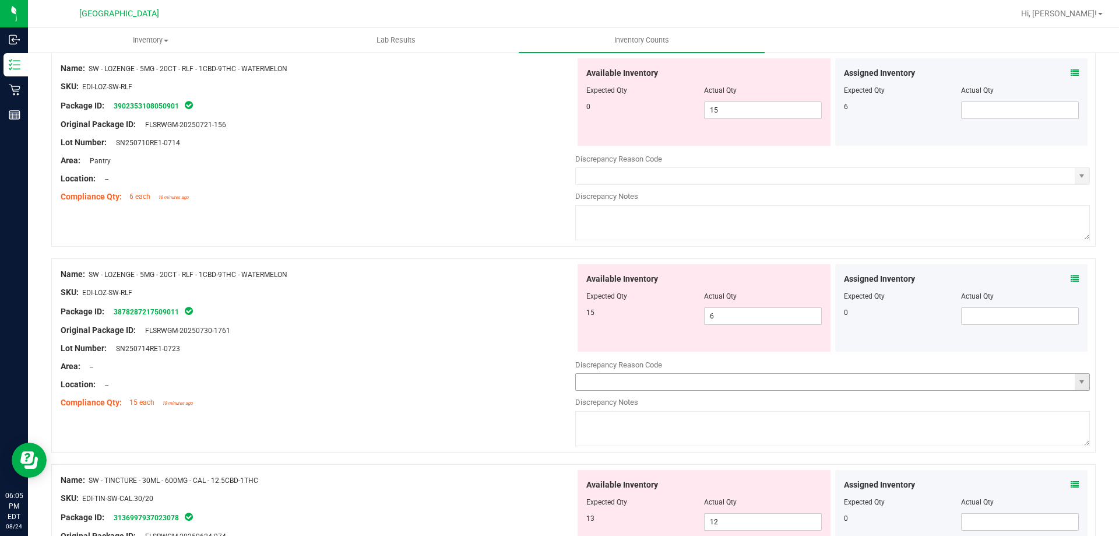
scroll to position [1545, 0]
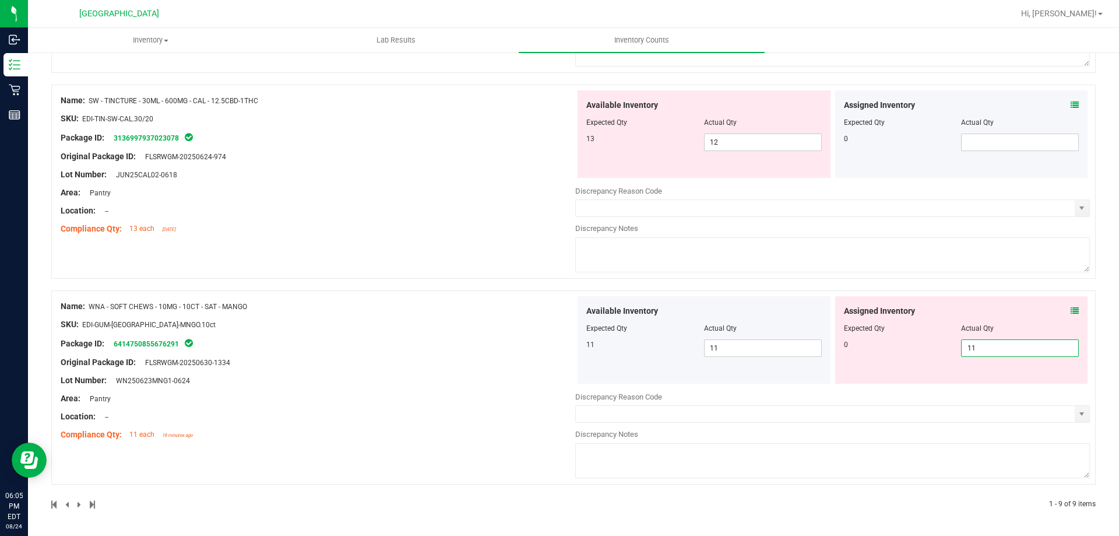
click at [992, 347] on span "11 11" at bounding box center [1020, 347] width 118 height 17
click at [992, 347] on input "11" at bounding box center [1020, 348] width 117 height 16
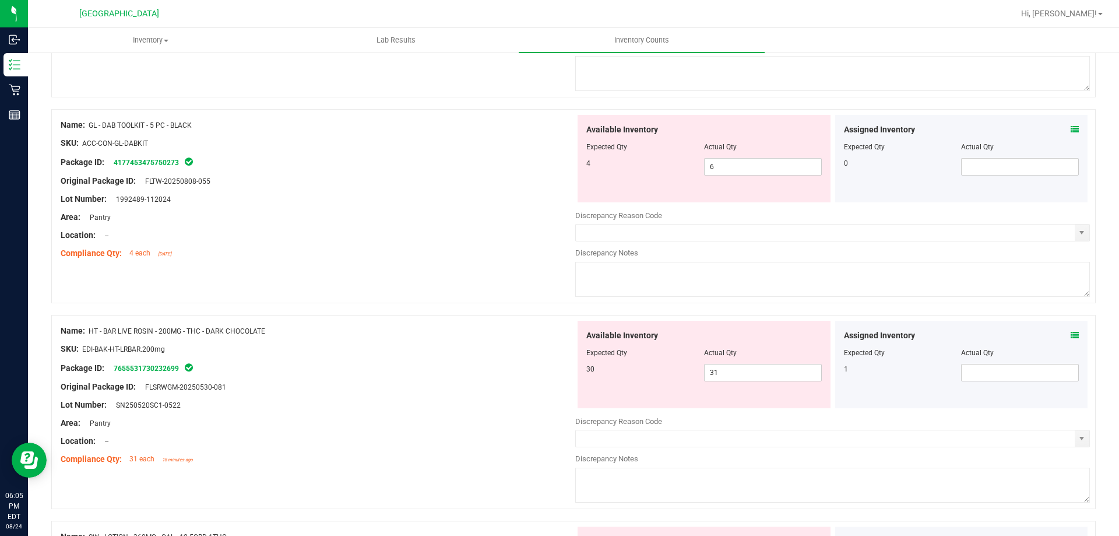
scroll to position [496, 0]
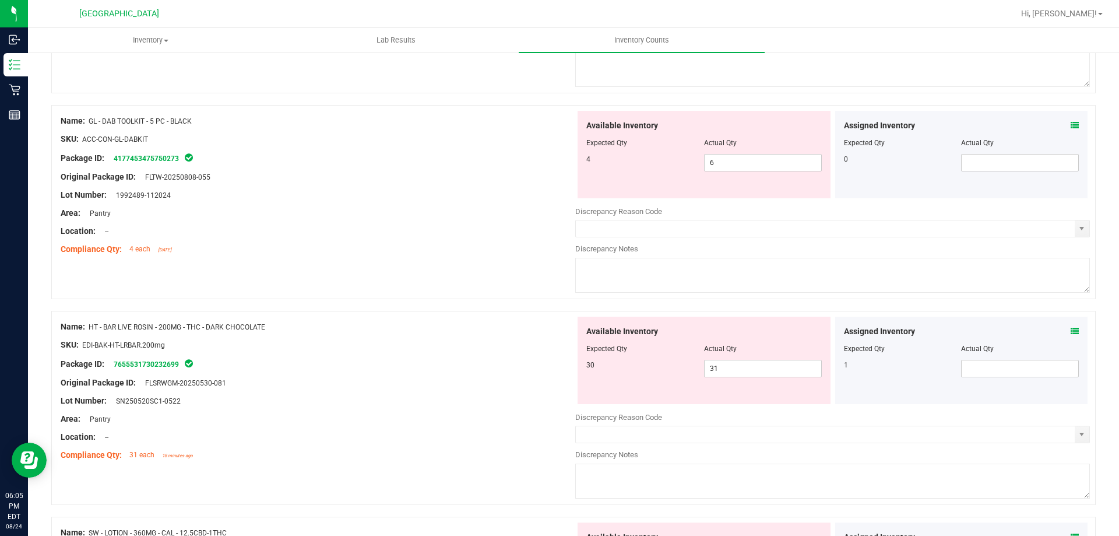
click at [1071, 330] on icon at bounding box center [1075, 331] width 8 height 8
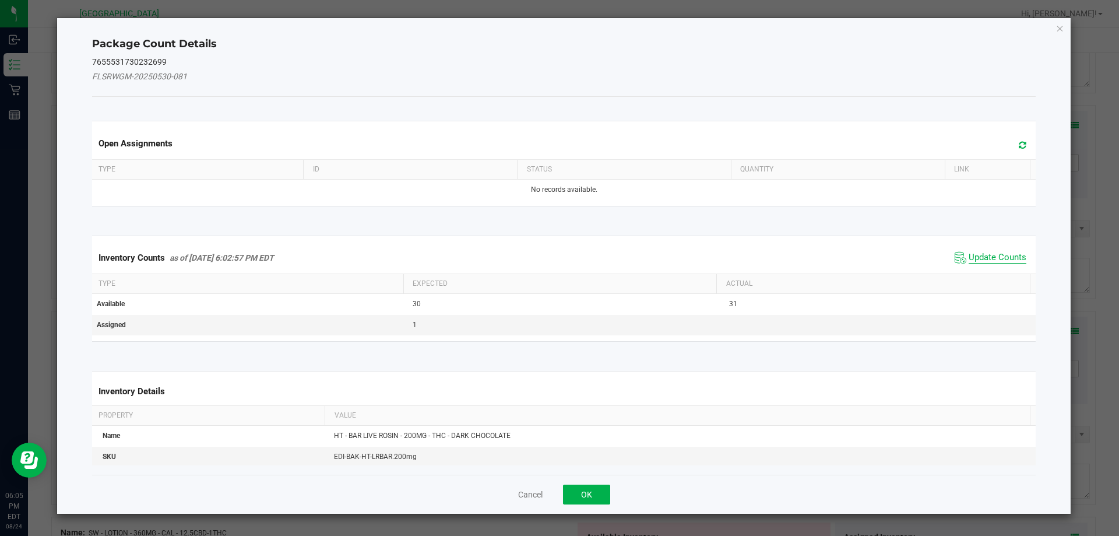
click at [993, 252] on span "Update Counts" at bounding box center [998, 258] width 58 height 12
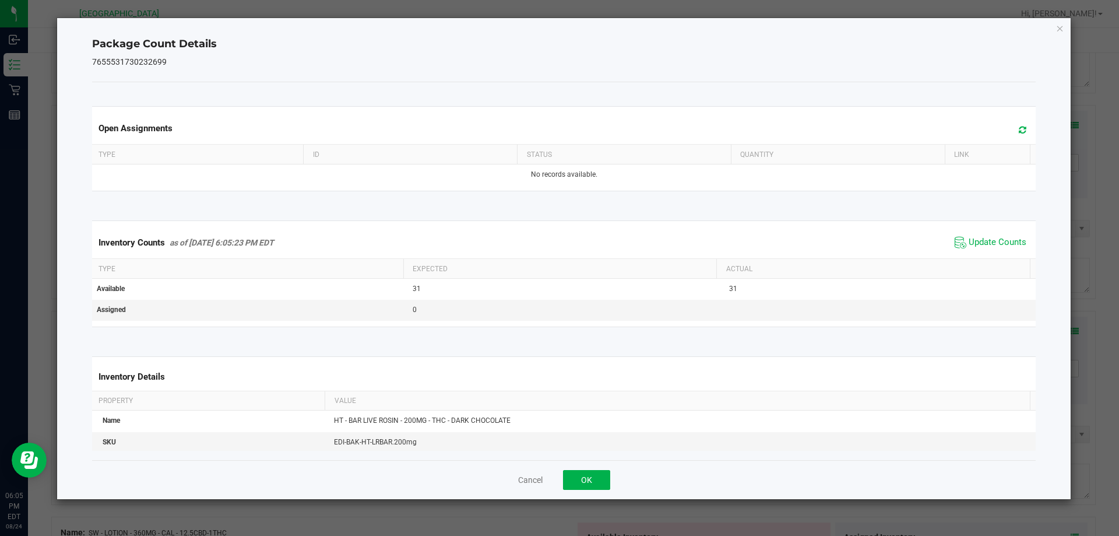
click at [613, 488] on div "Cancel OK" at bounding box center [564, 479] width 944 height 39
click at [606, 478] on button "OK" at bounding box center [586, 480] width 47 height 20
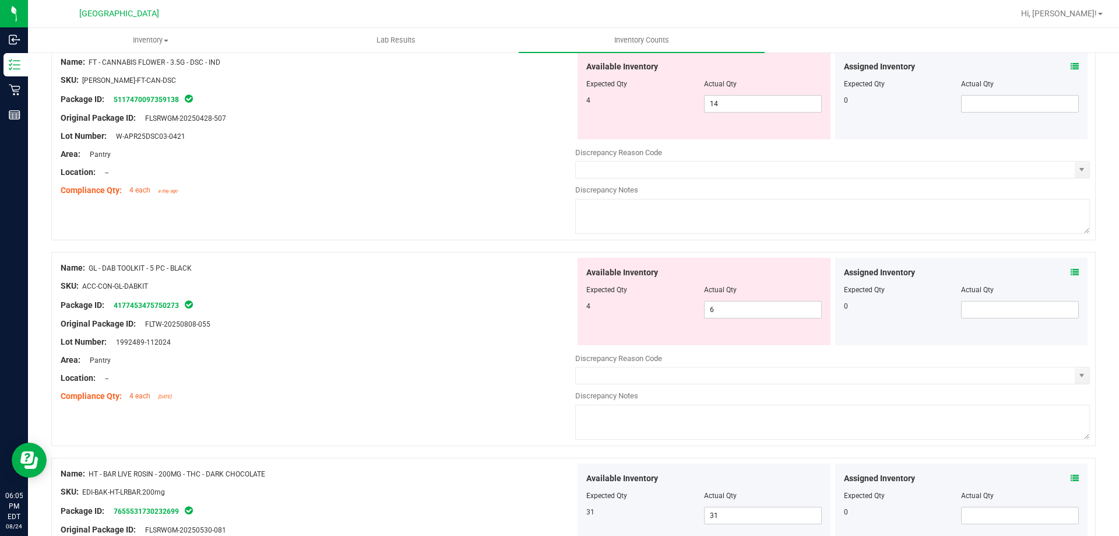
scroll to position [321, 0]
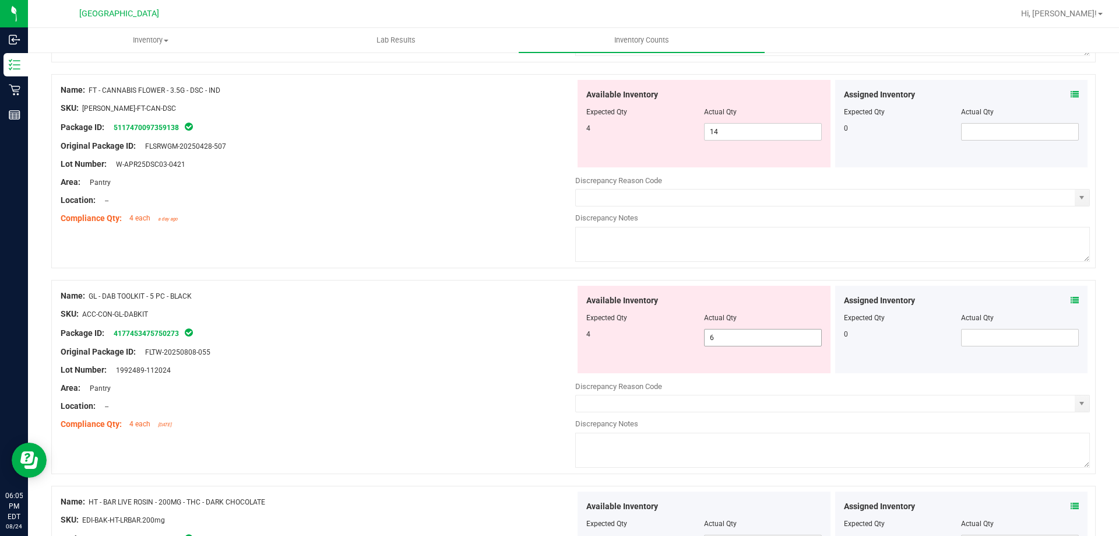
click at [778, 343] on span "6 6" at bounding box center [763, 337] width 118 height 17
click at [778, 343] on input "6" at bounding box center [763, 337] width 117 height 16
click at [775, 258] on textarea at bounding box center [832, 244] width 515 height 35
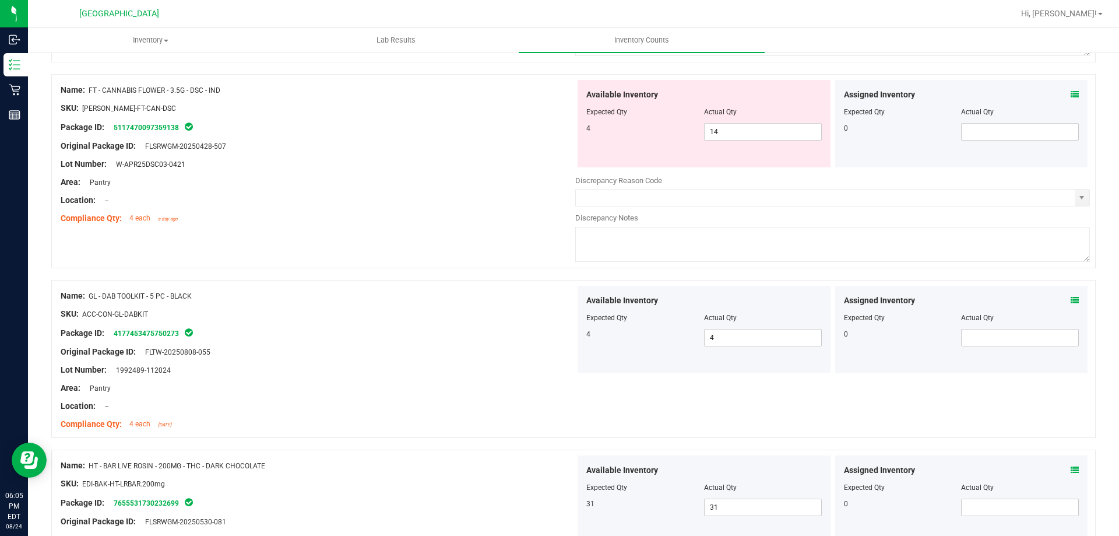
click at [789, 276] on div at bounding box center [573, 274] width 1044 height 12
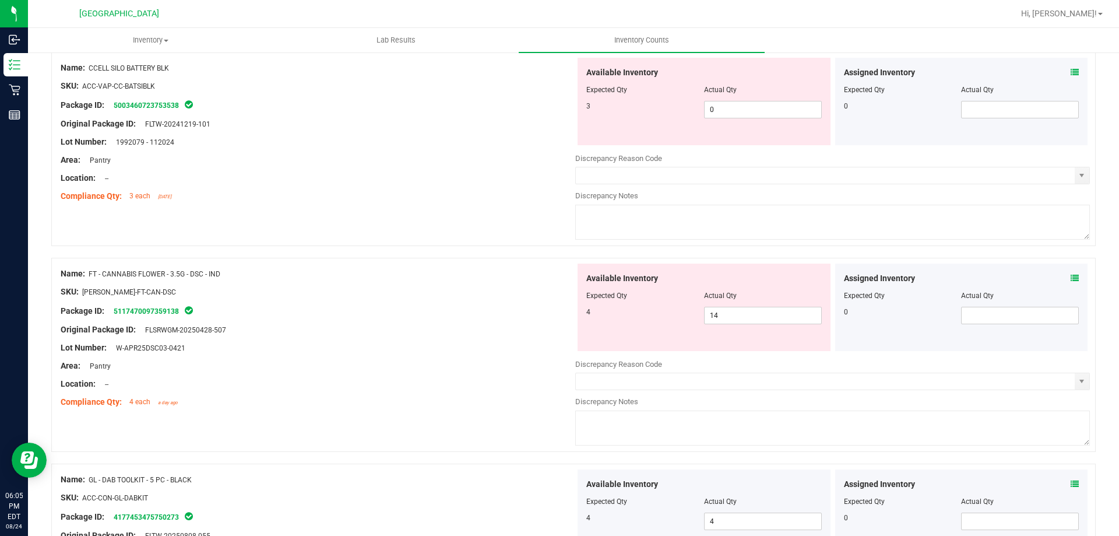
scroll to position [88, 0]
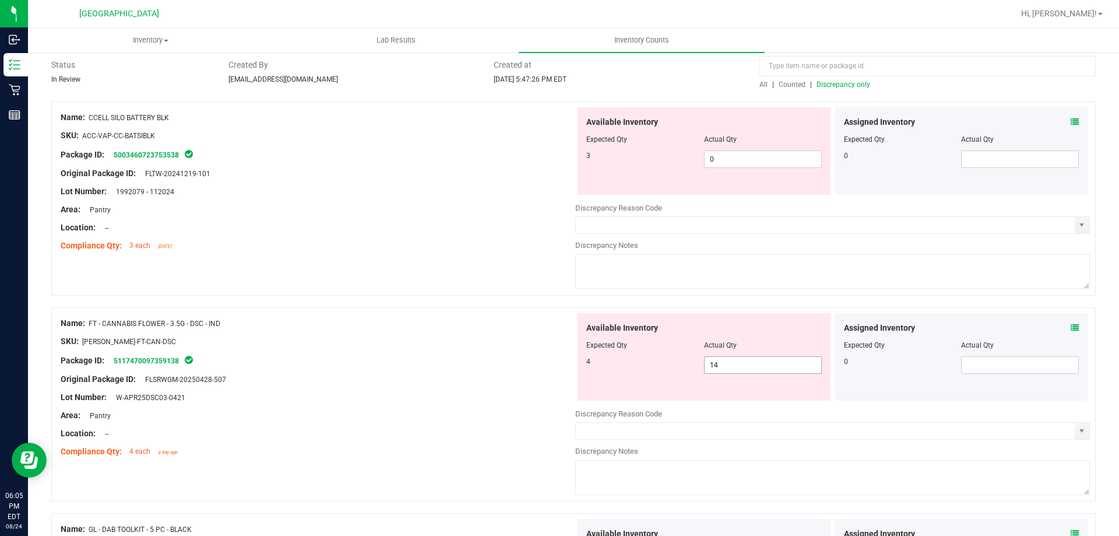
click at [755, 364] on span "14 14" at bounding box center [763, 364] width 118 height 17
click at [0, 0] on input "14" at bounding box center [0, 0] width 0 height 0
click at [519, 373] on div "Original Package ID: FLSRWGM-20250428-507" at bounding box center [318, 379] width 515 height 12
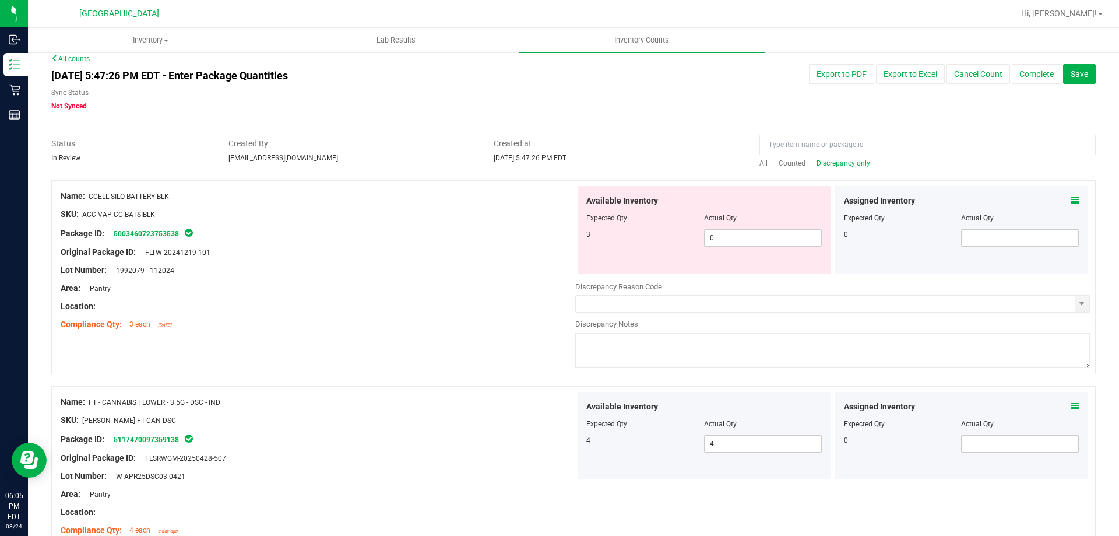
scroll to position [0, 0]
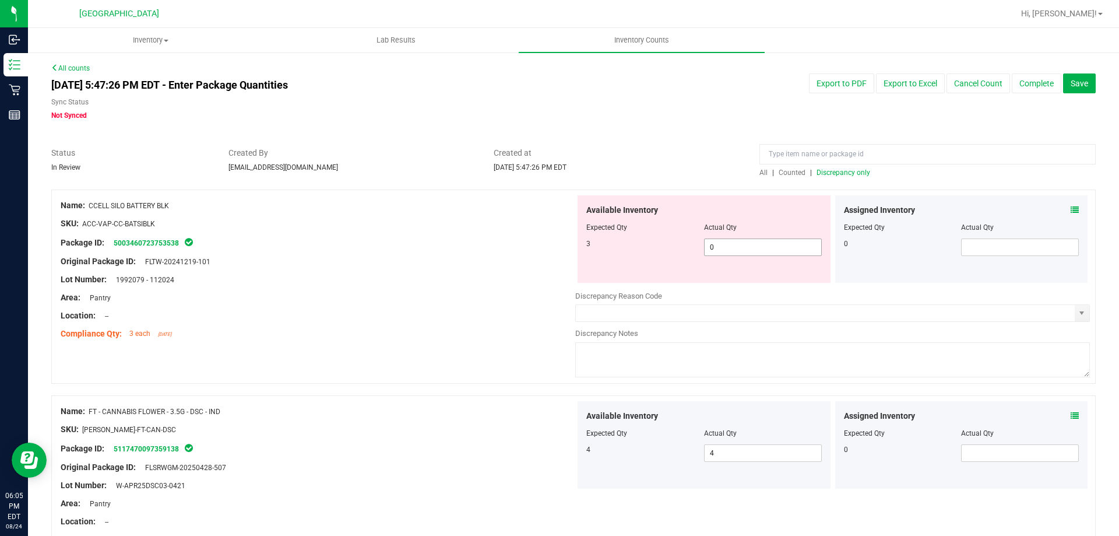
click at [748, 249] on span "0 0" at bounding box center [763, 246] width 118 height 17
click at [517, 203] on div "Name: CCELL SILO BATTERY BLK" at bounding box center [318, 205] width 515 height 12
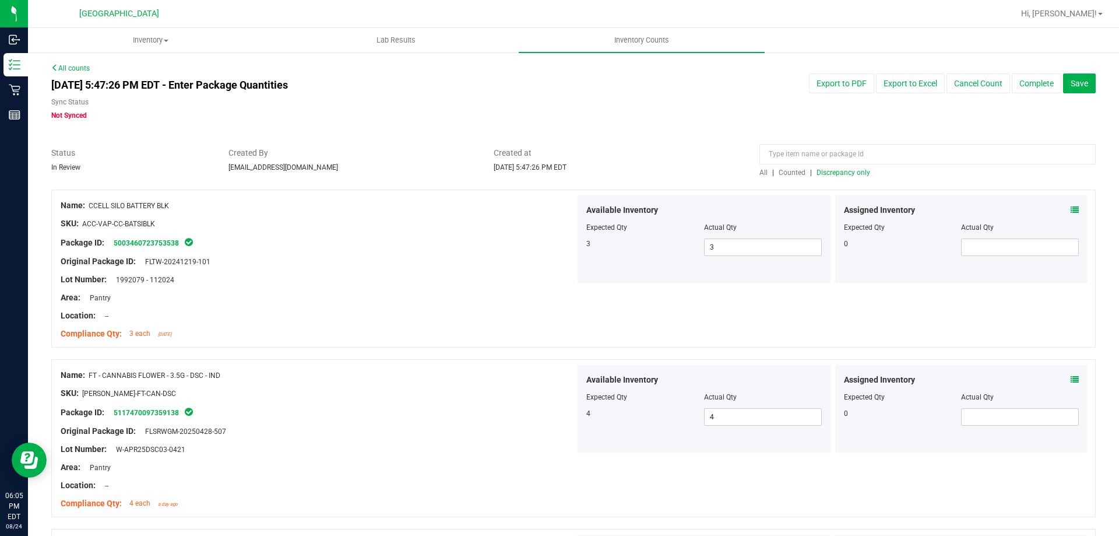
click at [817, 169] on span "Discrepancy only" at bounding box center [844, 172] width 54 height 8
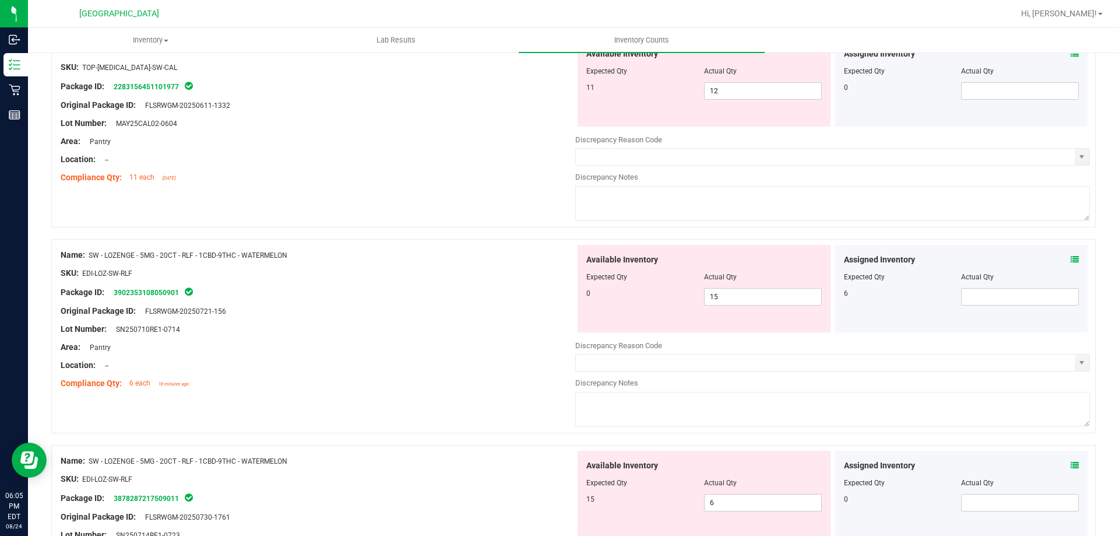
scroll to position [175, 0]
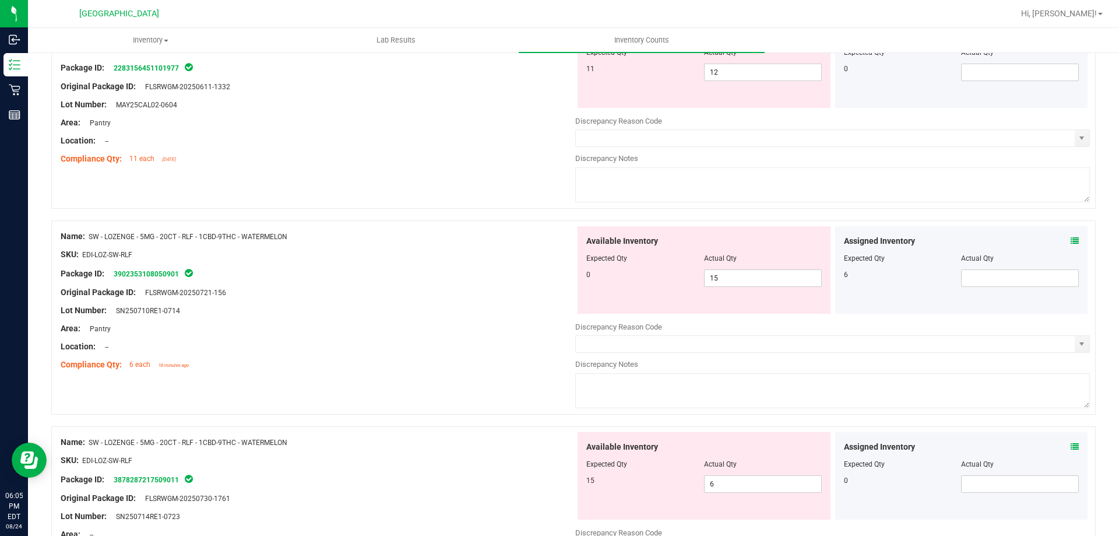
click at [1071, 241] on icon at bounding box center [1075, 241] width 8 height 8
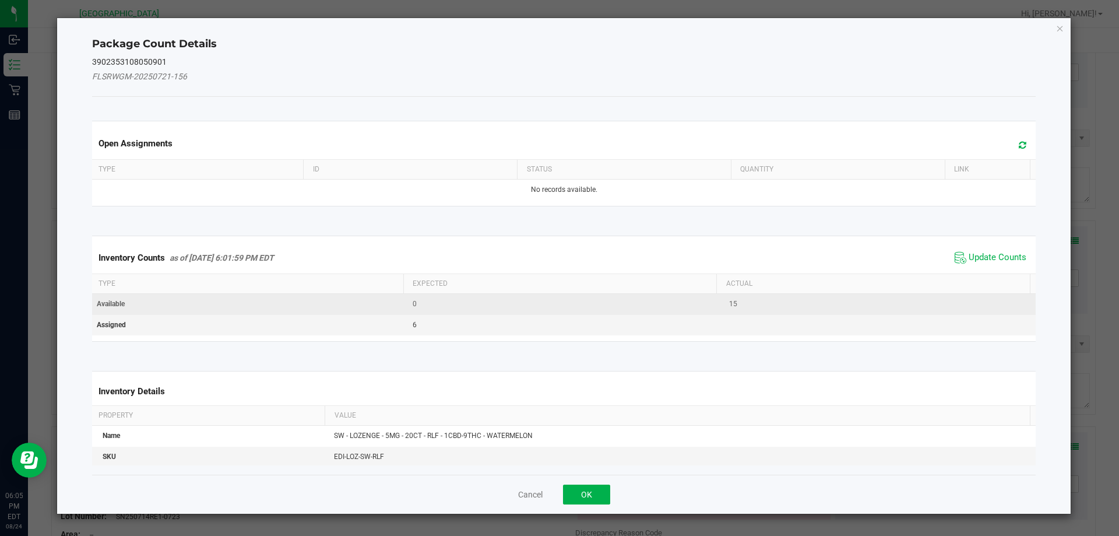
drag, startPoint x: 991, startPoint y: 254, endPoint x: 913, endPoint y: 308, distance: 95.9
click at [990, 254] on span "Update Counts" at bounding box center [998, 258] width 58 height 12
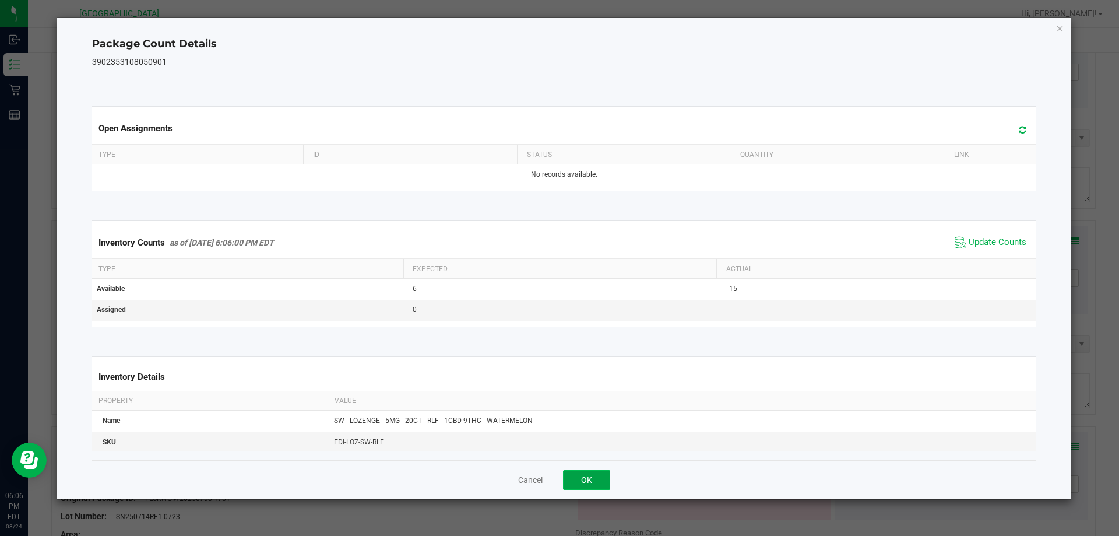
click at [580, 484] on button "OK" at bounding box center [586, 480] width 47 height 20
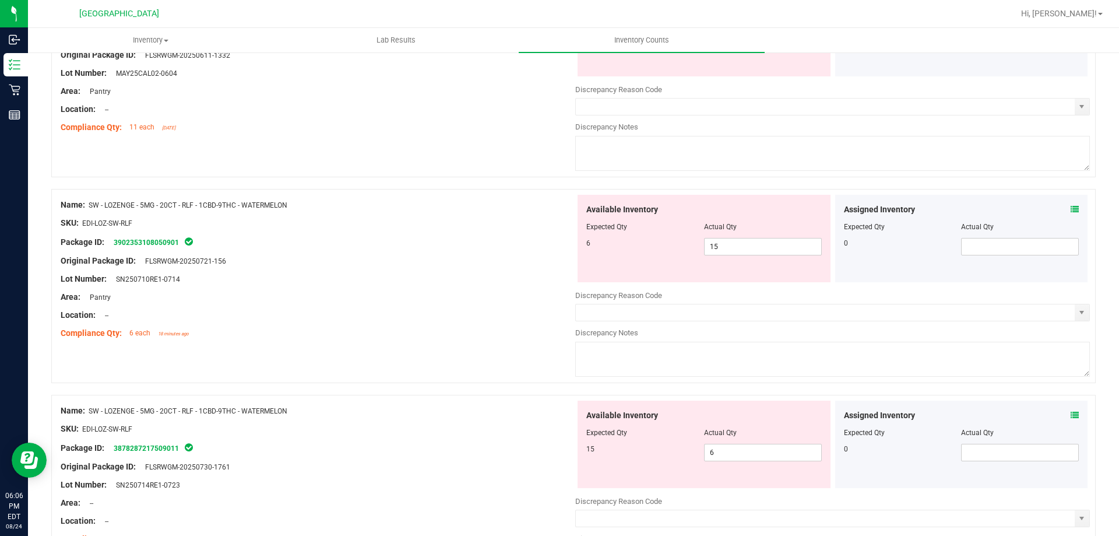
scroll to position [233, 0]
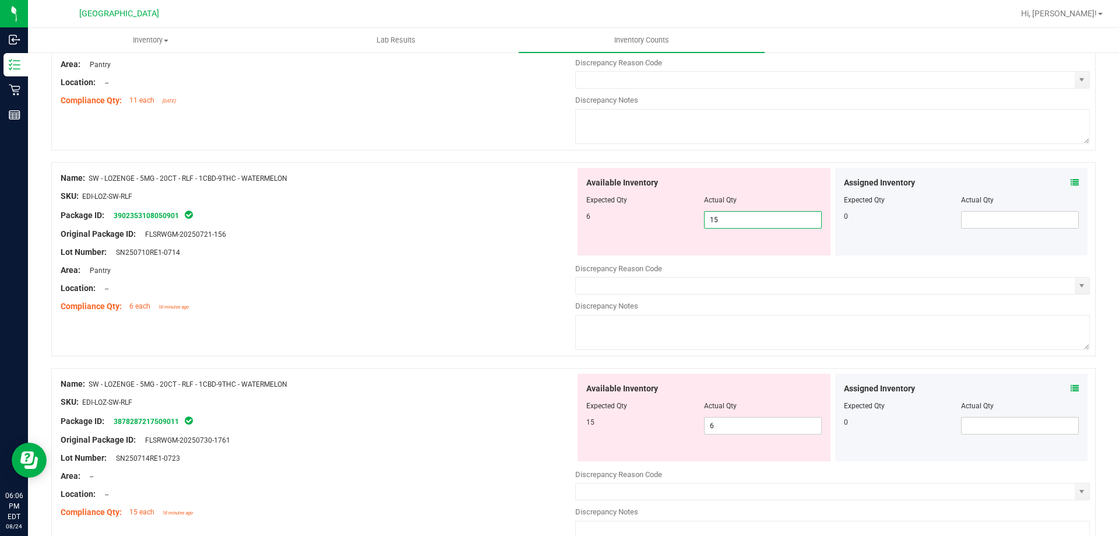
click at [731, 222] on span "15 15" at bounding box center [763, 219] width 118 height 17
click at [731, 222] on input "15" at bounding box center [763, 220] width 117 height 16
click at [749, 424] on div "Available Inventory Expected Qty Actual Qty 15 6 6" at bounding box center [704, 417] width 253 height 87
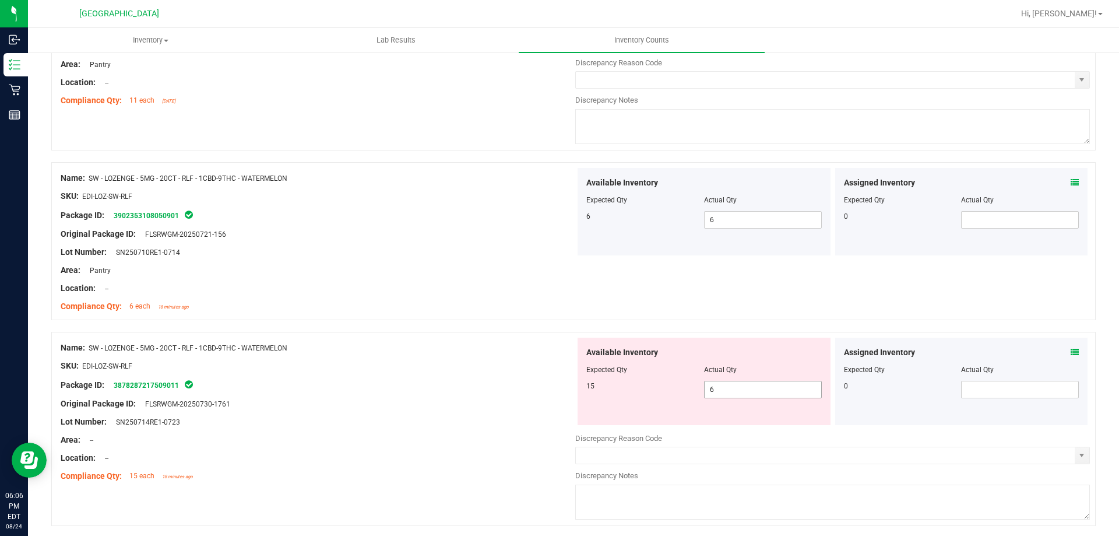
click at [749, 424] on div "Available Inventory Expected Qty Actual Qty 15 6 6" at bounding box center [704, 380] width 253 height 87
click at [747, 392] on span "6 6" at bounding box center [763, 389] width 118 height 17
click at [782, 311] on div "Name: SW - LOZENGE - 5MG - 20CT - RLF - 1CBD-9THC - WATERMELON SKU: EDI-LOZ-SW-…" at bounding box center [573, 241] width 1044 height 158
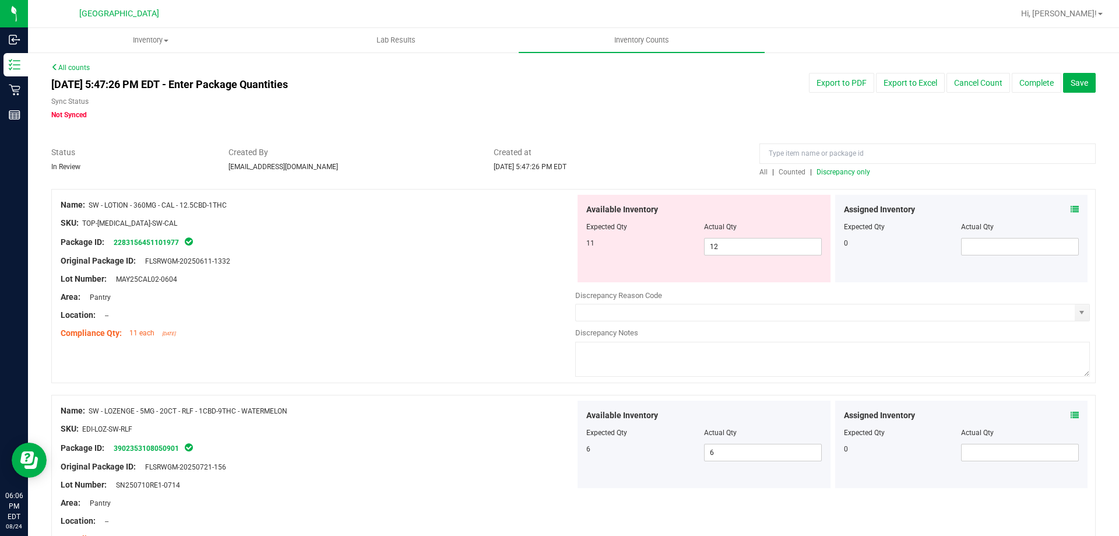
scroll to position [0, 0]
click at [854, 176] on span "Discrepancy only" at bounding box center [844, 172] width 54 height 8
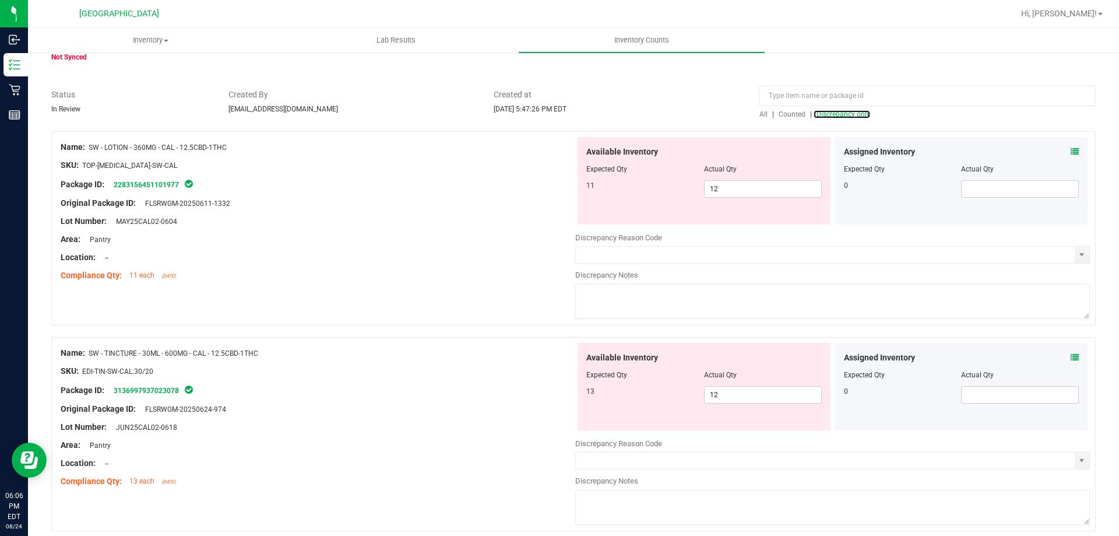
scroll to position [105, 0]
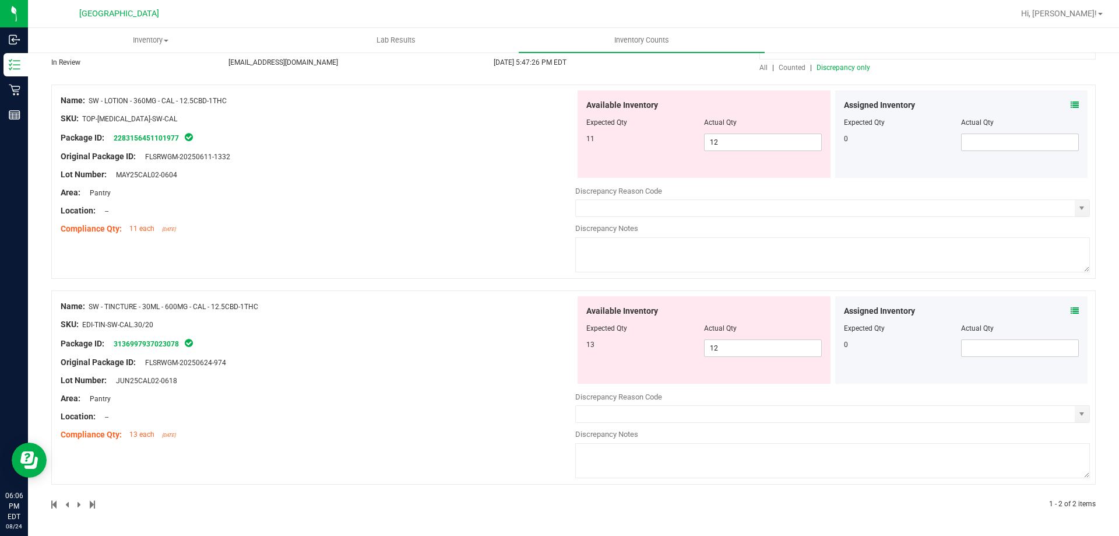
click at [1071, 309] on icon at bounding box center [1075, 311] width 8 height 8
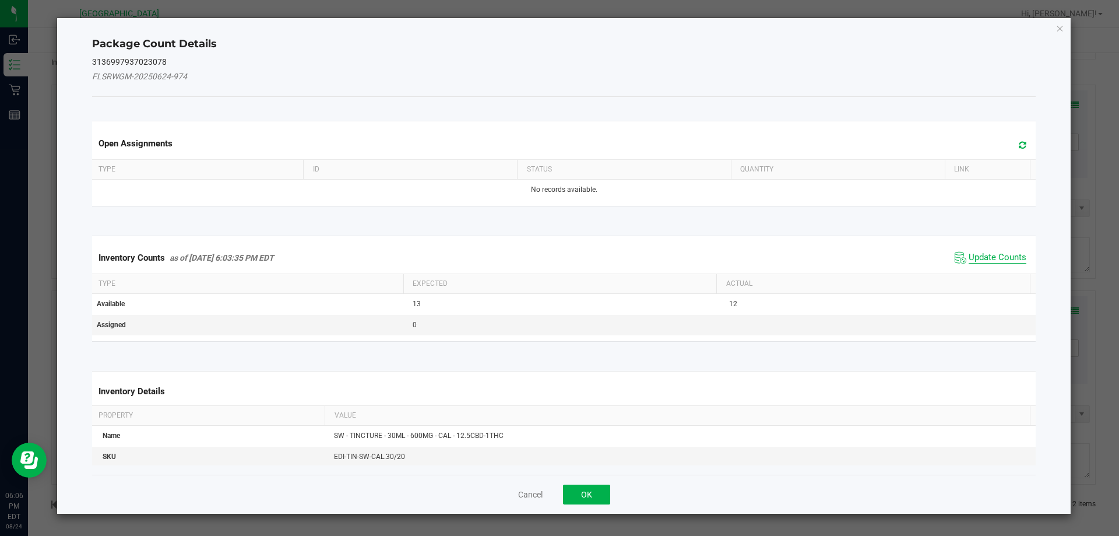
click at [976, 259] on span "Update Counts" at bounding box center [998, 258] width 58 height 12
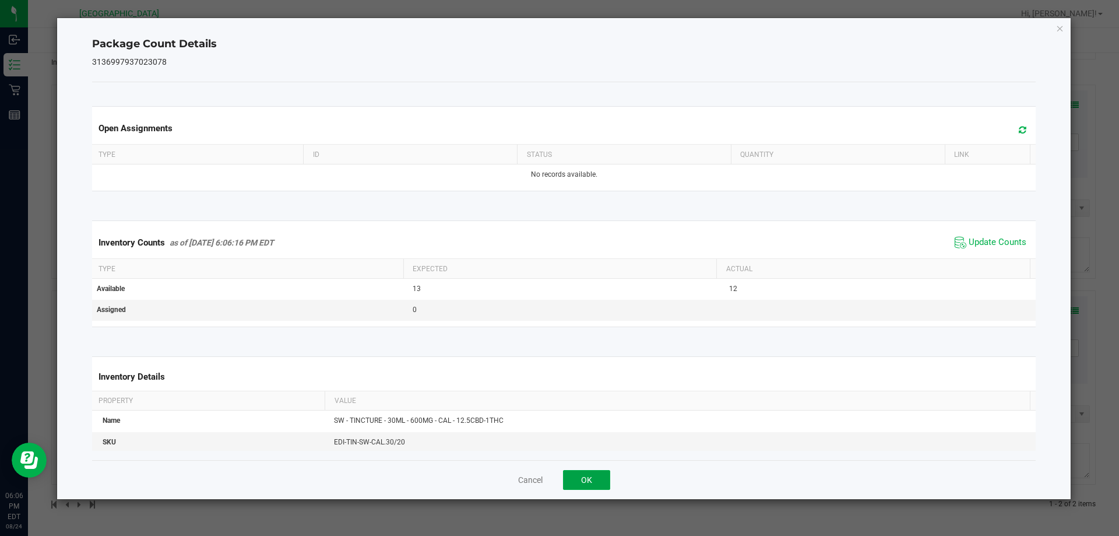
click at [605, 484] on button "OK" at bounding box center [586, 480] width 47 height 20
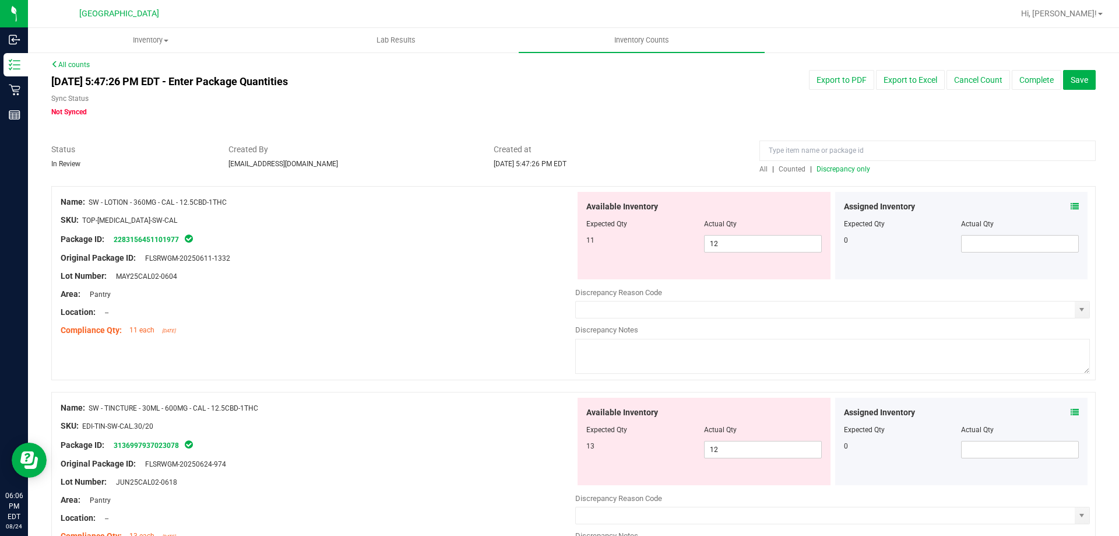
scroll to position [0, 0]
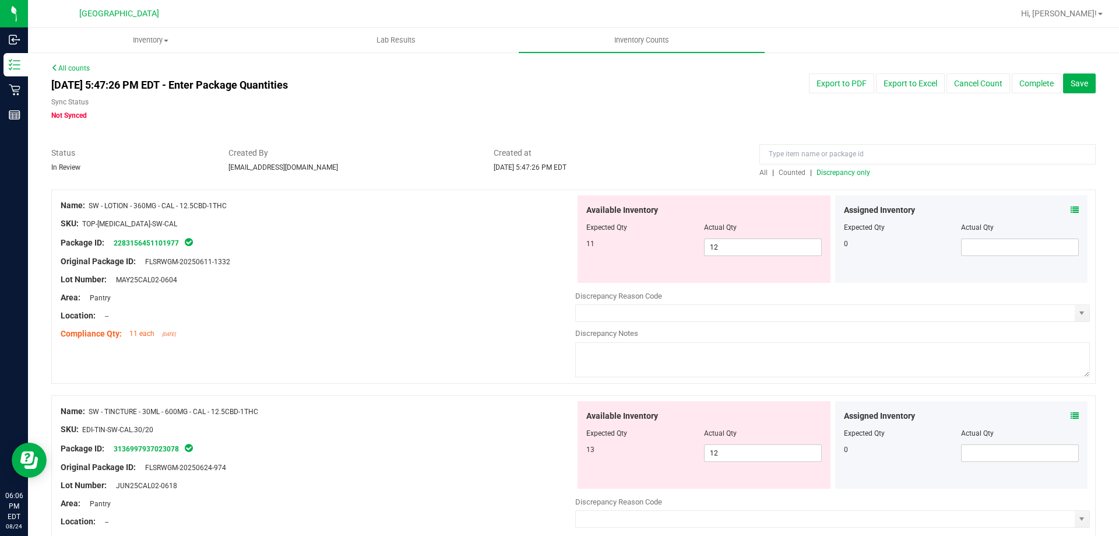
click at [1060, 212] on div "Assigned Inventory" at bounding box center [961, 210] width 235 height 12
click at [1061, 213] on div "Assigned Inventory" at bounding box center [961, 210] width 235 height 12
click at [1071, 210] on icon at bounding box center [1075, 210] width 8 height 8
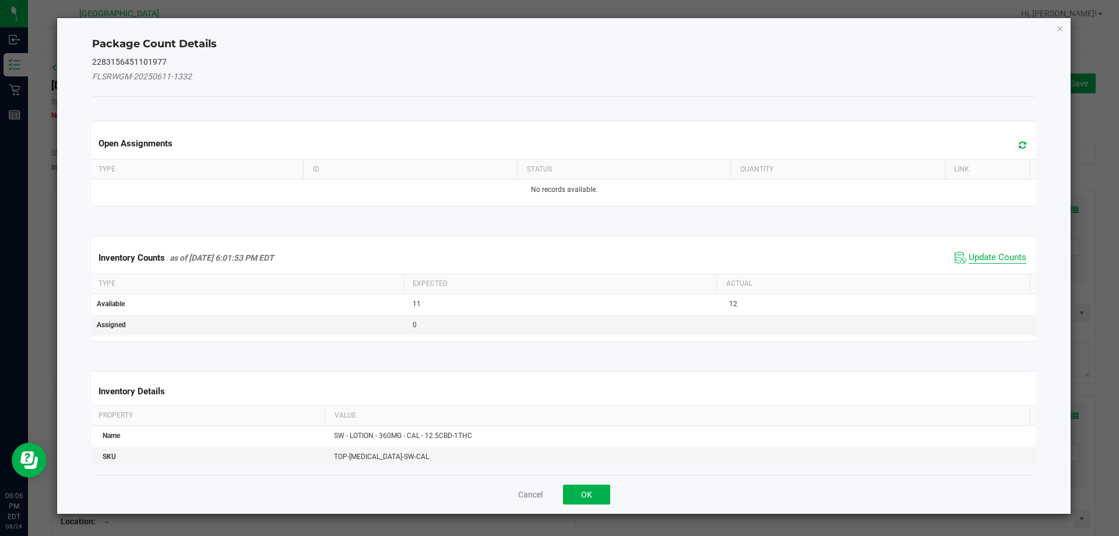
click at [999, 253] on span "Update Counts" at bounding box center [998, 258] width 58 height 12
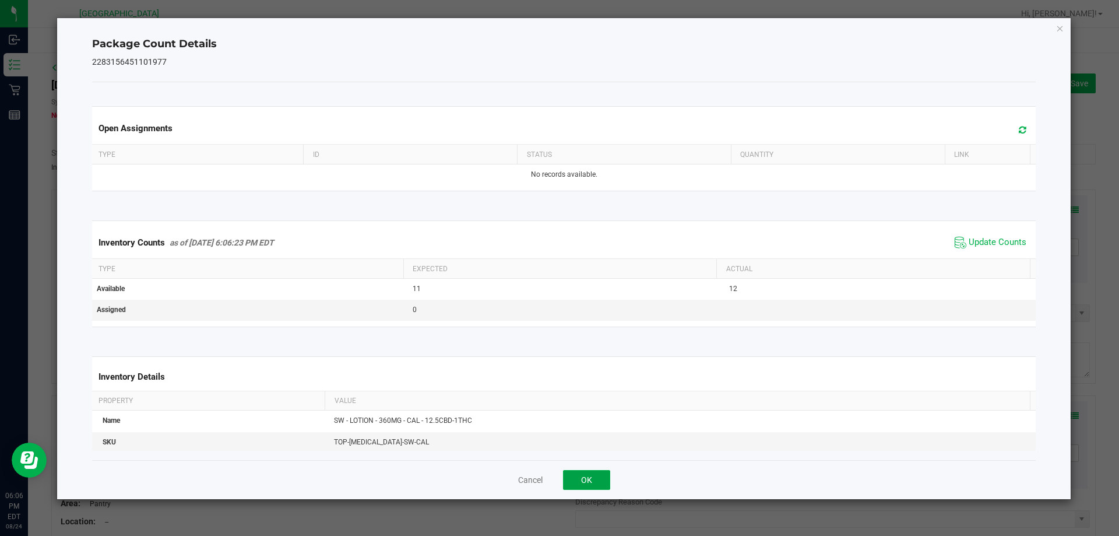
click at [600, 487] on button "OK" at bounding box center [586, 480] width 47 height 20
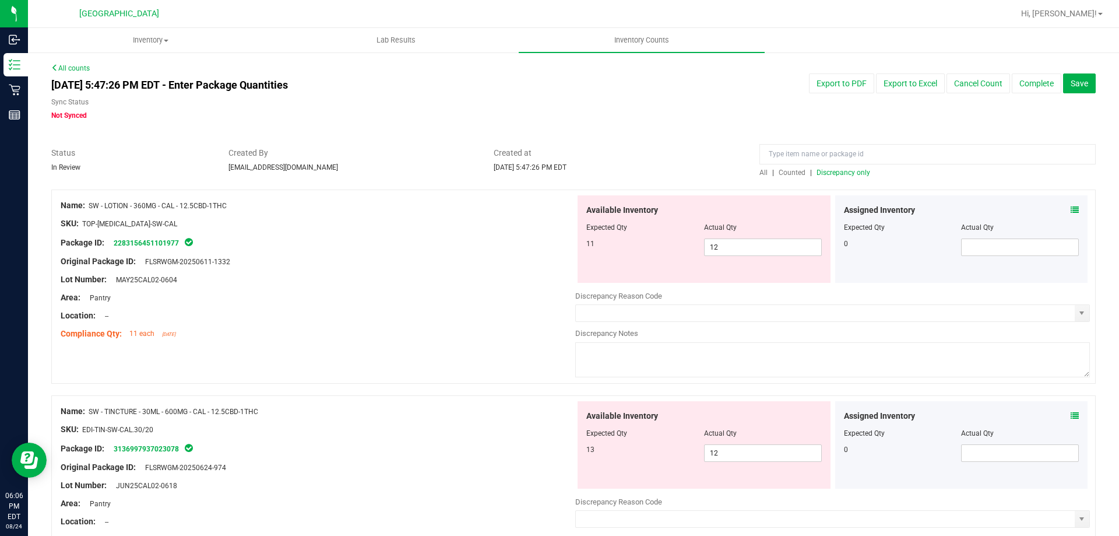
click at [471, 304] on div at bounding box center [318, 307] width 515 height 6
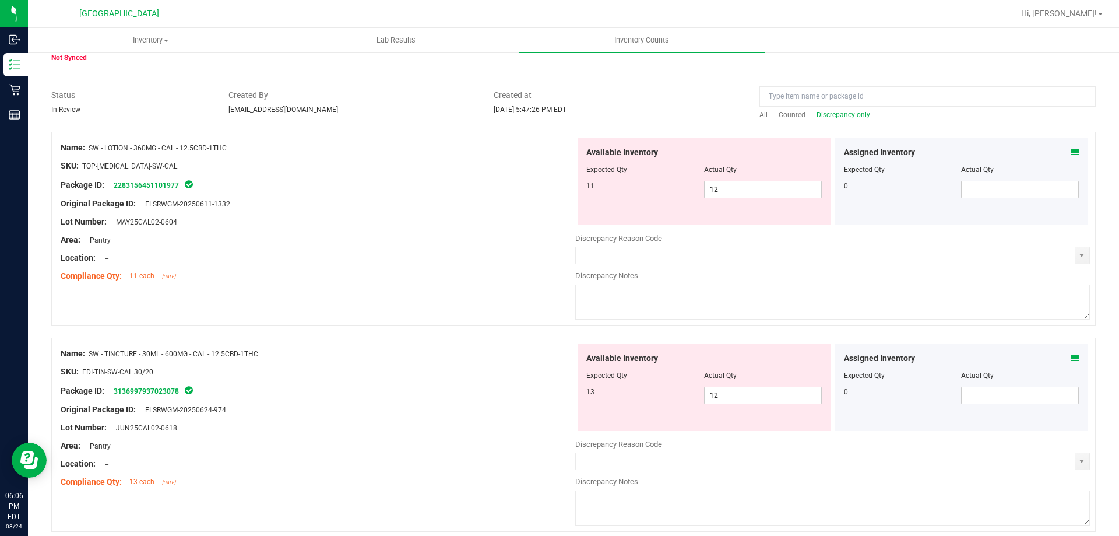
scroll to position [58, 0]
click at [775, 199] on div "Available Inventory Expected Qty Actual Qty 11 12 12" at bounding box center [704, 180] width 253 height 87
click at [775, 190] on span "12 12" at bounding box center [763, 188] width 118 height 17
click at [520, 173] on div at bounding box center [318, 174] width 515 height 6
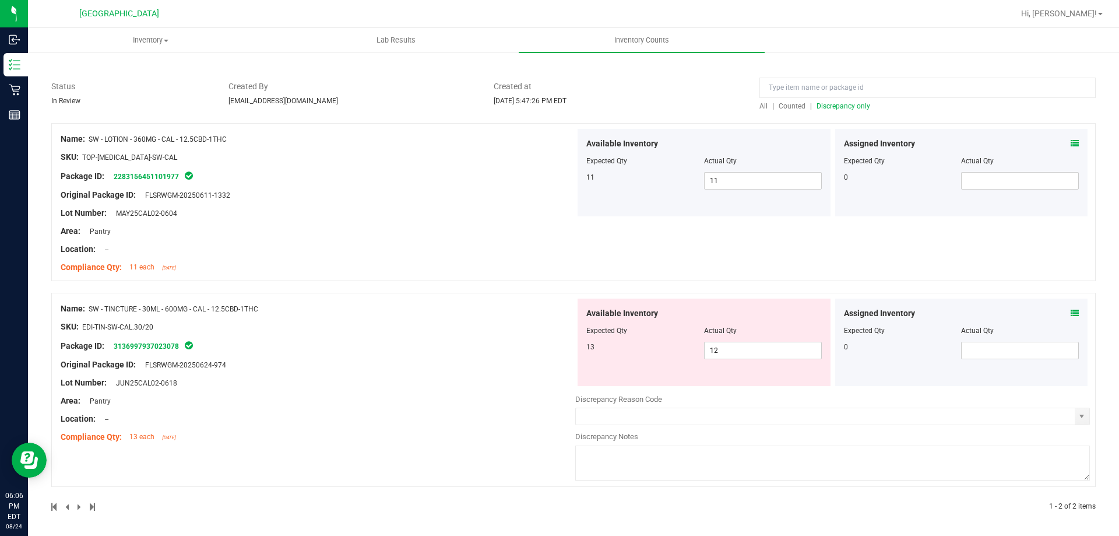
scroll to position [69, 0]
click at [728, 344] on span "12 12" at bounding box center [763, 347] width 118 height 17
click at [434, 254] on div at bounding box center [318, 256] width 515 height 6
click at [817, 104] on span "Discrepancy only" at bounding box center [844, 104] width 54 height 8
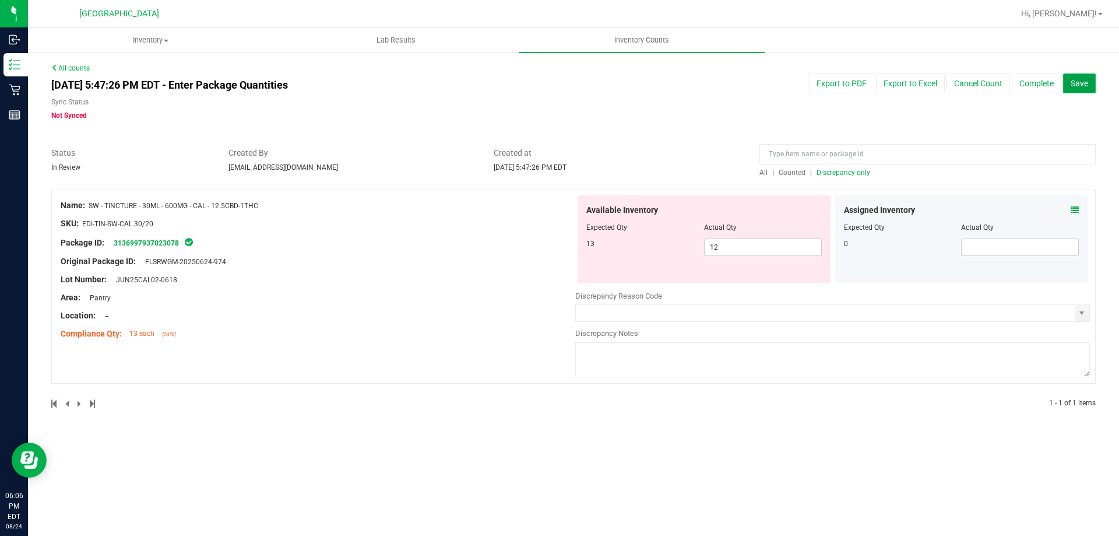
click at [1075, 82] on span "Save" at bounding box center [1079, 83] width 17 height 9
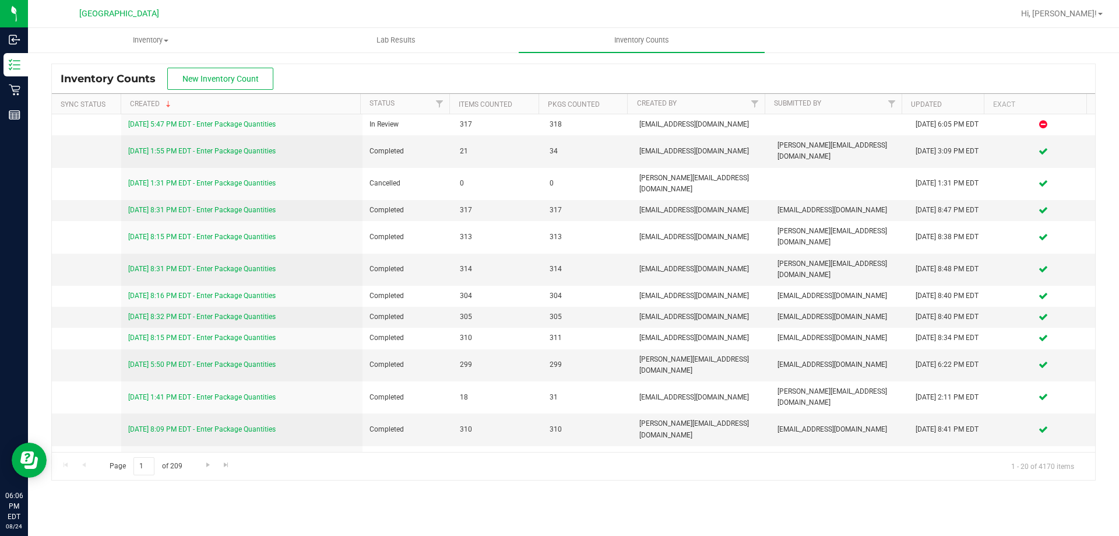
click at [1071, 21] on div "Hi, [PERSON_NAME]!" at bounding box center [1061, 13] width 91 height 20
click at [1070, 3] on div "Hi, [PERSON_NAME]!" at bounding box center [1063, 13] width 100 height 23
click at [1066, 21] on div "Hi, [PERSON_NAME]!" at bounding box center [1061, 13] width 91 height 20
click at [1065, 18] on span "Hi, [PERSON_NAME]!" at bounding box center [1059, 13] width 76 height 9
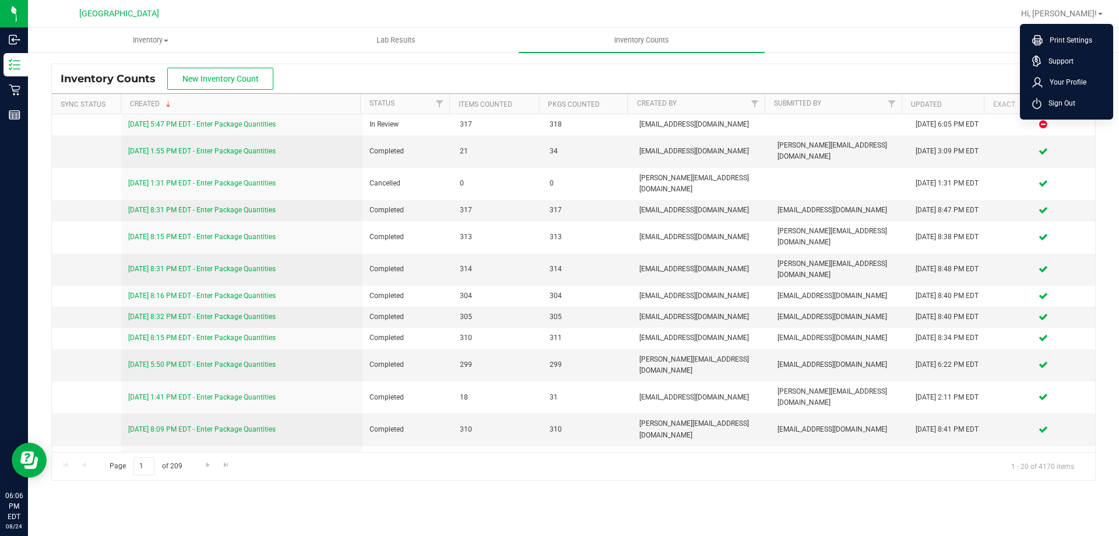
click at [1068, 97] on span "Sign Out" at bounding box center [1058, 103] width 34 height 12
